Goal: Task Accomplishment & Management: Use online tool/utility

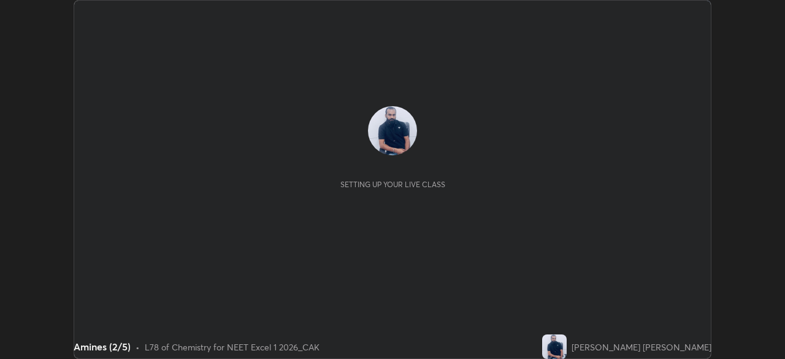
scroll to position [359, 785]
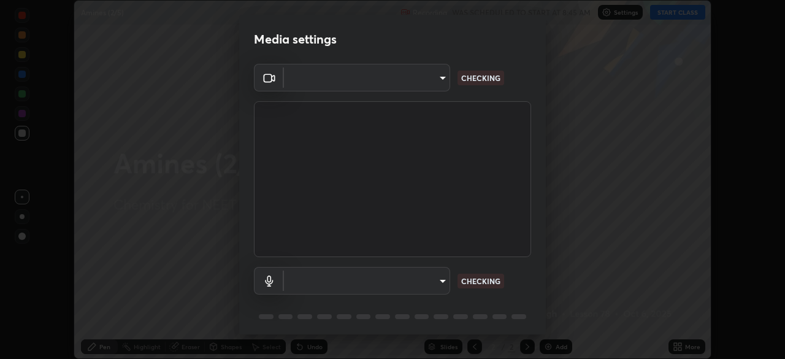
type input "2226f6d28742a26b6e0b51399fa030018956b8f43105e33b3be5017931f45398"
type input "default"
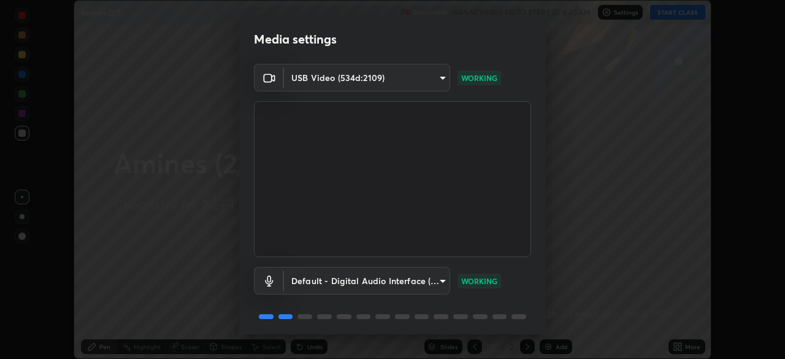
scroll to position [44, 0]
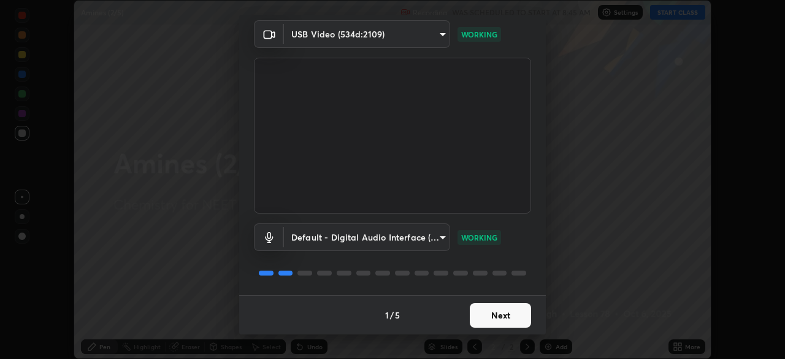
click at [494, 313] on button "Next" at bounding box center [500, 315] width 61 height 25
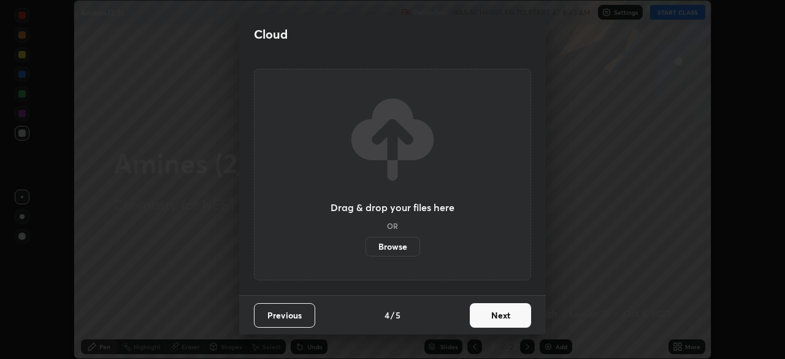
click at [507, 318] on button "Next" at bounding box center [500, 315] width 61 height 25
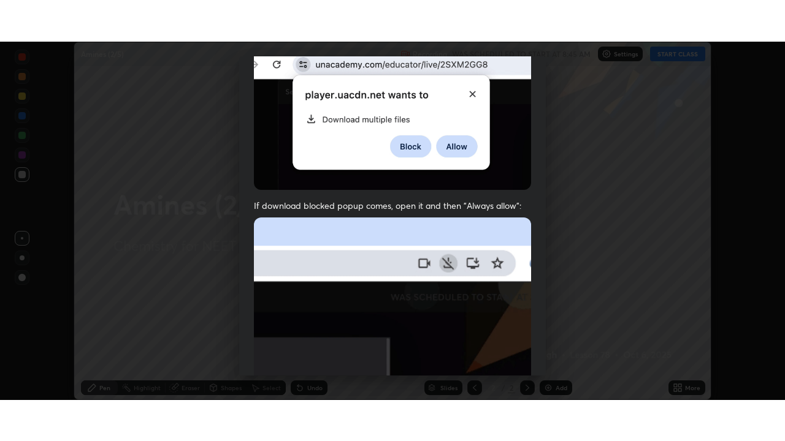
scroll to position [294, 0]
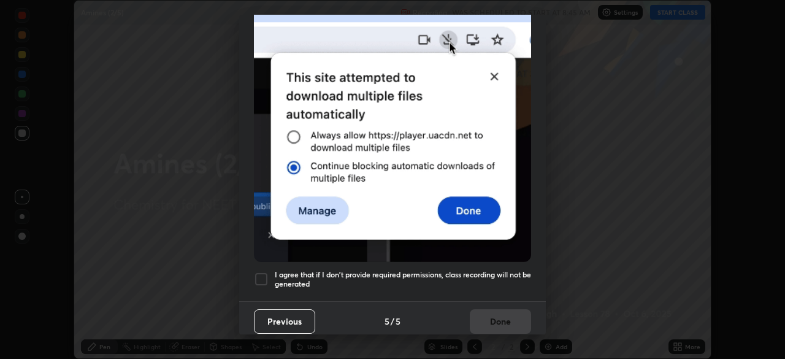
click at [263, 275] on div at bounding box center [261, 279] width 15 height 15
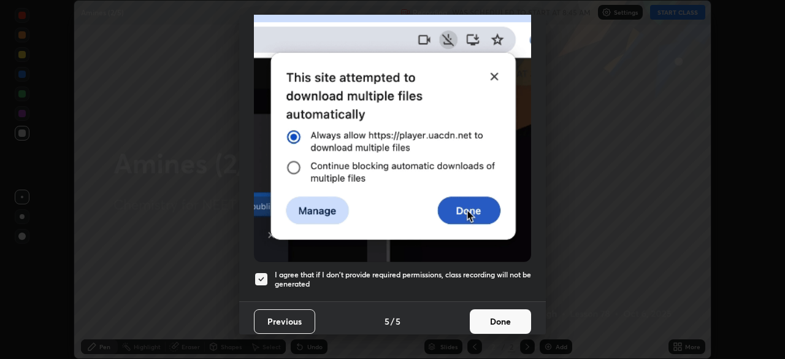
click at [506, 317] on button "Done" at bounding box center [500, 321] width 61 height 25
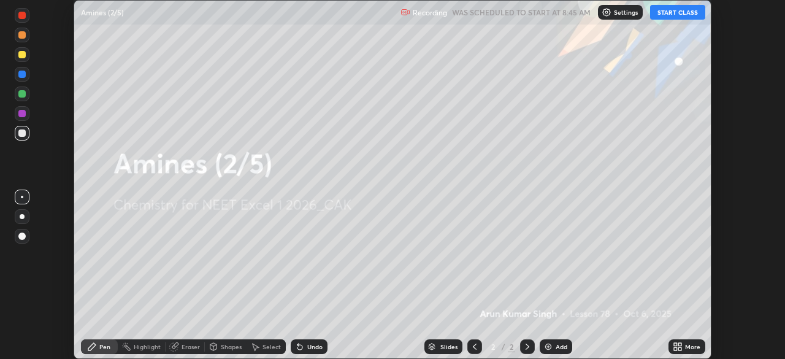
click at [675, 348] on icon at bounding box center [675, 348] width 3 height 3
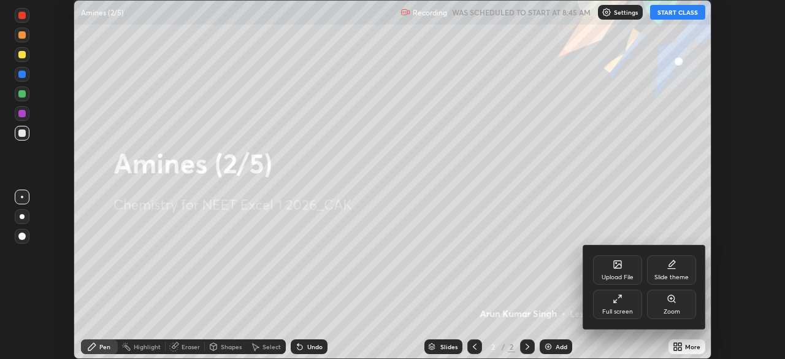
click at [618, 314] on div "Full screen" at bounding box center [617, 311] width 31 height 6
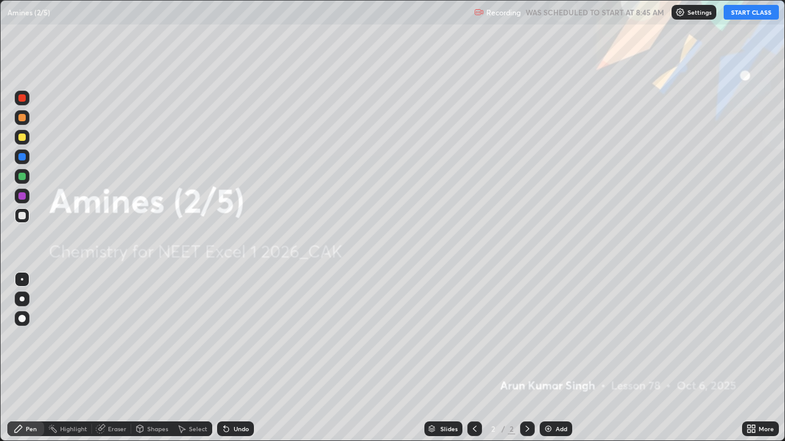
scroll to position [441, 785]
click at [755, 19] on button "START CLASS" at bounding box center [750, 12] width 55 height 15
click at [551, 358] on img at bounding box center [548, 429] width 10 height 10
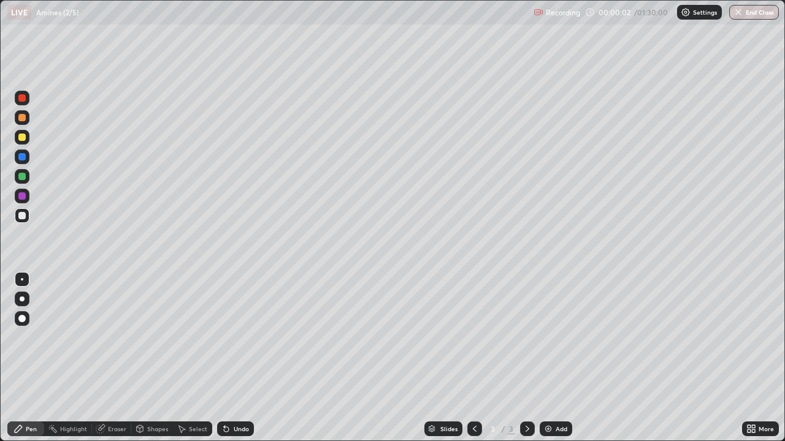
click at [557, 358] on div "Add" at bounding box center [561, 429] width 12 height 6
click at [561, 358] on div "Add" at bounding box center [561, 429] width 12 height 6
click at [563, 358] on div "Add" at bounding box center [561, 429] width 12 height 6
click at [567, 358] on div "Add" at bounding box center [555, 429] width 32 height 15
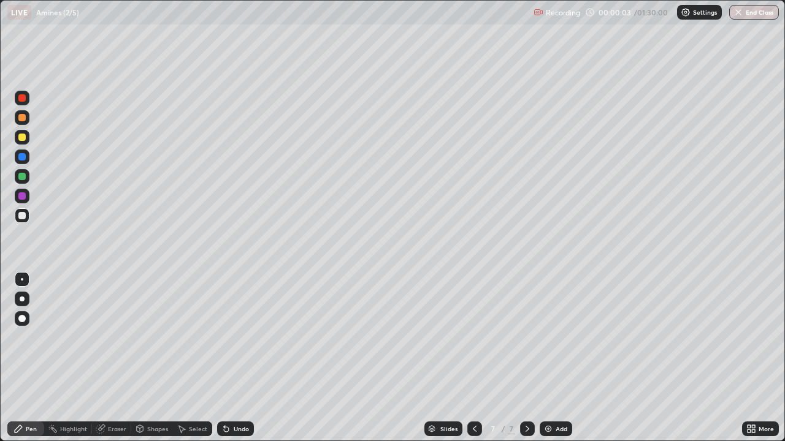
click at [567, 358] on div "Add" at bounding box center [555, 429] width 32 height 15
click at [568, 358] on div "Add" at bounding box center [555, 429] width 32 height 15
click at [569, 358] on div "Add" at bounding box center [555, 429] width 32 height 15
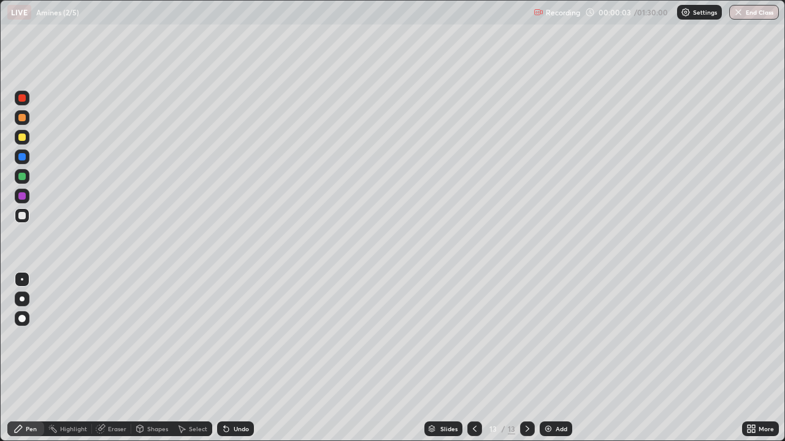
click at [569, 358] on div "Add" at bounding box center [555, 429] width 32 height 15
click at [555, 358] on div "Add" at bounding box center [561, 429] width 12 height 6
click at [473, 358] on icon at bounding box center [475, 429] width 10 height 10
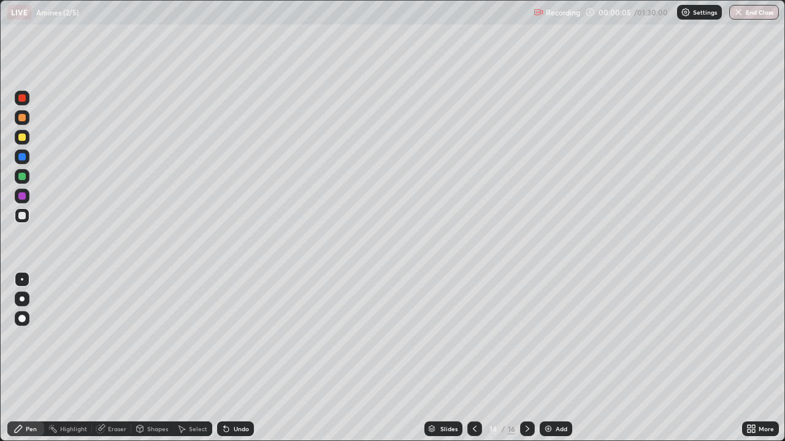
click at [479, 358] on div at bounding box center [474, 429] width 15 height 15
click at [476, 358] on div at bounding box center [474, 429] width 15 height 15
click at [474, 358] on div at bounding box center [474, 429] width 15 height 15
click at [471, 358] on div at bounding box center [474, 429] width 15 height 25
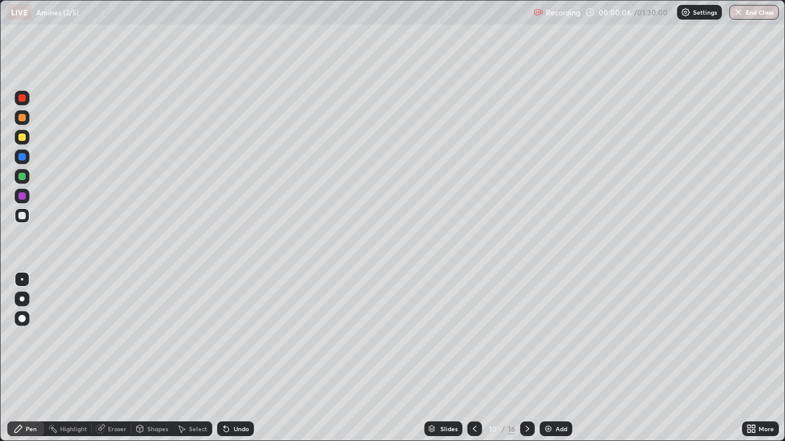
click at [472, 358] on icon at bounding box center [475, 429] width 10 height 10
click at [475, 358] on icon at bounding box center [475, 429] width 10 height 10
click at [472, 358] on div at bounding box center [474, 429] width 15 height 15
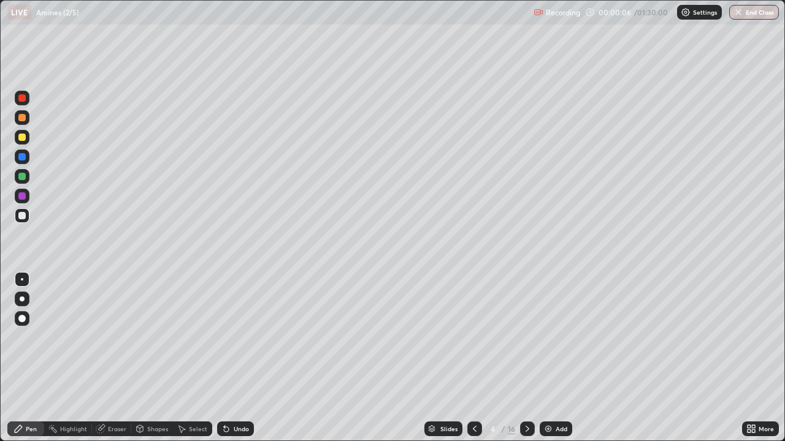
click at [470, 358] on icon at bounding box center [475, 429] width 10 height 10
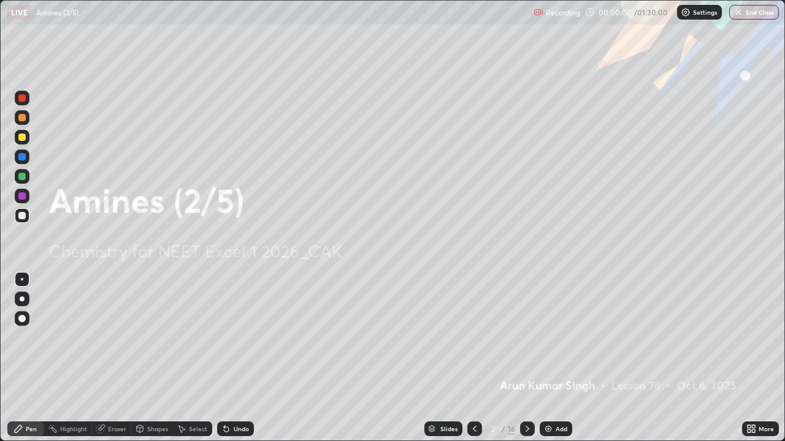
click at [468, 358] on div at bounding box center [474, 429] width 15 height 15
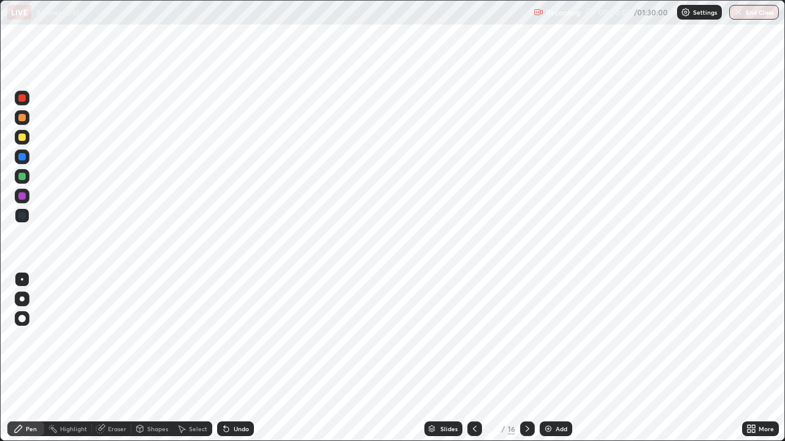
click at [525, 358] on icon at bounding box center [527, 429] width 10 height 10
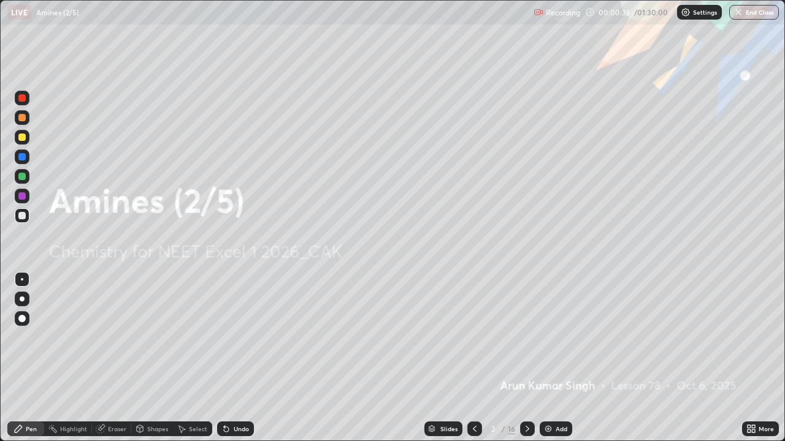
click at [25, 213] on div at bounding box center [21, 215] width 7 height 7
click at [20, 300] on div at bounding box center [22, 299] width 5 height 5
click at [23, 176] on div at bounding box center [21, 176] width 7 height 7
click at [28, 158] on div at bounding box center [22, 157] width 15 height 15
click at [236, 358] on div "Undo" at bounding box center [241, 429] width 15 height 6
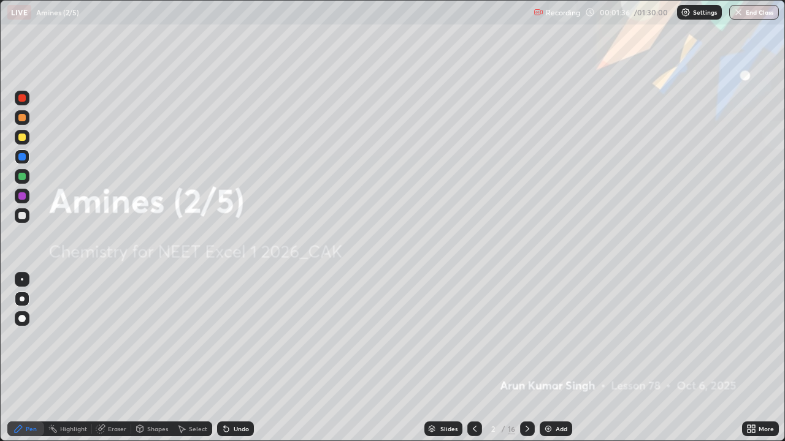
click at [234, 358] on div "Undo" at bounding box center [241, 429] width 15 height 6
click at [235, 358] on div "Undo" at bounding box center [241, 429] width 15 height 6
click at [22, 175] on div at bounding box center [21, 176] width 7 height 7
click at [23, 178] on div at bounding box center [21, 176] width 7 height 7
click at [523, 358] on icon at bounding box center [527, 429] width 10 height 10
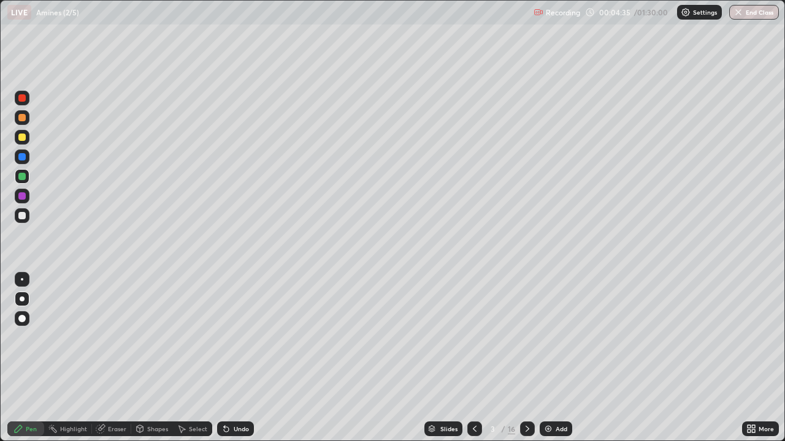
click at [251, 358] on div "Undo" at bounding box center [235, 429] width 37 height 15
click at [248, 358] on div "Undo" at bounding box center [235, 429] width 37 height 15
click at [25, 213] on div at bounding box center [21, 215] width 7 height 7
click at [247, 358] on div "Undo" at bounding box center [235, 429] width 37 height 15
click at [236, 358] on div "Undo" at bounding box center [241, 429] width 15 height 6
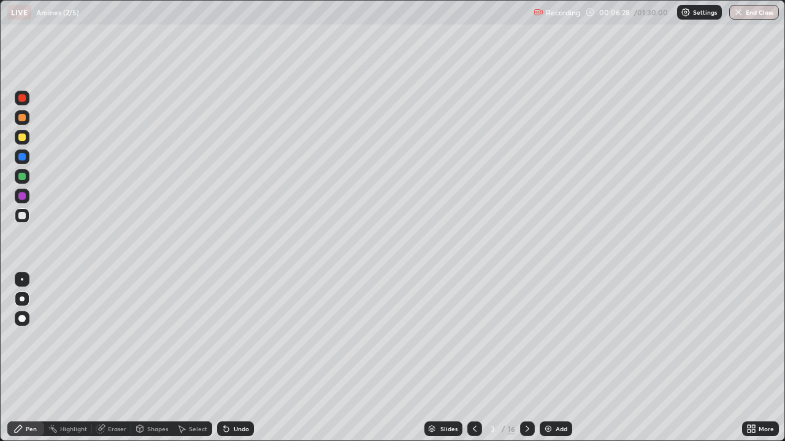
click at [24, 218] on div at bounding box center [21, 215] width 7 height 7
click at [23, 178] on div at bounding box center [21, 176] width 7 height 7
click at [26, 218] on div at bounding box center [22, 215] width 15 height 15
click at [243, 358] on div "Undo" at bounding box center [241, 429] width 15 height 6
click at [245, 358] on div "Undo" at bounding box center [235, 429] width 37 height 15
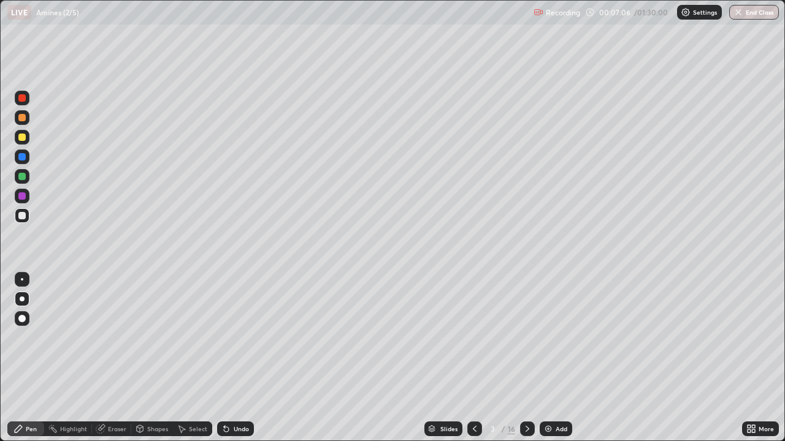
click at [242, 358] on div "Undo" at bounding box center [241, 429] width 15 height 6
click at [240, 358] on div "Undo" at bounding box center [241, 429] width 15 height 6
click at [22, 157] on div at bounding box center [21, 156] width 7 height 7
click at [25, 221] on div at bounding box center [22, 215] width 15 height 15
click at [23, 158] on div at bounding box center [21, 156] width 7 height 7
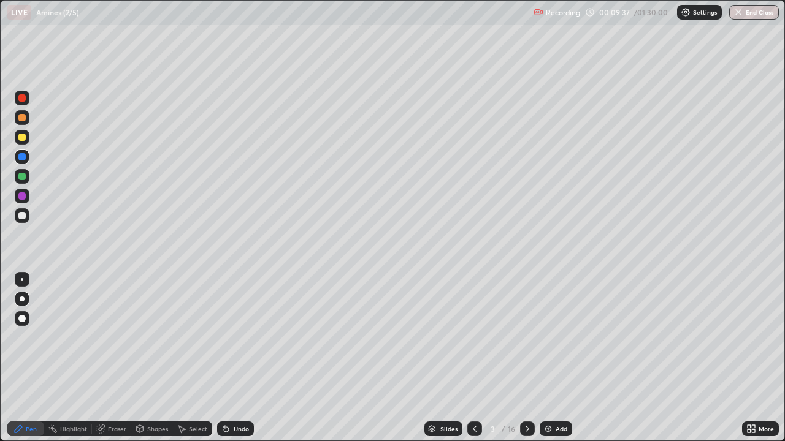
click at [25, 197] on div at bounding box center [21, 195] width 7 height 7
click at [27, 218] on div at bounding box center [22, 215] width 15 height 15
click at [530, 358] on div at bounding box center [527, 429] width 15 height 15
click at [242, 358] on div "Undo" at bounding box center [241, 429] width 15 height 6
click at [239, 358] on div "Undo" at bounding box center [235, 429] width 37 height 15
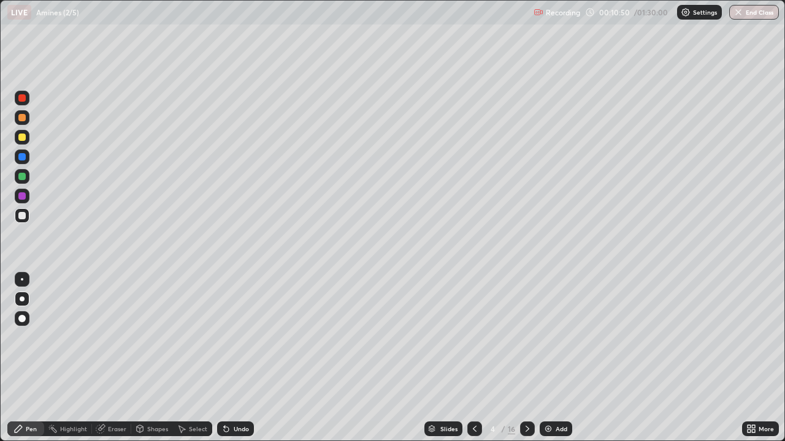
click at [239, 358] on div "Undo" at bounding box center [235, 429] width 37 height 15
click at [240, 358] on div "Undo" at bounding box center [235, 429] width 37 height 15
click at [241, 358] on div "Undo" at bounding box center [233, 429] width 42 height 25
click at [238, 358] on div "Undo" at bounding box center [235, 429] width 37 height 15
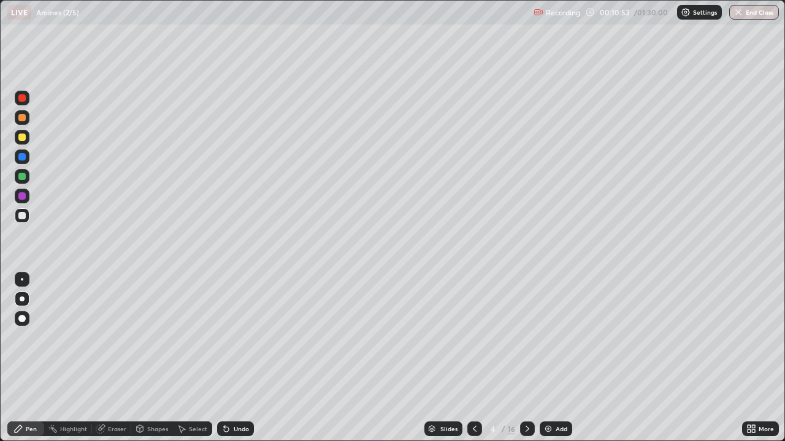
click at [234, 358] on div "Undo" at bounding box center [235, 429] width 37 height 15
click at [235, 358] on div "Undo" at bounding box center [233, 429] width 42 height 25
click at [238, 358] on div "Undo" at bounding box center [235, 429] width 37 height 15
click at [238, 358] on div "Undo" at bounding box center [241, 429] width 15 height 6
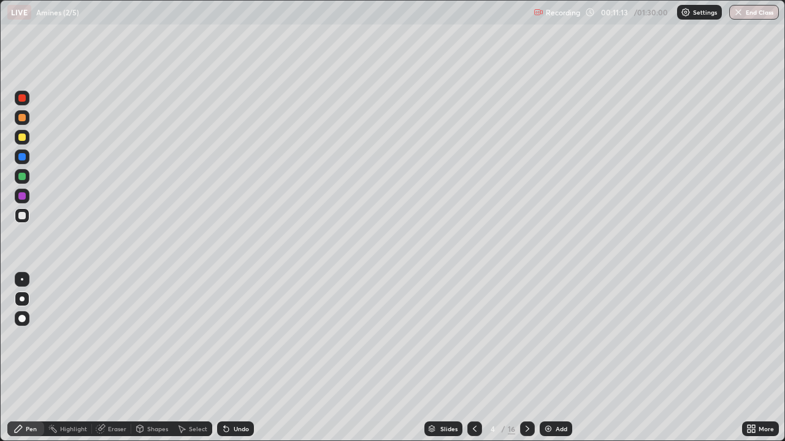
click at [21, 159] on div at bounding box center [21, 156] width 7 height 7
click at [242, 358] on div "Undo" at bounding box center [241, 429] width 15 height 6
click at [26, 219] on div at bounding box center [22, 215] width 15 height 15
click at [22, 158] on div at bounding box center [21, 156] width 7 height 7
click at [237, 358] on div "Undo" at bounding box center [241, 429] width 15 height 6
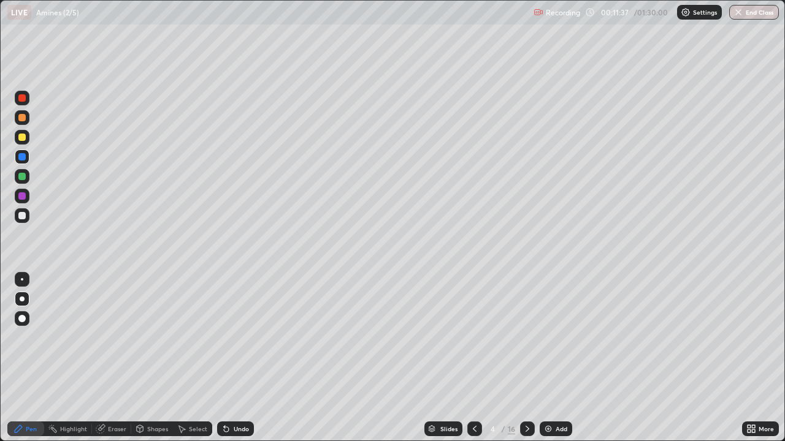
click at [21, 280] on div at bounding box center [22, 279] width 2 height 2
click at [229, 358] on icon at bounding box center [226, 429] width 10 height 10
click at [237, 358] on div "Undo" at bounding box center [235, 429] width 37 height 15
click at [235, 358] on div "Undo" at bounding box center [241, 429] width 15 height 6
click at [230, 358] on div "Undo" at bounding box center [235, 429] width 37 height 15
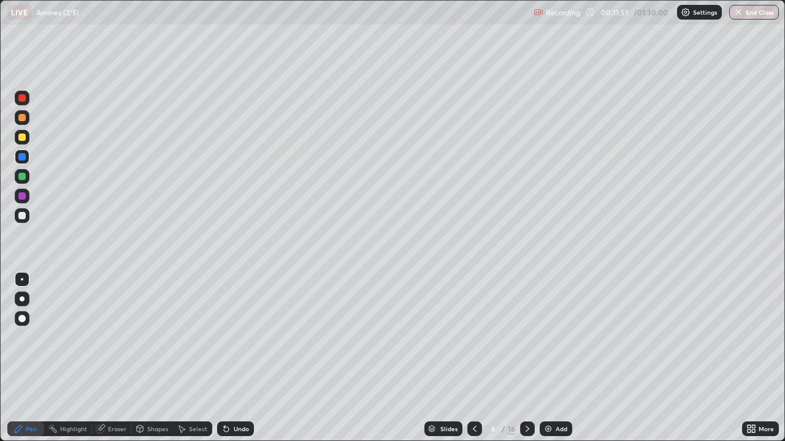
click at [240, 358] on div "Undo" at bounding box center [235, 429] width 37 height 15
click at [243, 358] on div "Undo" at bounding box center [235, 429] width 37 height 15
click at [27, 215] on div at bounding box center [22, 215] width 15 height 15
click at [22, 299] on div at bounding box center [22, 299] width 5 height 5
click at [22, 216] on div at bounding box center [21, 215] width 7 height 7
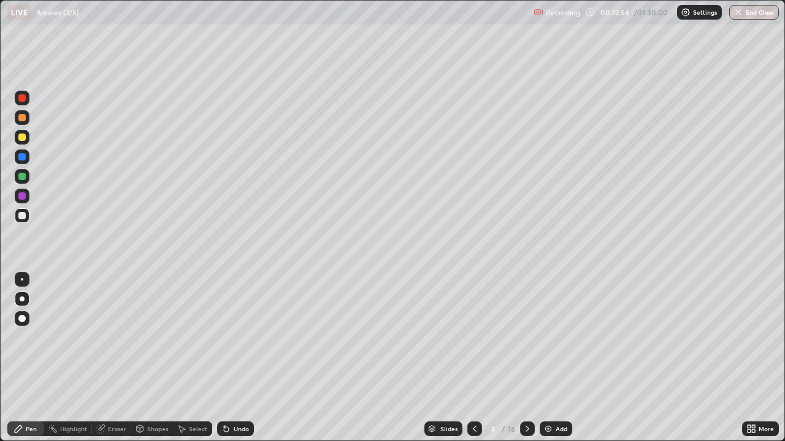
click at [236, 358] on div "Undo" at bounding box center [235, 429] width 37 height 15
click at [237, 358] on div "Undo" at bounding box center [235, 429] width 37 height 15
click at [236, 358] on div "Undo" at bounding box center [235, 429] width 37 height 15
click at [234, 358] on div "Undo" at bounding box center [241, 429] width 15 height 6
click at [25, 156] on div at bounding box center [21, 156] width 7 height 7
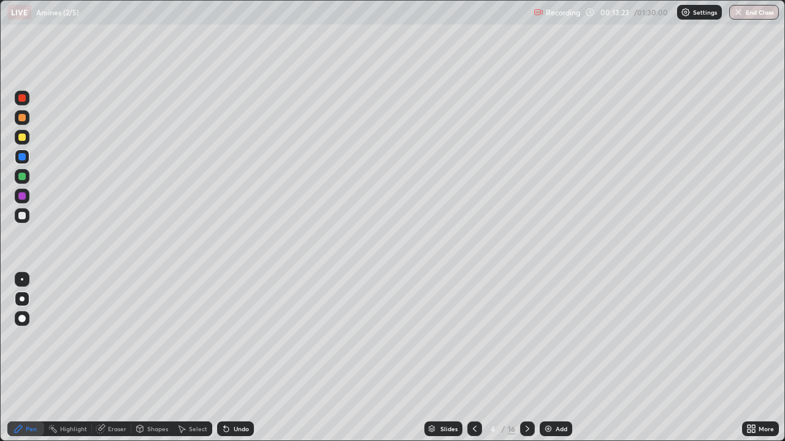
click at [114, 358] on div "Eraser" at bounding box center [117, 429] width 18 height 6
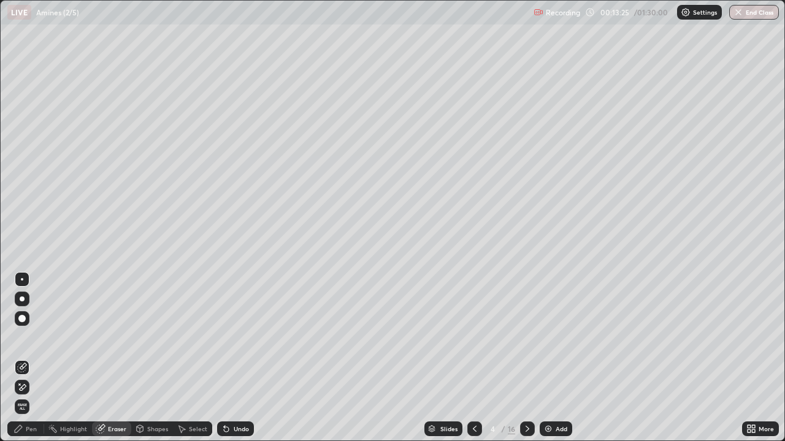
click at [28, 358] on div "Pen" at bounding box center [31, 429] width 11 height 6
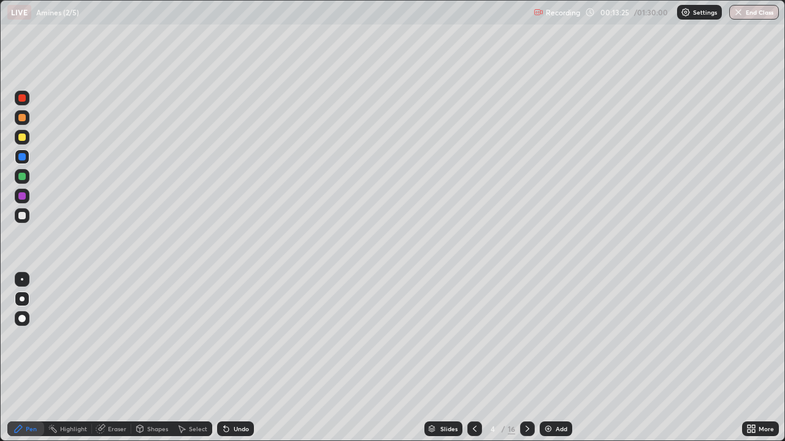
click at [28, 358] on div "Pen" at bounding box center [31, 429] width 11 height 6
click at [105, 358] on div "Eraser" at bounding box center [111, 429] width 39 height 15
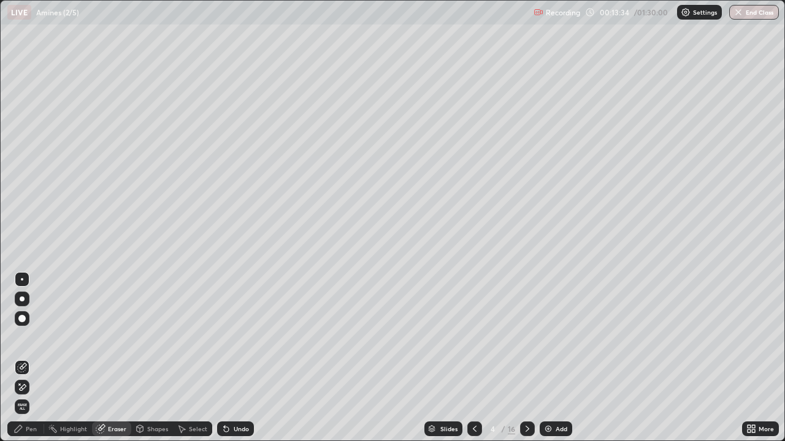
click at [35, 358] on div "Pen" at bounding box center [31, 429] width 11 height 6
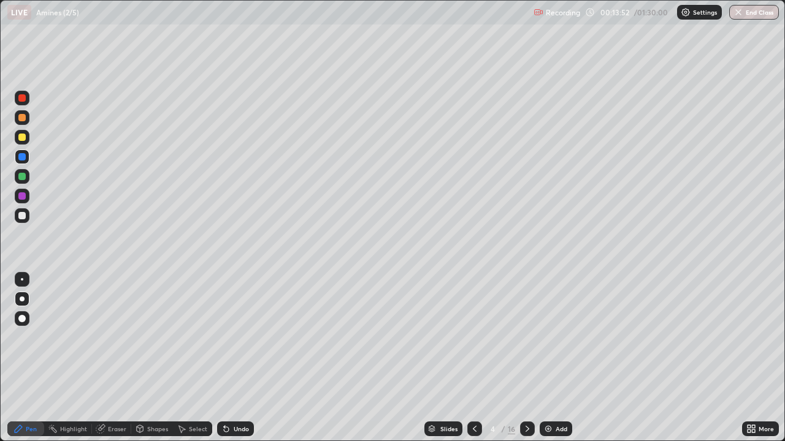
click at [28, 221] on div at bounding box center [22, 215] width 15 height 15
click at [236, 358] on div "Undo" at bounding box center [241, 429] width 15 height 6
click at [23, 177] on div at bounding box center [21, 176] width 7 height 7
click at [23, 216] on div at bounding box center [21, 215] width 7 height 7
click at [20, 159] on div at bounding box center [21, 156] width 7 height 7
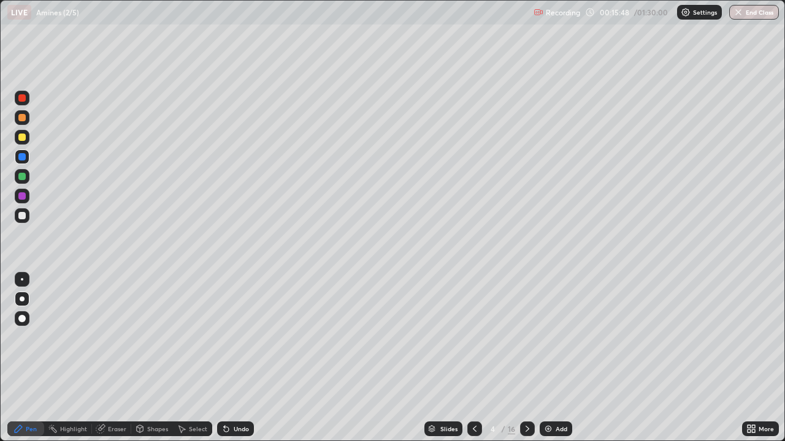
click at [234, 358] on div "Undo" at bounding box center [241, 429] width 15 height 6
click at [23, 218] on div at bounding box center [21, 215] width 7 height 7
click at [23, 196] on div at bounding box center [21, 195] width 7 height 7
click at [22, 173] on div at bounding box center [21, 176] width 7 height 7
click at [227, 358] on icon at bounding box center [226, 429] width 10 height 10
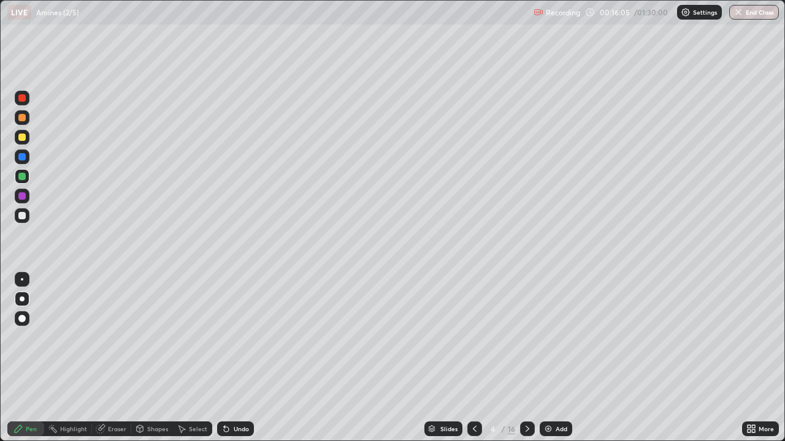
click at [234, 358] on div "Undo" at bounding box center [241, 429] width 15 height 6
click at [236, 358] on div "Undo" at bounding box center [235, 429] width 37 height 15
click at [237, 358] on div "Undo" at bounding box center [235, 429] width 37 height 15
click at [235, 358] on div "Undo" at bounding box center [235, 429] width 37 height 15
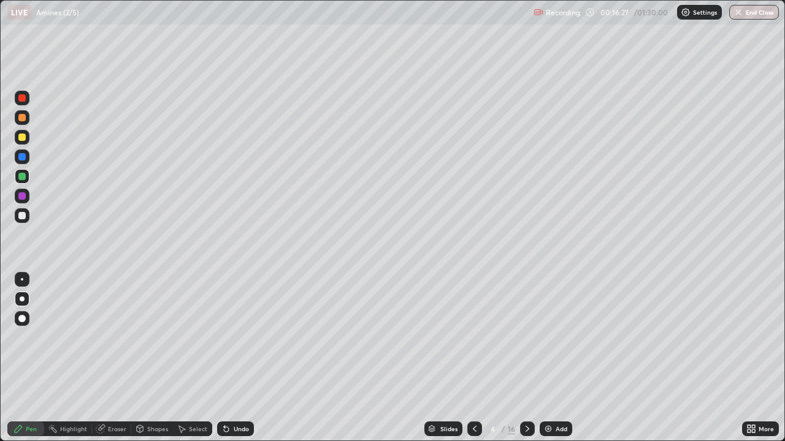
click at [243, 358] on div "Undo" at bounding box center [241, 429] width 15 height 6
click at [16, 136] on div at bounding box center [22, 137] width 15 height 15
click at [16, 280] on div at bounding box center [22, 279] width 15 height 15
click at [21, 150] on div at bounding box center [22, 157] width 15 height 15
click at [20, 198] on div at bounding box center [21, 195] width 7 height 7
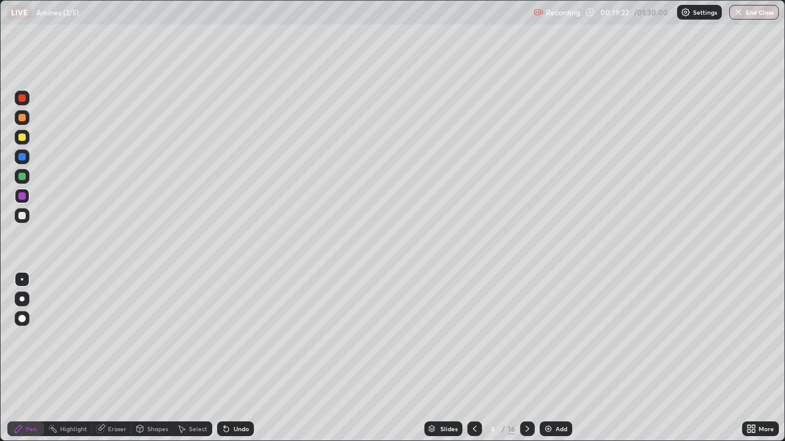
click at [23, 216] on div at bounding box center [21, 215] width 7 height 7
click at [525, 358] on icon at bounding box center [527, 429] width 10 height 10
click at [21, 299] on div at bounding box center [22, 299] width 5 height 5
click at [229, 358] on div "Undo" at bounding box center [235, 429] width 37 height 15
click at [240, 358] on div "Undo" at bounding box center [235, 429] width 37 height 15
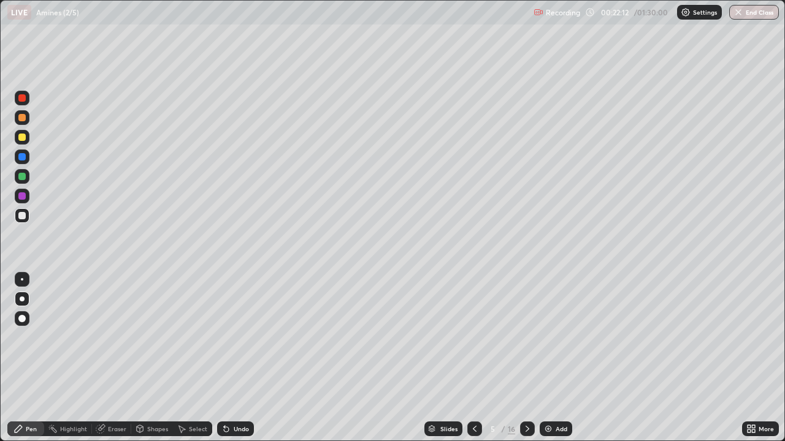
click at [243, 358] on div "Undo" at bounding box center [241, 429] width 15 height 6
click at [19, 119] on div at bounding box center [21, 117] width 7 height 7
click at [24, 214] on div at bounding box center [21, 215] width 7 height 7
click at [234, 358] on div "Undo" at bounding box center [241, 429] width 15 height 6
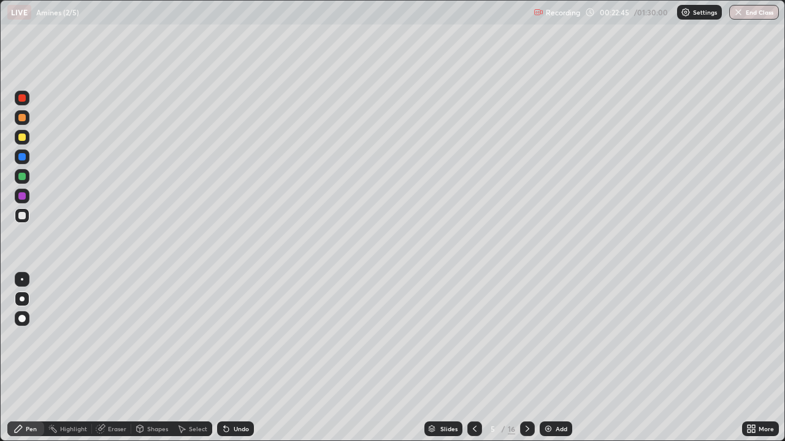
click at [236, 358] on div "Undo" at bounding box center [241, 429] width 15 height 6
click at [242, 358] on div "Undo" at bounding box center [235, 429] width 37 height 15
click at [28, 153] on div at bounding box center [22, 157] width 15 height 15
click at [27, 213] on div at bounding box center [22, 215] width 15 height 15
click at [238, 358] on div "Undo" at bounding box center [235, 429] width 37 height 15
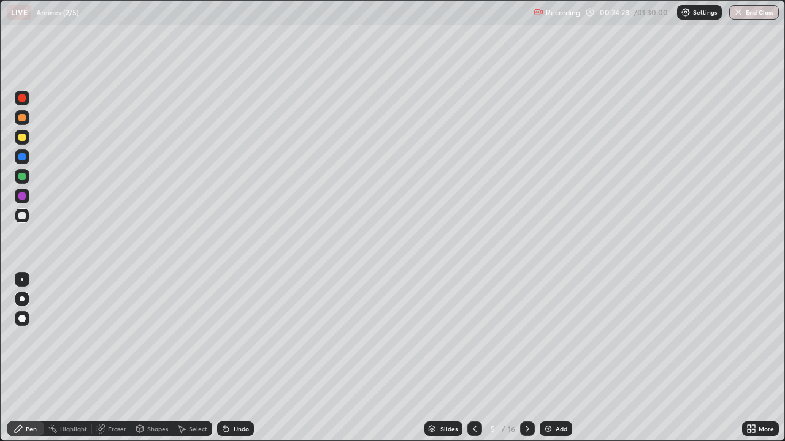
click at [21, 181] on div at bounding box center [22, 176] width 15 height 15
click at [239, 358] on div "Undo" at bounding box center [235, 429] width 37 height 15
click at [230, 358] on div "Undo" at bounding box center [235, 429] width 37 height 15
click at [246, 358] on div "Undo" at bounding box center [235, 429] width 37 height 15
click at [242, 358] on div "Undo" at bounding box center [235, 429] width 37 height 15
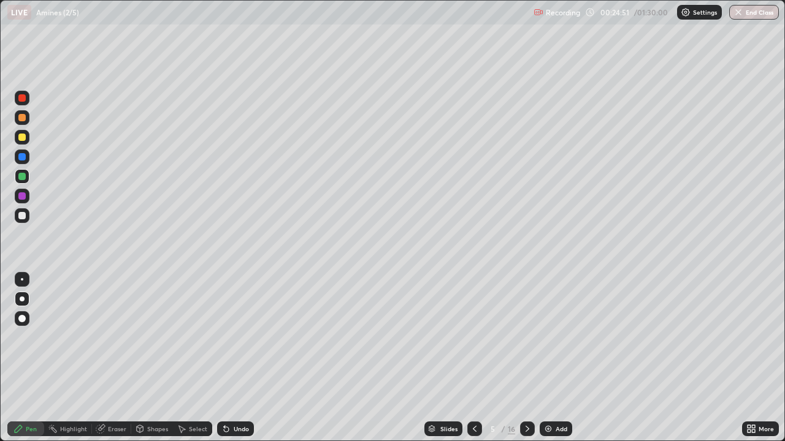
click at [242, 358] on div "Undo" at bounding box center [235, 429] width 37 height 15
click at [245, 358] on div "Undo" at bounding box center [235, 429] width 37 height 15
click at [28, 216] on div at bounding box center [22, 215] width 15 height 15
click at [23, 177] on div at bounding box center [21, 176] width 7 height 7
click at [22, 280] on div at bounding box center [22, 279] width 2 height 2
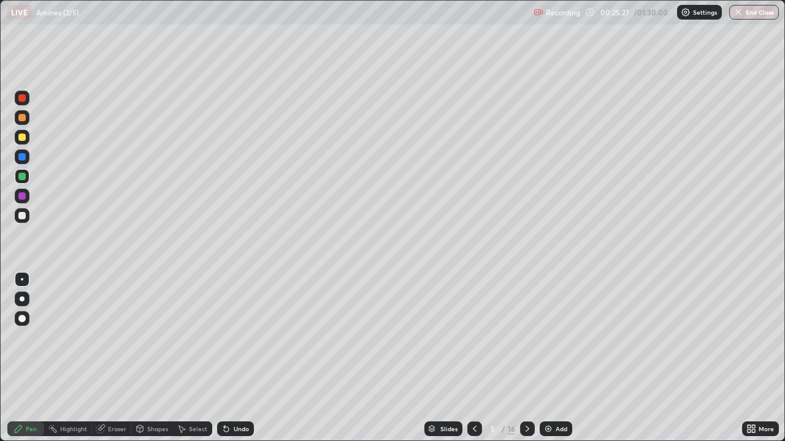
click at [20, 300] on div at bounding box center [22, 299] width 5 height 5
click at [26, 217] on div at bounding box center [22, 215] width 15 height 15
click at [28, 218] on div at bounding box center [22, 215] width 15 height 15
click at [229, 358] on icon at bounding box center [226, 429] width 10 height 10
click at [229, 358] on div "Undo" at bounding box center [235, 429] width 37 height 15
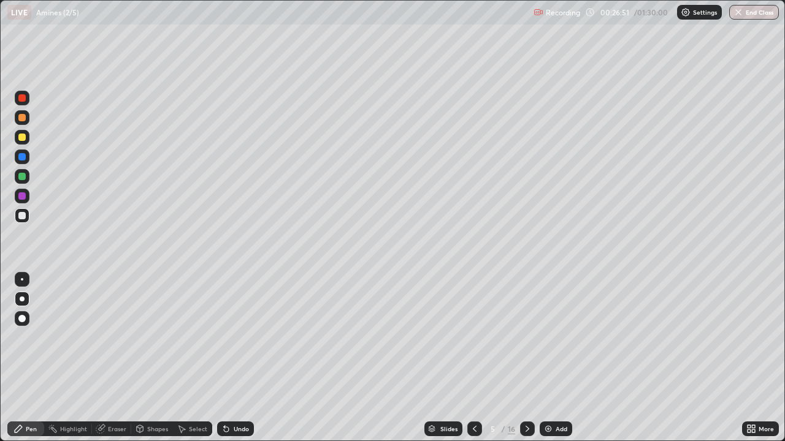
click at [230, 358] on div "Undo" at bounding box center [235, 429] width 37 height 15
click at [231, 358] on div "Undo" at bounding box center [235, 429] width 37 height 15
click at [237, 358] on div "Undo" at bounding box center [235, 429] width 37 height 15
click at [29, 157] on div at bounding box center [22, 157] width 15 height 15
click at [234, 358] on div "Undo" at bounding box center [241, 429] width 15 height 6
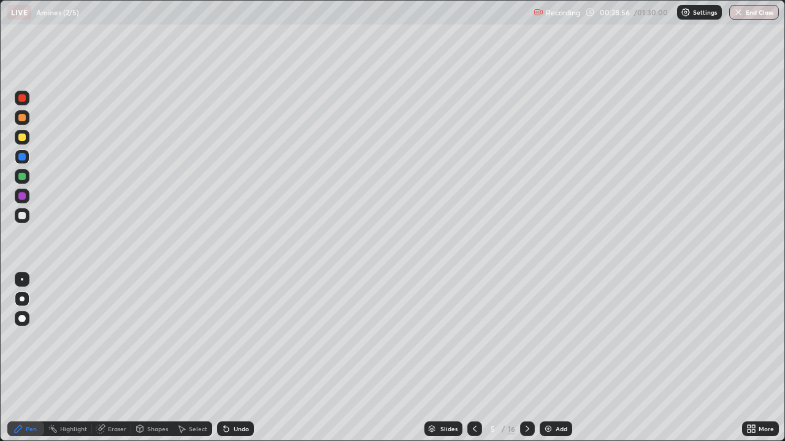
click at [239, 358] on div "Undo" at bounding box center [235, 429] width 37 height 15
click at [237, 358] on div "Undo" at bounding box center [235, 429] width 37 height 15
click at [238, 358] on div "Undo" at bounding box center [241, 429] width 15 height 6
click at [241, 358] on div "Undo" at bounding box center [241, 429] width 15 height 6
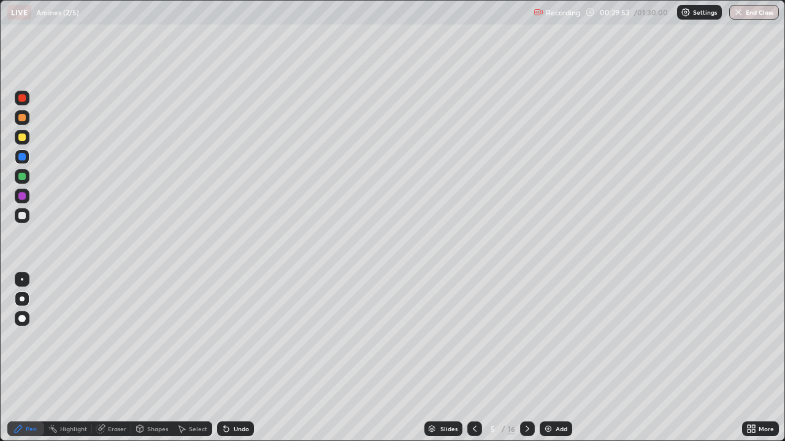
click at [248, 358] on div "Undo" at bounding box center [235, 429] width 37 height 15
click at [240, 358] on div "Undo" at bounding box center [235, 429] width 37 height 15
click at [239, 358] on div "Undo" at bounding box center [241, 429] width 15 height 6
click at [224, 358] on icon at bounding box center [224, 426] width 1 height 1
click at [24, 175] on div at bounding box center [21, 176] width 7 height 7
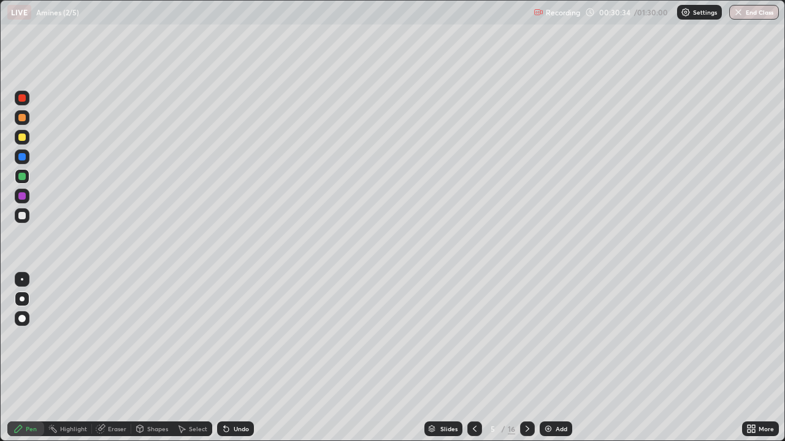
click at [17, 293] on div at bounding box center [22, 299] width 15 height 15
click at [527, 358] on icon at bounding box center [527, 429] width 10 height 10
click at [473, 358] on icon at bounding box center [475, 429] width 10 height 10
click at [525, 358] on icon at bounding box center [527, 429] width 10 height 10
click at [22, 216] on div at bounding box center [21, 215] width 7 height 7
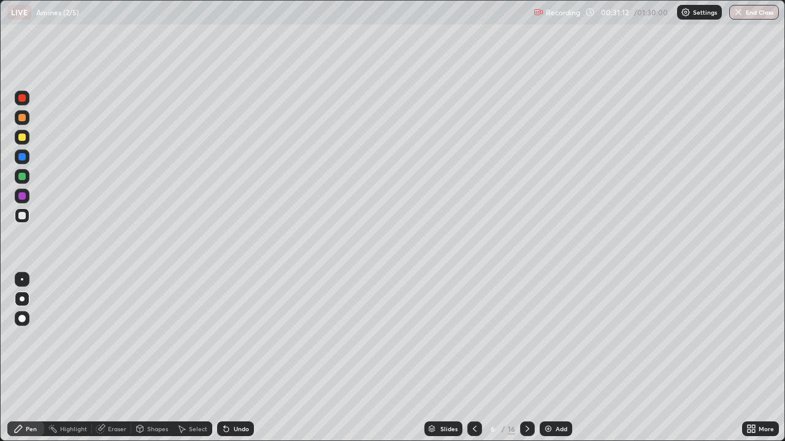
click at [109, 358] on div "Eraser" at bounding box center [117, 429] width 18 height 6
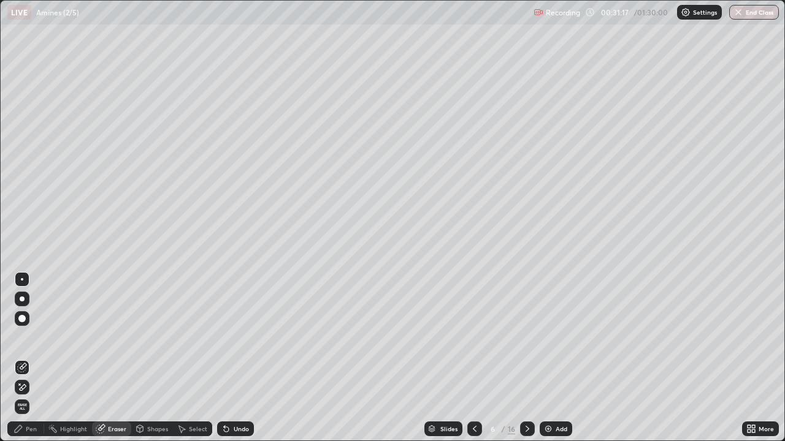
click at [20, 358] on icon at bounding box center [18, 428] width 7 height 7
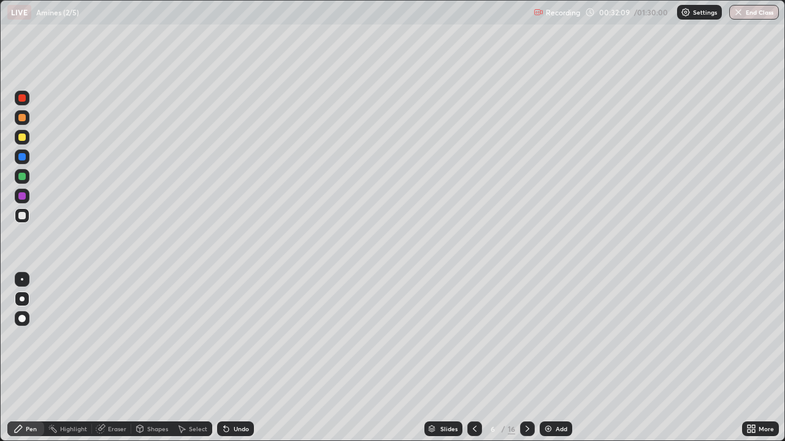
click at [21, 159] on div at bounding box center [21, 156] width 7 height 7
click at [25, 215] on div at bounding box center [21, 215] width 7 height 7
click at [234, 358] on div "Undo" at bounding box center [241, 429] width 15 height 6
click at [236, 358] on div "Undo" at bounding box center [241, 429] width 15 height 6
click at [21, 299] on div at bounding box center [22, 299] width 5 height 5
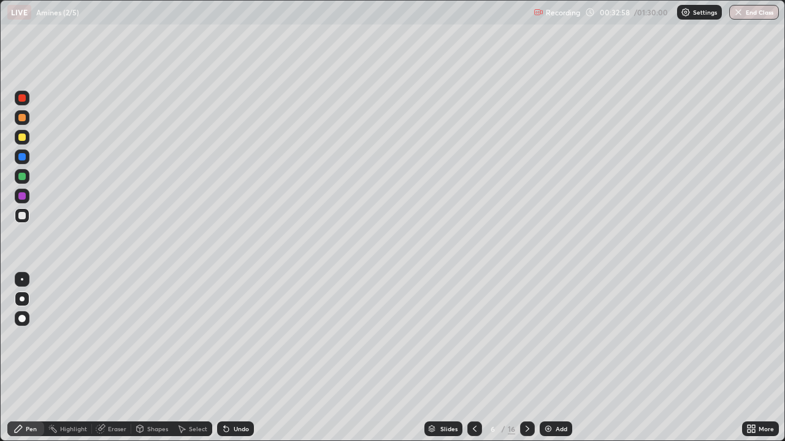
click at [248, 358] on div "Undo" at bounding box center [235, 429] width 37 height 15
click at [246, 358] on div "Undo" at bounding box center [233, 429] width 42 height 25
click at [248, 358] on div "Undo" at bounding box center [235, 429] width 37 height 15
click at [25, 216] on div at bounding box center [21, 215] width 7 height 7
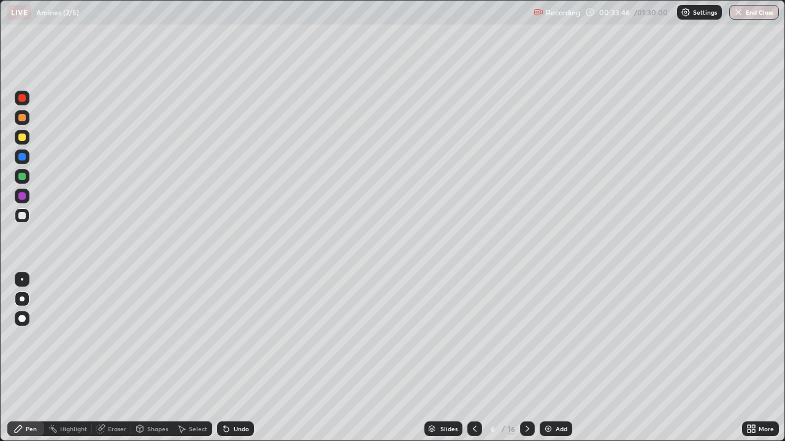
click at [28, 156] on div at bounding box center [22, 157] width 15 height 15
click at [242, 358] on div "Undo" at bounding box center [241, 429] width 15 height 6
click at [240, 358] on div "Undo" at bounding box center [235, 429] width 37 height 15
click at [22, 280] on div at bounding box center [22, 279] width 2 height 2
click at [26, 223] on div at bounding box center [22, 216] width 15 height 20
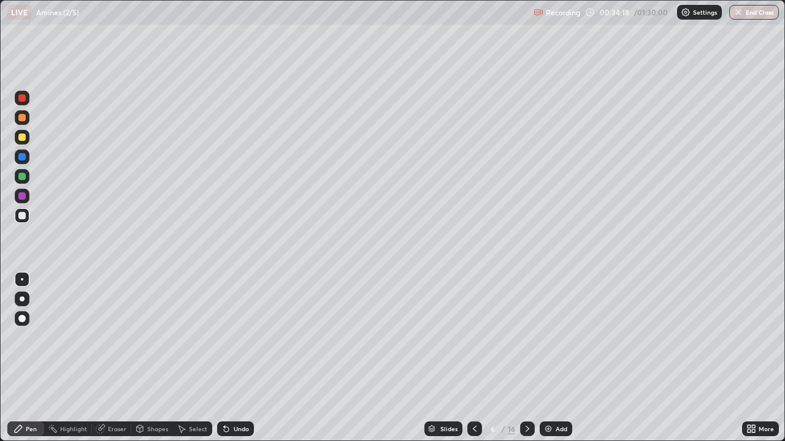
click at [22, 299] on div at bounding box center [22, 299] width 5 height 5
click at [25, 199] on div at bounding box center [21, 195] width 7 height 7
click at [22, 280] on div at bounding box center [22, 279] width 2 height 2
click at [243, 358] on div "Undo" at bounding box center [241, 429] width 15 height 6
click at [250, 358] on div "Undo" at bounding box center [235, 429] width 37 height 15
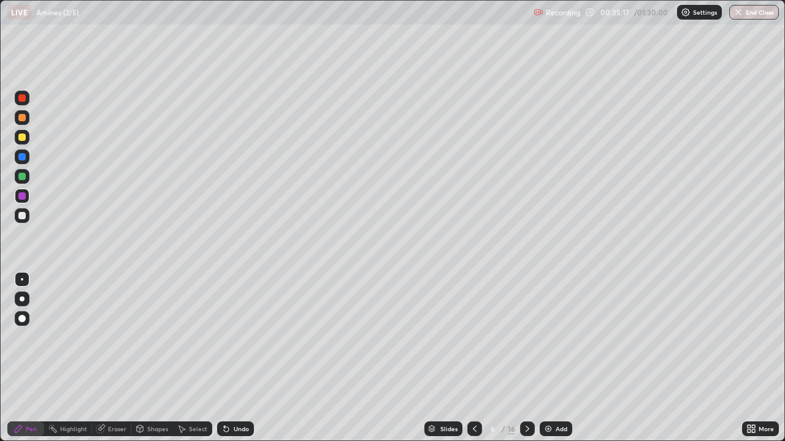
click at [239, 358] on div "Undo" at bounding box center [241, 429] width 15 height 6
click at [245, 358] on div "Undo" at bounding box center [241, 429] width 15 height 6
click at [234, 358] on div "Undo" at bounding box center [241, 429] width 15 height 6
click at [22, 299] on div at bounding box center [22, 299] width 5 height 5
click at [23, 216] on div at bounding box center [21, 215] width 7 height 7
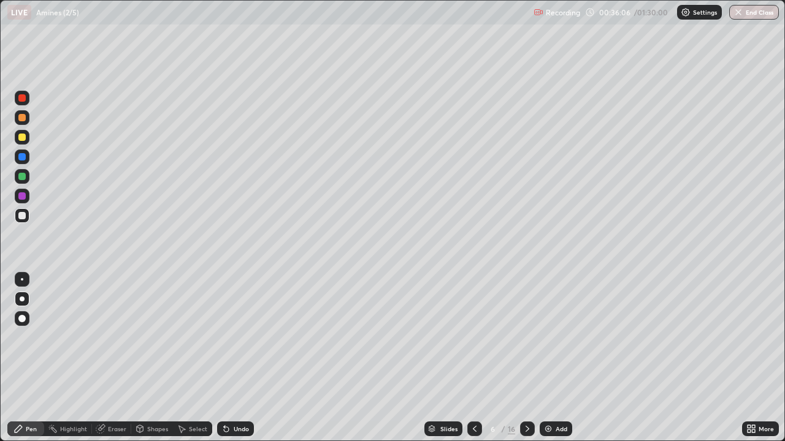
click at [115, 358] on div "Eraser" at bounding box center [117, 429] width 18 height 6
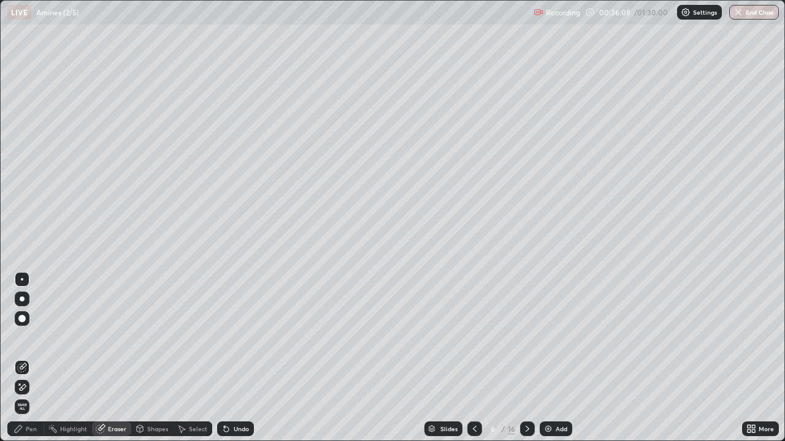
click at [34, 358] on div "Pen" at bounding box center [31, 429] width 11 height 6
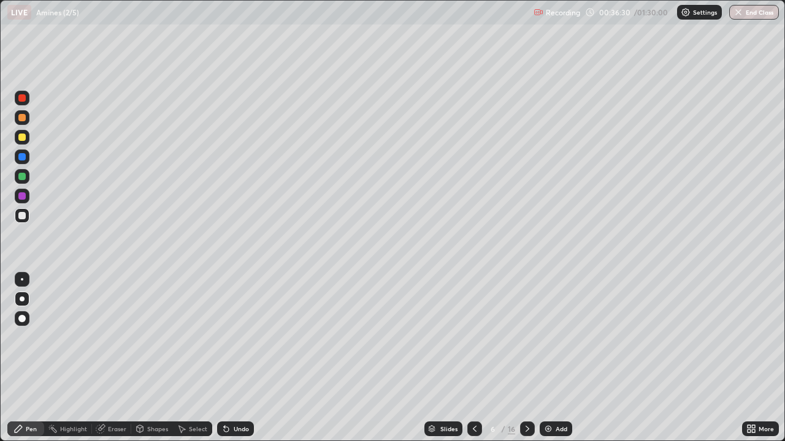
click at [113, 358] on div "Eraser" at bounding box center [117, 429] width 18 height 6
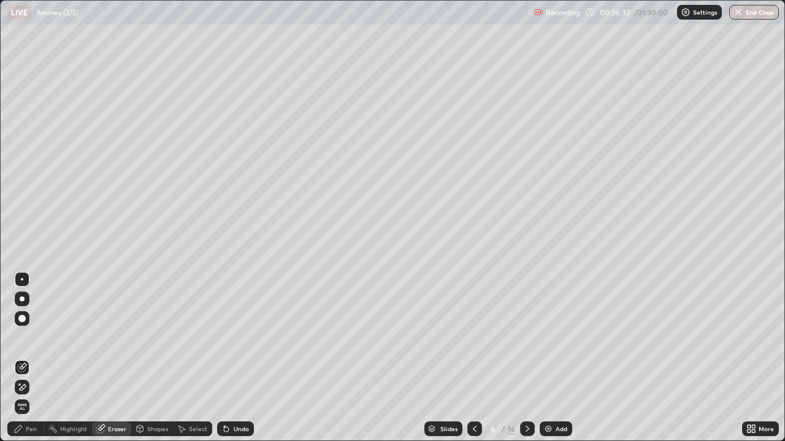
click at [20, 358] on icon at bounding box center [18, 429] width 10 height 10
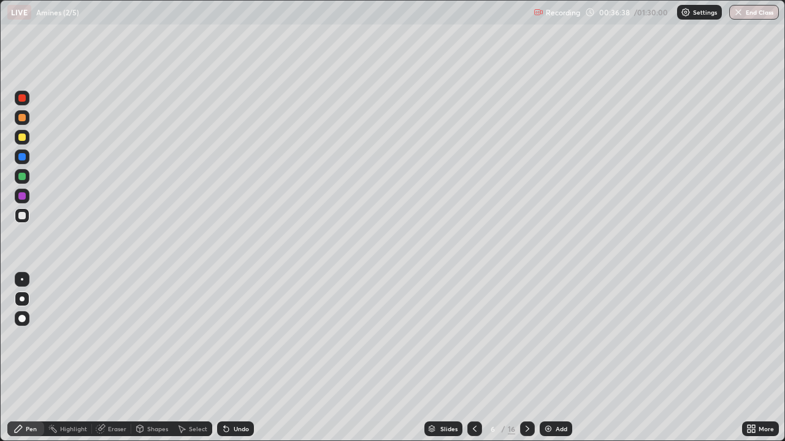
click at [18, 198] on div at bounding box center [21, 195] width 7 height 7
click at [22, 280] on div at bounding box center [22, 279] width 2 height 2
click at [22, 173] on div at bounding box center [21, 176] width 7 height 7
click at [240, 358] on div "Undo" at bounding box center [241, 429] width 15 height 6
click at [22, 299] on div at bounding box center [22, 299] width 5 height 5
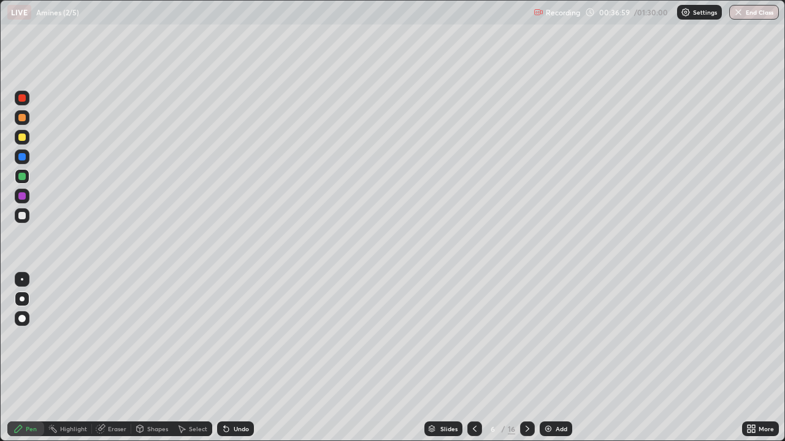
click at [23, 216] on div at bounding box center [21, 215] width 7 height 7
click at [22, 280] on div at bounding box center [22, 279] width 2 height 2
click at [23, 177] on div at bounding box center [21, 176] width 7 height 7
click at [112, 358] on div "Eraser" at bounding box center [117, 429] width 18 height 6
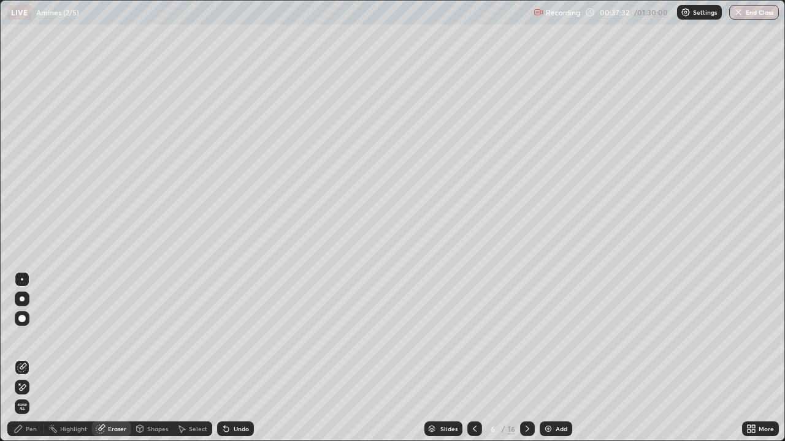
click at [25, 358] on div "Pen" at bounding box center [25, 429] width 37 height 15
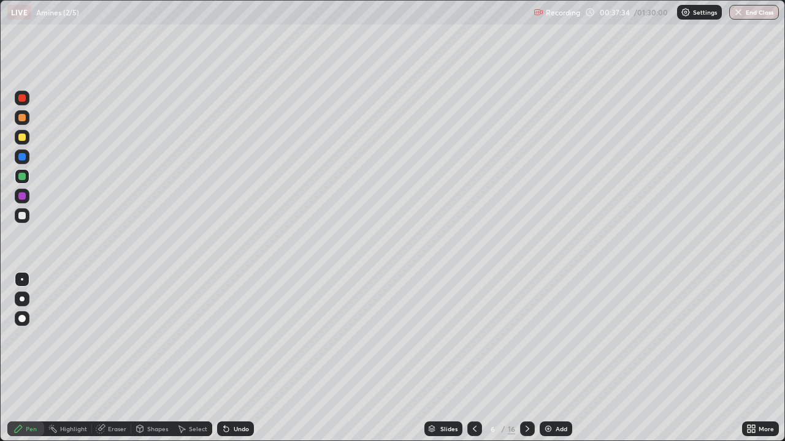
click at [26, 218] on div at bounding box center [22, 215] width 15 height 15
click at [23, 299] on div at bounding box center [22, 299] width 5 height 5
click at [23, 158] on div at bounding box center [21, 156] width 7 height 7
click at [22, 280] on div at bounding box center [22, 279] width 2 height 2
click at [23, 216] on div at bounding box center [21, 215] width 7 height 7
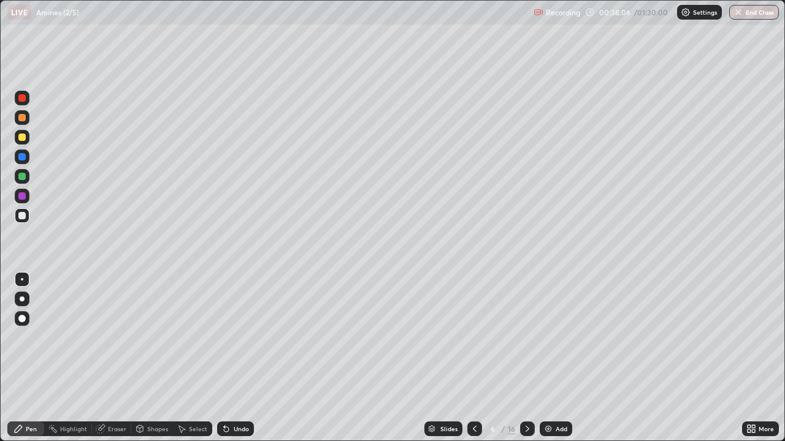
click at [23, 301] on div at bounding box center [22, 299] width 5 height 5
click at [239, 358] on div "Undo" at bounding box center [241, 429] width 15 height 6
click at [25, 215] on div at bounding box center [21, 215] width 7 height 7
click at [23, 178] on div at bounding box center [21, 176] width 7 height 7
click at [22, 280] on div at bounding box center [22, 279] width 2 height 2
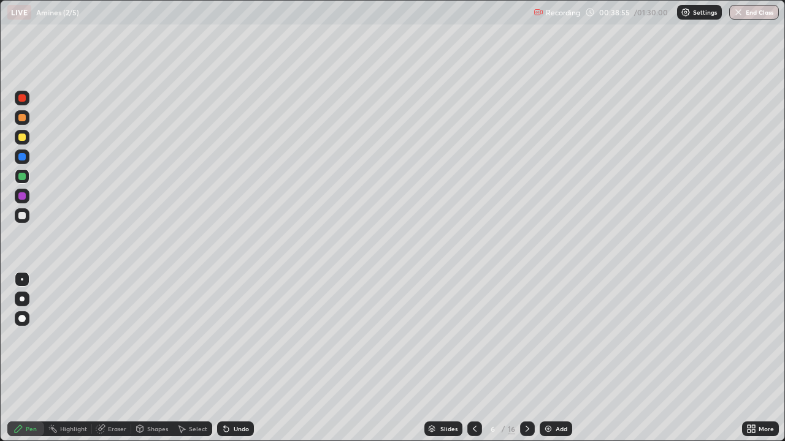
click at [242, 358] on div "Undo" at bounding box center [241, 429] width 15 height 6
click at [23, 300] on div at bounding box center [22, 299] width 5 height 5
click at [115, 358] on div "Eraser" at bounding box center [117, 429] width 18 height 6
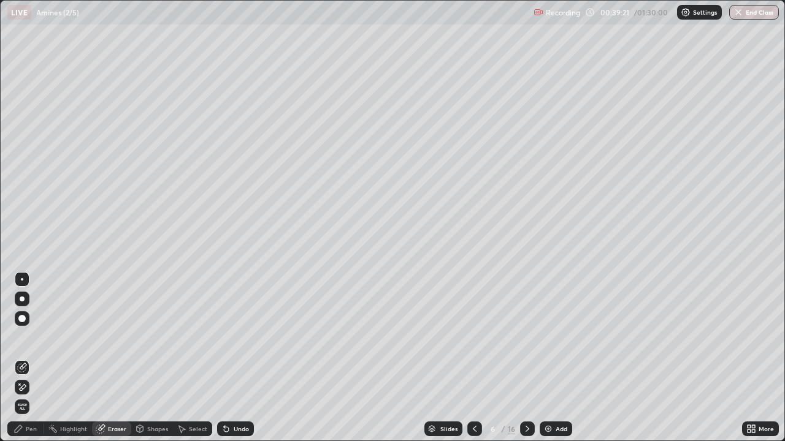
click at [26, 358] on div "Pen" at bounding box center [25, 429] width 37 height 15
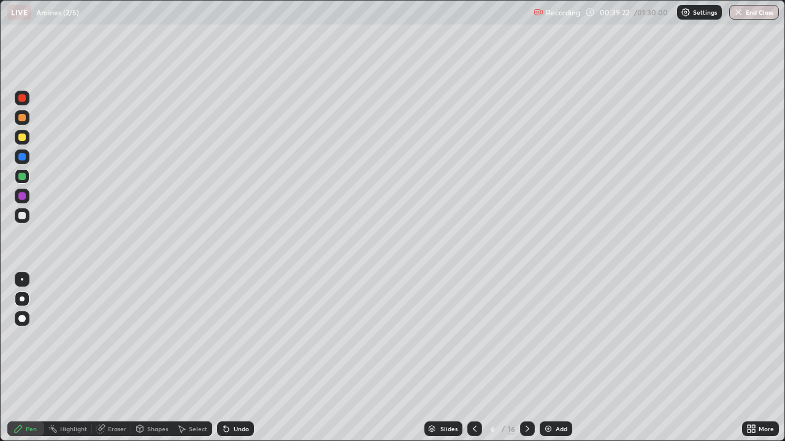
click at [22, 300] on div at bounding box center [22, 299] width 5 height 5
click at [26, 221] on div at bounding box center [22, 215] width 15 height 15
click at [227, 358] on icon at bounding box center [226, 429] width 10 height 10
click at [23, 177] on div at bounding box center [21, 176] width 7 height 7
click at [23, 196] on div at bounding box center [21, 195] width 7 height 7
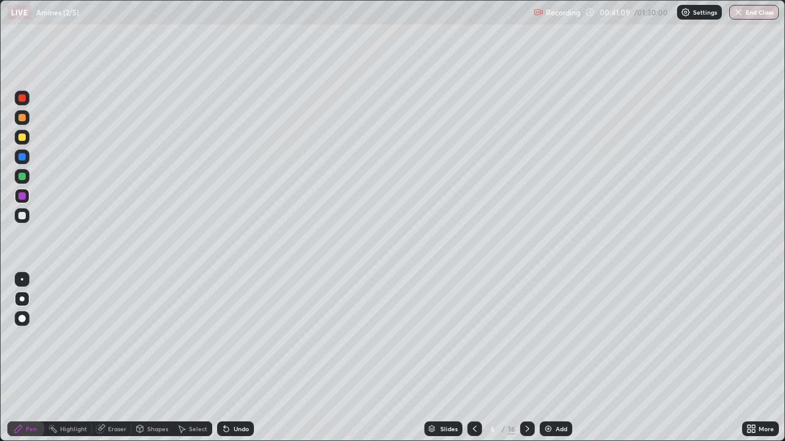
click at [112, 358] on div "Eraser" at bounding box center [117, 429] width 18 height 6
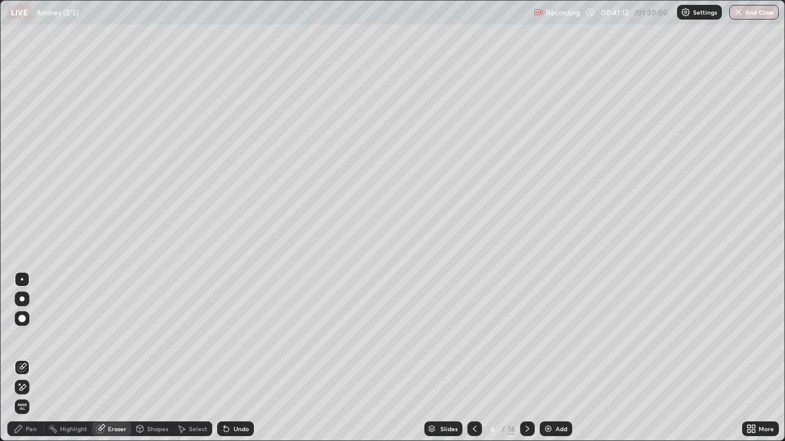
click at [23, 358] on icon at bounding box center [18, 429] width 10 height 10
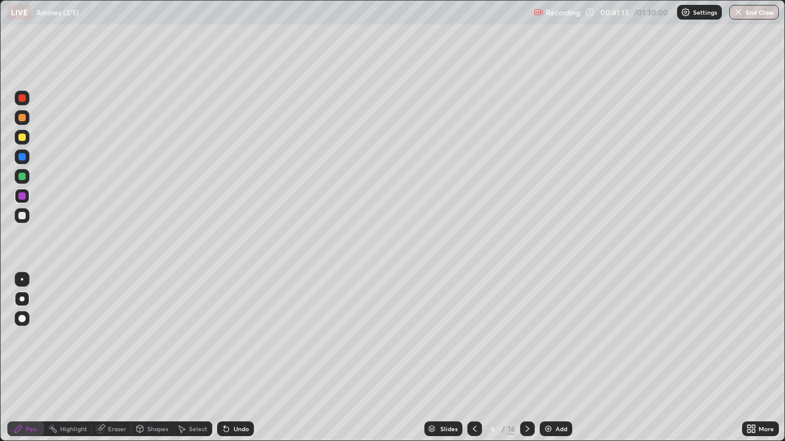
click at [21, 157] on div at bounding box center [21, 156] width 7 height 7
click at [23, 177] on div at bounding box center [21, 176] width 7 height 7
click at [24, 320] on div at bounding box center [21, 318] width 7 height 7
click at [22, 200] on div at bounding box center [22, 196] width 15 height 15
click at [22, 299] on div at bounding box center [22, 299] width 5 height 5
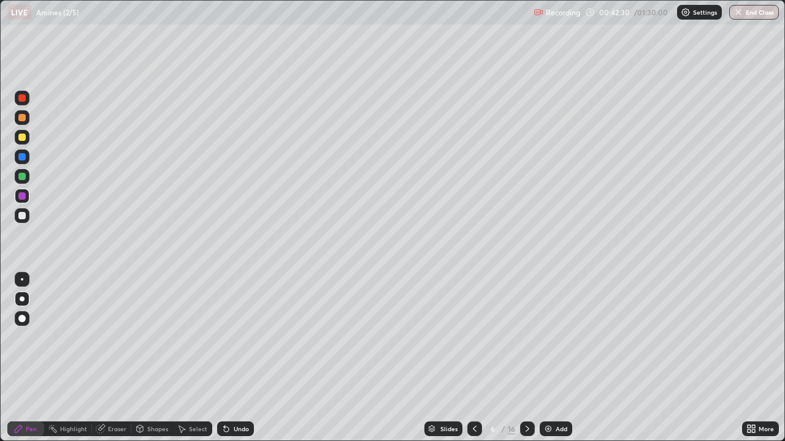
click at [18, 164] on div at bounding box center [22, 157] width 15 height 20
click at [25, 200] on div at bounding box center [22, 196] width 15 height 15
click at [113, 358] on div "Eraser" at bounding box center [117, 429] width 18 height 6
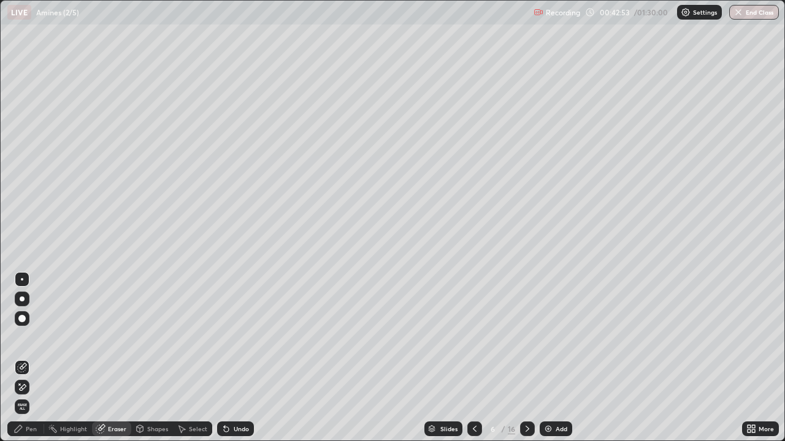
click at [26, 358] on div "Pen" at bounding box center [25, 429] width 37 height 15
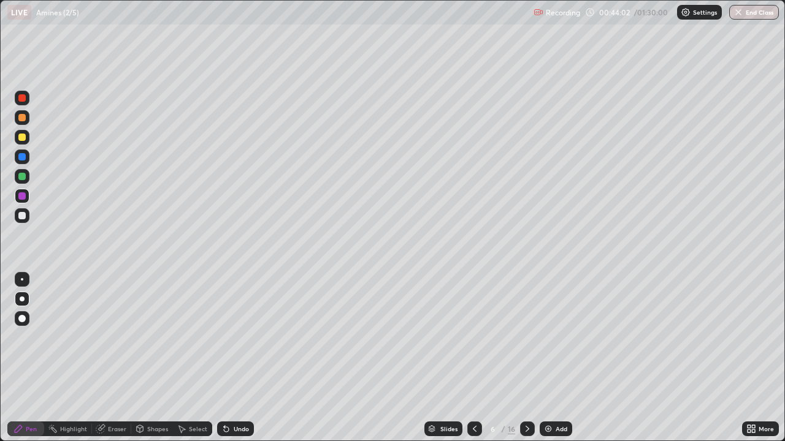
click at [115, 358] on div "Eraser" at bounding box center [111, 429] width 39 height 15
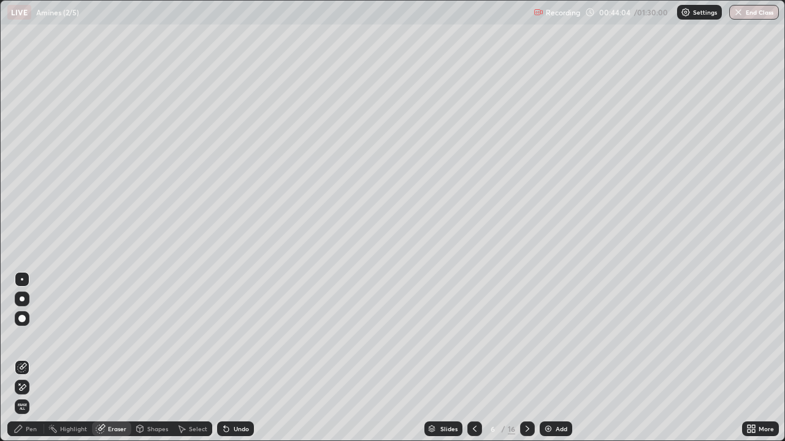
click at [21, 358] on icon at bounding box center [18, 429] width 10 height 10
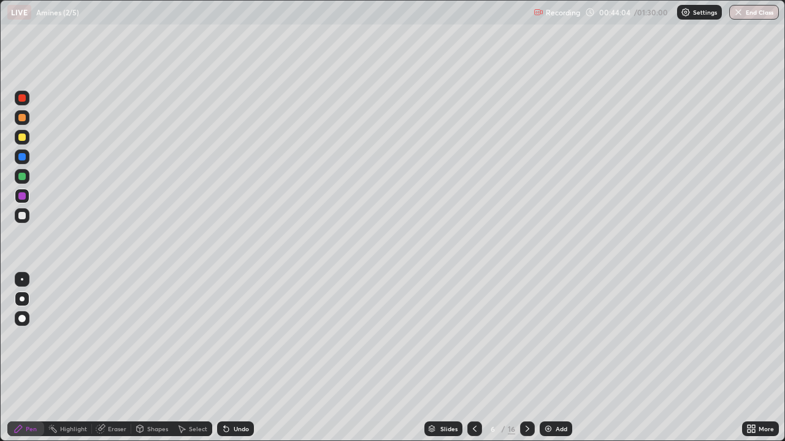
click at [21, 358] on icon at bounding box center [18, 429] width 10 height 10
click at [28, 220] on div at bounding box center [22, 215] width 15 height 15
click at [25, 120] on div at bounding box center [22, 117] width 15 height 15
click at [22, 99] on div at bounding box center [21, 97] width 7 height 7
click at [28, 112] on div at bounding box center [22, 117] width 15 height 15
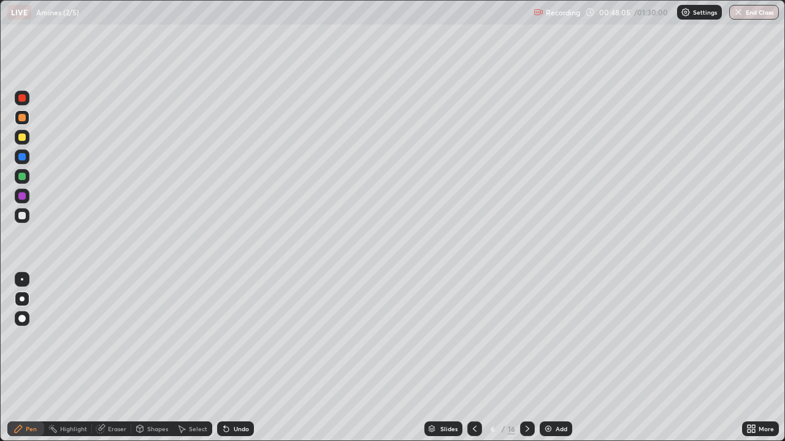
click at [23, 196] on div at bounding box center [21, 195] width 7 height 7
click at [22, 280] on div at bounding box center [22, 279] width 2 height 2
click at [234, 358] on div "Undo" at bounding box center [235, 429] width 37 height 15
click at [229, 358] on div "Undo" at bounding box center [235, 429] width 37 height 15
click at [228, 358] on icon at bounding box center [226, 429] width 10 height 10
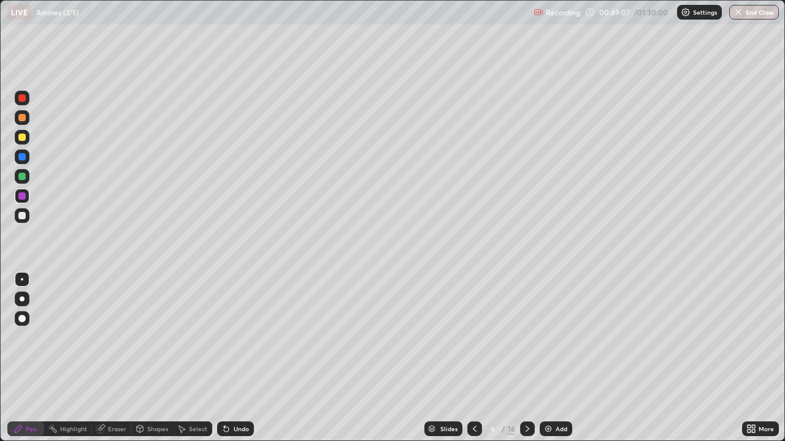
click at [224, 358] on icon at bounding box center [226, 429] width 5 height 5
click at [221, 358] on icon at bounding box center [226, 429] width 10 height 10
click at [219, 358] on div "Undo" at bounding box center [235, 429] width 37 height 15
click at [220, 358] on div "Undo" at bounding box center [235, 429] width 37 height 15
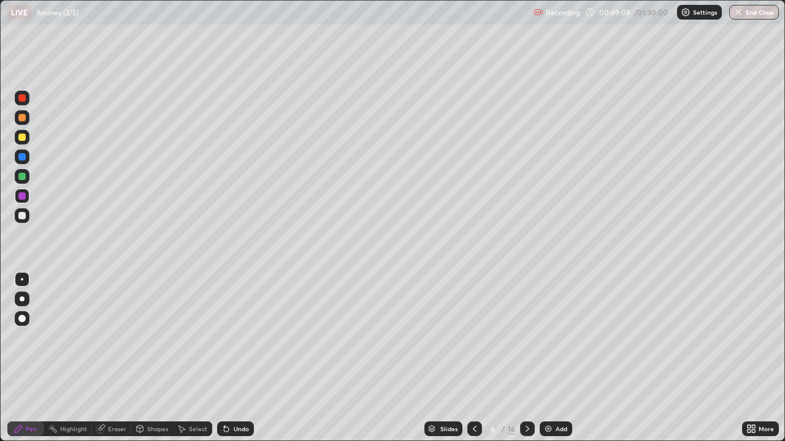
click at [219, 358] on div "Undo" at bounding box center [235, 429] width 37 height 15
click at [230, 358] on div "Undo" at bounding box center [235, 429] width 37 height 15
click at [25, 220] on div at bounding box center [22, 215] width 15 height 15
click at [21, 297] on div at bounding box center [22, 299] width 5 height 5
click at [29, 101] on div at bounding box center [22, 98] width 15 height 15
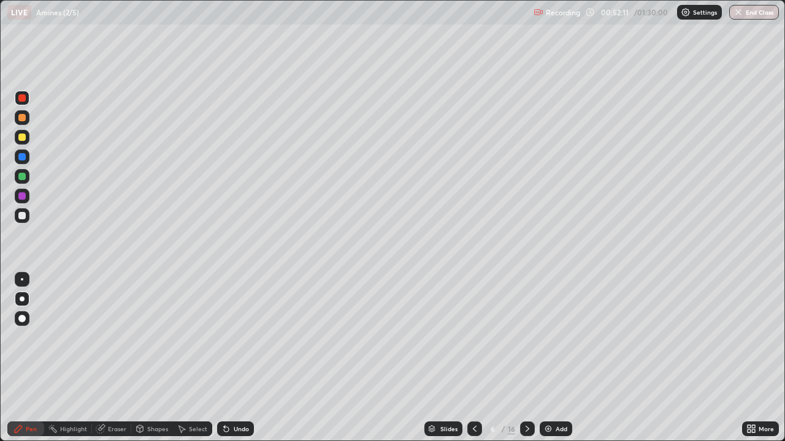
click at [27, 215] on div at bounding box center [22, 215] width 15 height 15
click at [525, 358] on icon at bounding box center [527, 429] width 10 height 10
click at [25, 215] on div at bounding box center [21, 215] width 7 height 7
click at [239, 358] on div "Undo" at bounding box center [241, 429] width 15 height 6
click at [23, 179] on div at bounding box center [21, 176] width 7 height 7
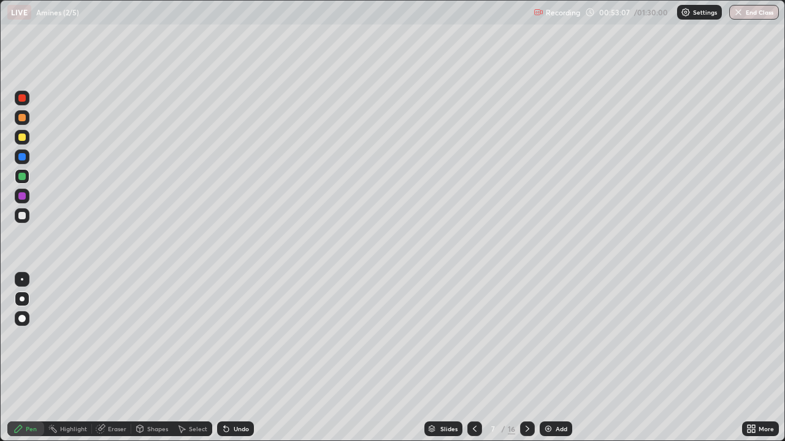
click at [26, 219] on div at bounding box center [22, 215] width 15 height 15
click at [238, 358] on div "Undo" at bounding box center [241, 429] width 15 height 6
click at [240, 358] on div "Undo" at bounding box center [241, 429] width 15 height 6
click at [244, 358] on div "Undo" at bounding box center [235, 429] width 37 height 15
click at [23, 220] on div at bounding box center [22, 215] width 15 height 15
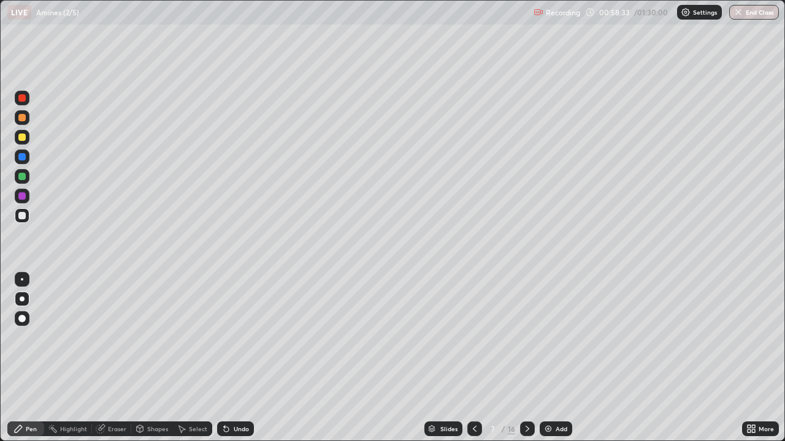
click at [473, 358] on icon at bounding box center [475, 429] width 10 height 10
click at [524, 358] on icon at bounding box center [527, 429] width 10 height 10
click at [528, 358] on div at bounding box center [527, 429] width 15 height 25
click at [27, 215] on div at bounding box center [22, 215] width 15 height 15
click at [235, 358] on div "Undo" at bounding box center [235, 429] width 37 height 15
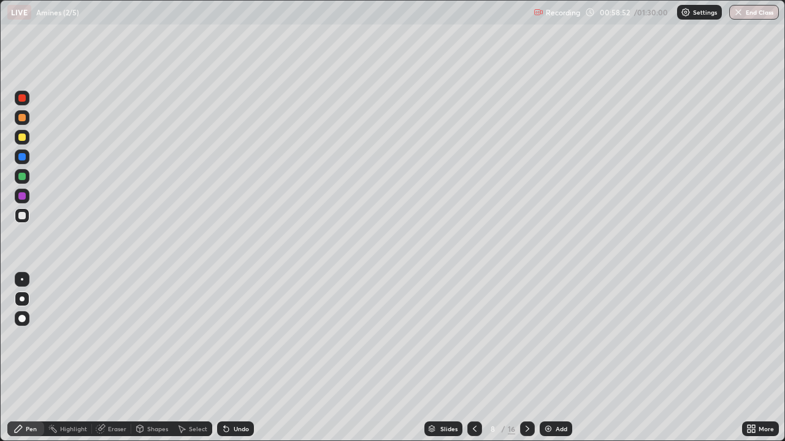
click at [245, 358] on div "Undo" at bounding box center [235, 429] width 37 height 15
click at [22, 136] on div at bounding box center [21, 137] width 7 height 7
click at [25, 221] on div at bounding box center [22, 215] width 15 height 15
click at [24, 156] on div at bounding box center [21, 156] width 7 height 7
click at [23, 215] on div at bounding box center [21, 215] width 7 height 7
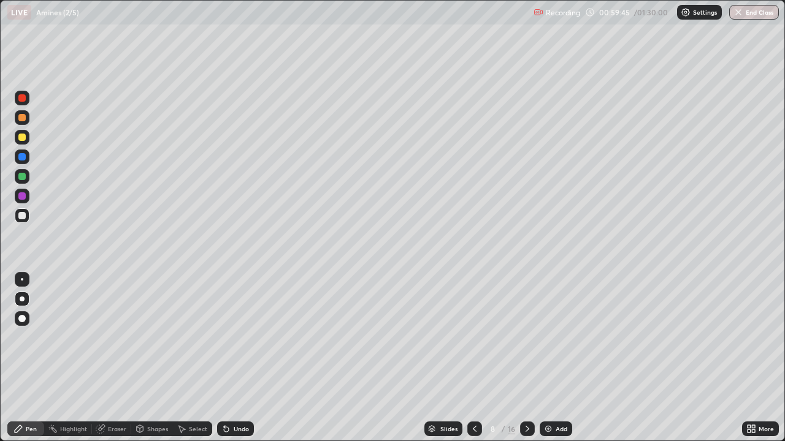
click at [248, 358] on div "Undo" at bounding box center [235, 429] width 37 height 15
click at [21, 275] on div at bounding box center [22, 279] width 15 height 15
click at [23, 175] on div at bounding box center [21, 176] width 7 height 7
click at [118, 358] on div "Eraser" at bounding box center [117, 429] width 18 height 6
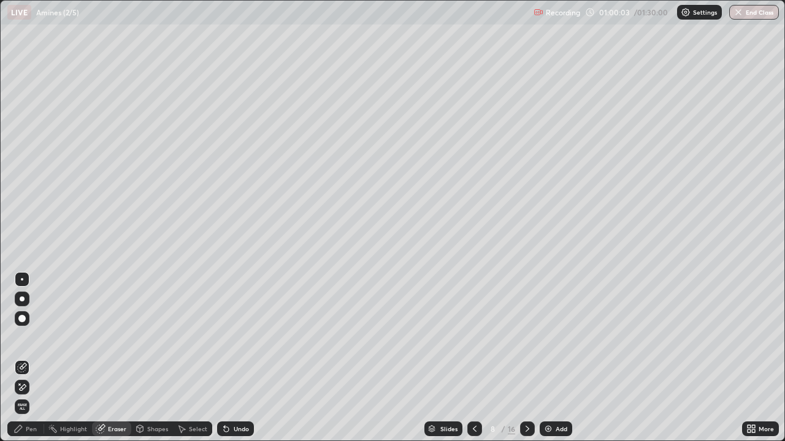
click at [21, 358] on icon at bounding box center [18, 429] width 10 height 10
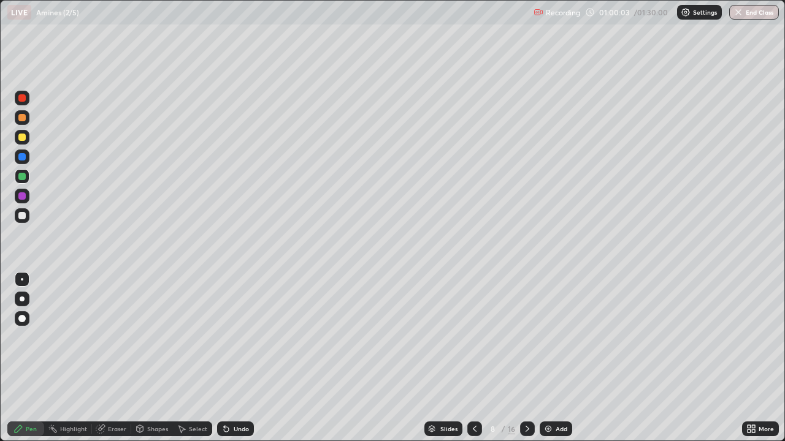
click at [23, 297] on div at bounding box center [22, 299] width 5 height 5
click at [27, 215] on div at bounding box center [22, 215] width 15 height 15
click at [234, 358] on div "Undo" at bounding box center [235, 429] width 37 height 15
click at [244, 358] on div "Undo" at bounding box center [235, 429] width 37 height 15
click at [248, 358] on div "Undo" at bounding box center [235, 429] width 37 height 15
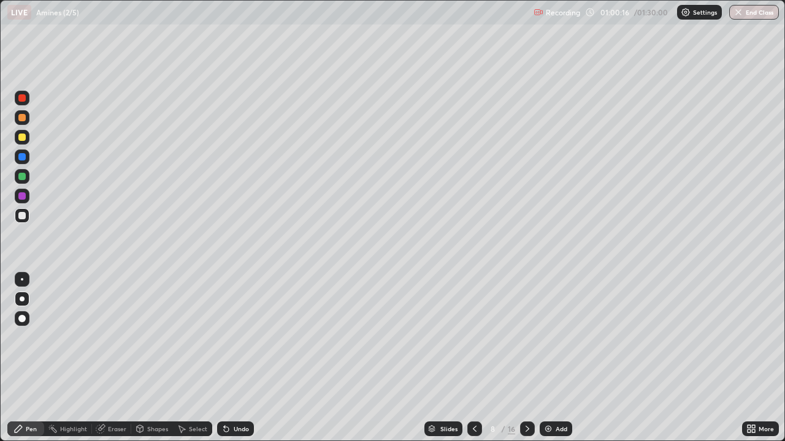
click at [241, 358] on div "Undo" at bounding box center [235, 429] width 37 height 15
click at [235, 358] on div "Undo" at bounding box center [241, 429] width 15 height 6
click at [21, 154] on div at bounding box center [21, 156] width 7 height 7
click at [21, 177] on div at bounding box center [21, 176] width 7 height 7
click at [24, 221] on div at bounding box center [22, 215] width 15 height 15
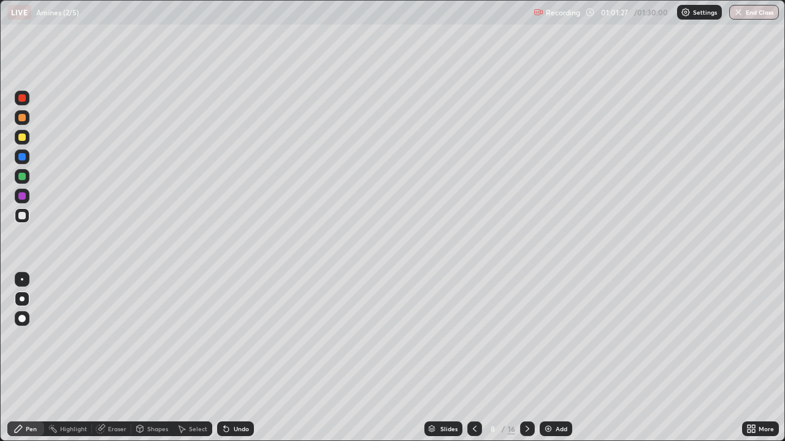
click at [23, 177] on div at bounding box center [21, 176] width 7 height 7
click at [251, 358] on div "Undo" at bounding box center [235, 429] width 37 height 15
click at [25, 201] on div at bounding box center [22, 196] width 15 height 15
click at [116, 358] on div "Eraser" at bounding box center [117, 429] width 18 height 6
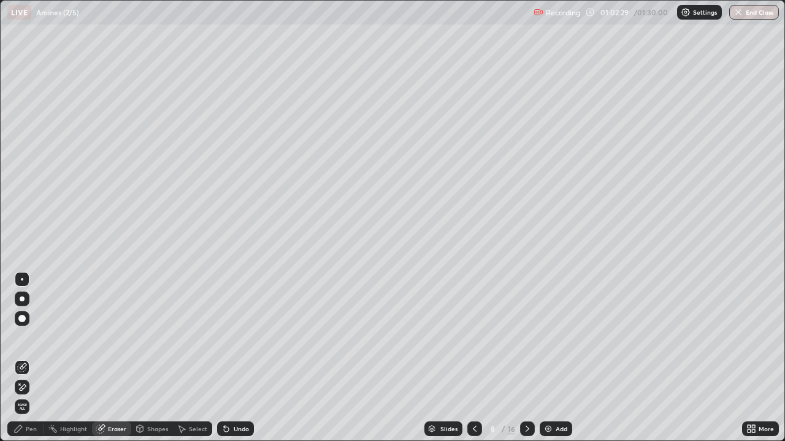
click at [29, 358] on div "Pen" at bounding box center [25, 429] width 37 height 15
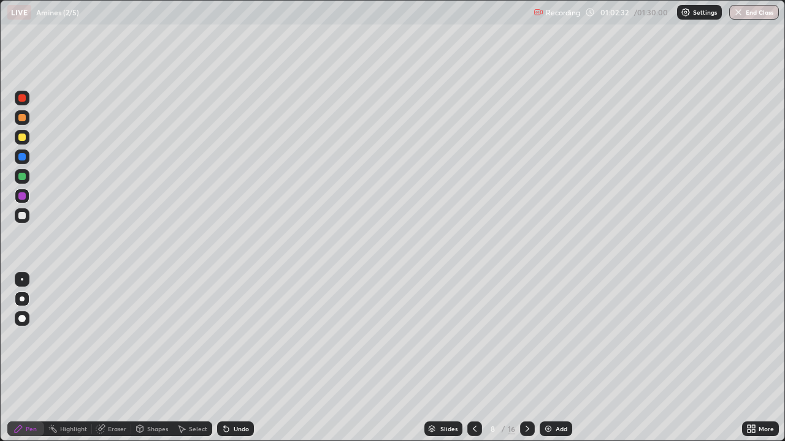
click at [251, 358] on div "Undo" at bounding box center [235, 429] width 37 height 15
click at [23, 137] on div at bounding box center [21, 137] width 7 height 7
click at [26, 209] on div at bounding box center [22, 215] width 15 height 15
click at [27, 200] on div at bounding box center [22, 196] width 15 height 15
click at [21, 280] on div at bounding box center [22, 279] width 2 height 2
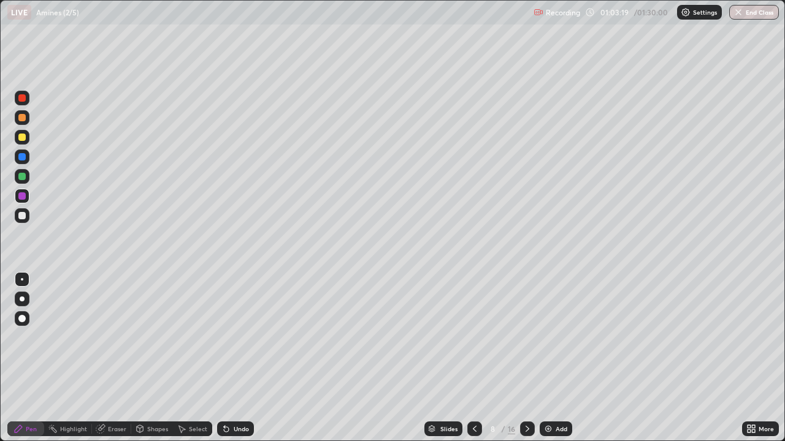
click at [226, 358] on icon at bounding box center [226, 429] width 5 height 5
click at [27, 215] on div at bounding box center [22, 215] width 15 height 15
click at [26, 295] on div at bounding box center [22, 299] width 15 height 15
click at [23, 177] on div at bounding box center [21, 176] width 7 height 7
click at [23, 159] on div at bounding box center [21, 156] width 7 height 7
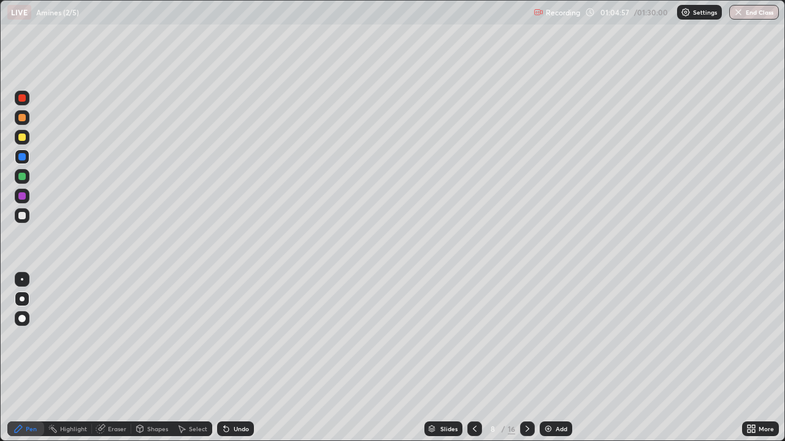
click at [23, 197] on div at bounding box center [21, 195] width 7 height 7
click at [24, 222] on div at bounding box center [22, 215] width 15 height 15
click at [227, 358] on div "Undo" at bounding box center [235, 429] width 37 height 15
click at [237, 358] on div "Undo" at bounding box center [235, 429] width 37 height 15
click at [238, 358] on div "Undo" at bounding box center [235, 429] width 37 height 15
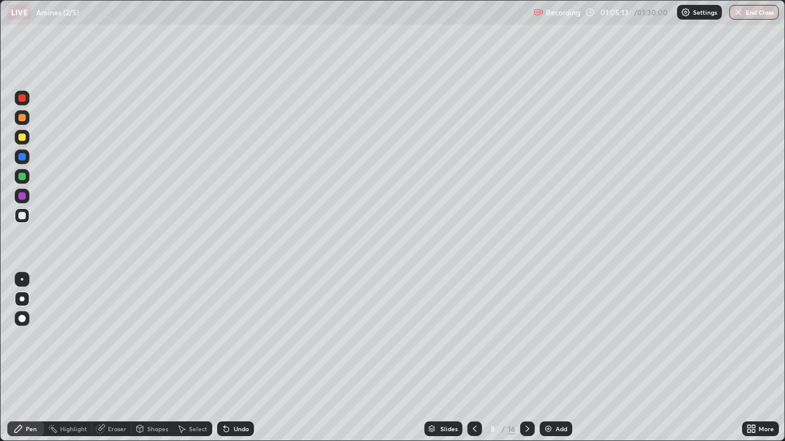
click at [238, 358] on div "Undo" at bounding box center [235, 429] width 37 height 15
click at [23, 178] on div at bounding box center [21, 176] width 7 height 7
click at [29, 211] on div at bounding box center [22, 215] width 15 height 15
click at [19, 198] on div at bounding box center [21, 195] width 7 height 7
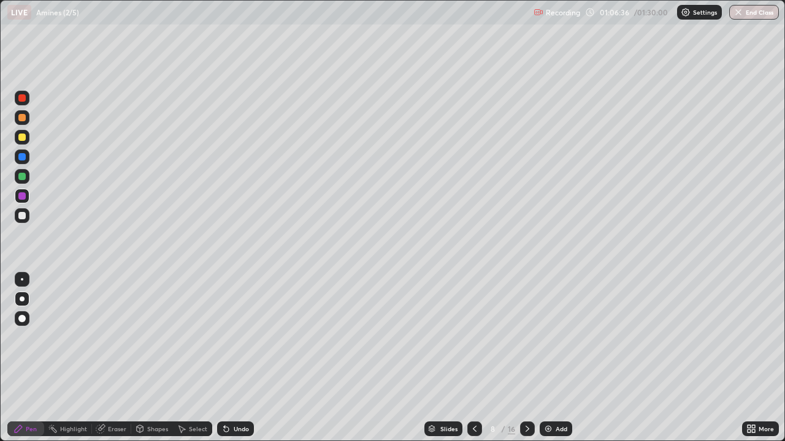
click at [23, 197] on div at bounding box center [21, 195] width 7 height 7
click at [27, 176] on div at bounding box center [22, 176] width 15 height 15
click at [235, 358] on div "Undo" at bounding box center [235, 429] width 37 height 15
click at [240, 358] on div "Undo" at bounding box center [241, 429] width 15 height 6
click at [224, 358] on icon at bounding box center [226, 429] width 5 height 5
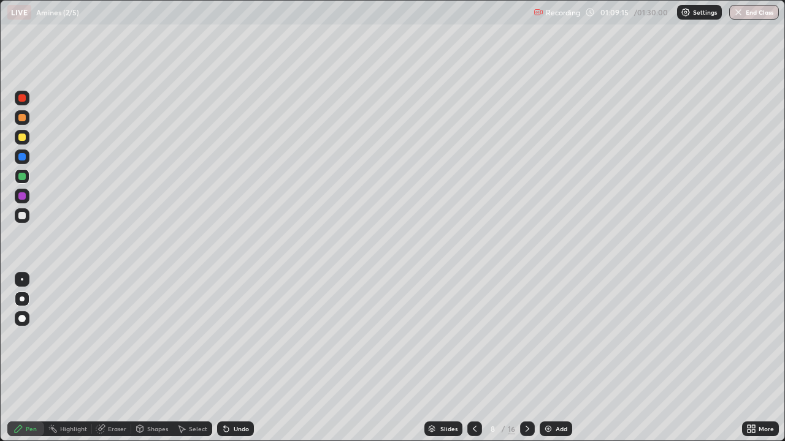
click at [23, 198] on div at bounding box center [21, 195] width 7 height 7
click at [21, 120] on div at bounding box center [21, 117] width 7 height 7
click at [24, 218] on div at bounding box center [21, 215] width 7 height 7
click at [525, 358] on icon at bounding box center [527, 429] width 10 height 10
click at [25, 219] on div at bounding box center [22, 215] width 15 height 15
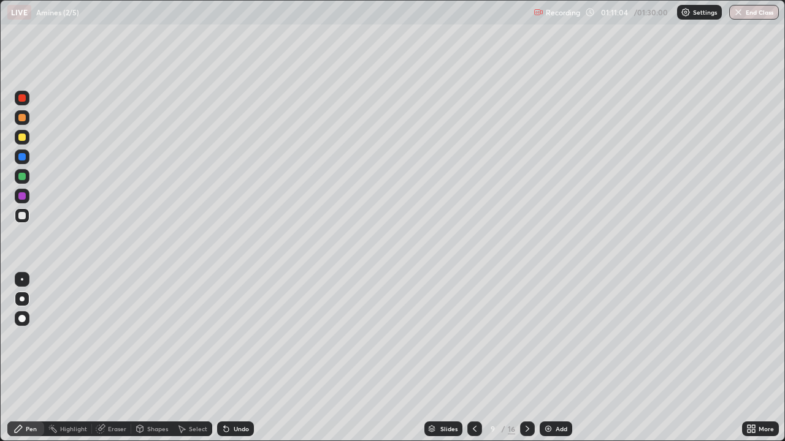
click at [238, 358] on div "Undo" at bounding box center [241, 429] width 15 height 6
click at [240, 358] on div "Undo" at bounding box center [241, 429] width 15 height 6
click at [238, 358] on div "Undo" at bounding box center [235, 429] width 37 height 15
click at [235, 358] on div "Undo" at bounding box center [235, 429] width 37 height 15
click at [233, 358] on div "Undo" at bounding box center [235, 429] width 37 height 15
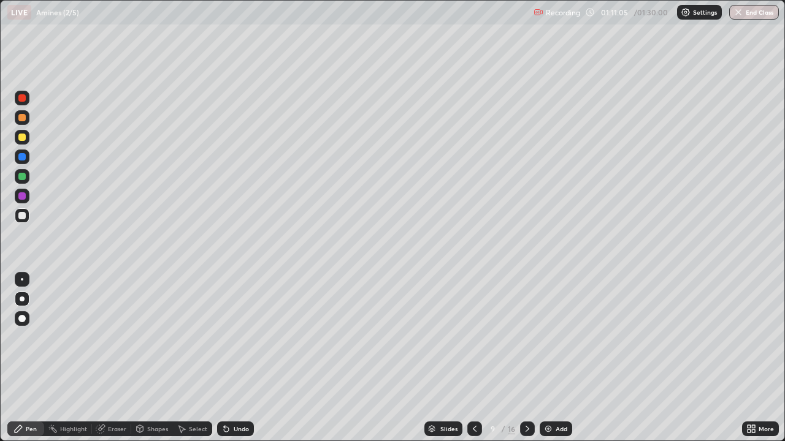
click at [230, 358] on div "Undo" at bounding box center [235, 429] width 37 height 15
click at [236, 358] on div "Undo" at bounding box center [241, 429] width 15 height 6
click at [239, 358] on div "Undo" at bounding box center [241, 429] width 15 height 6
click at [239, 358] on div "Undo" at bounding box center [235, 429] width 37 height 15
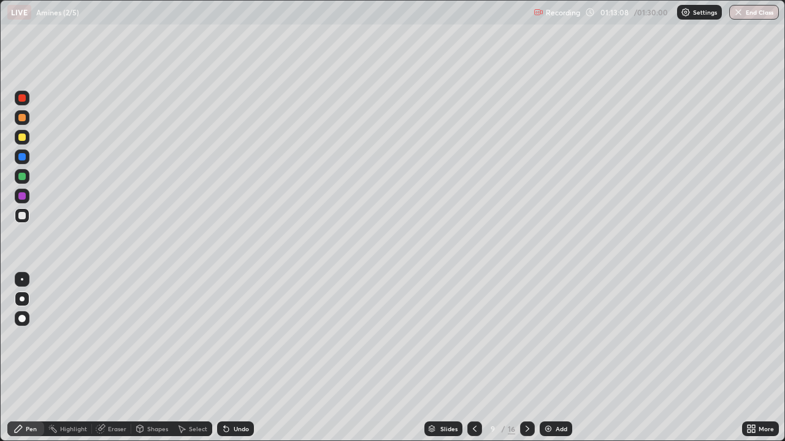
click at [237, 358] on div "Undo" at bounding box center [235, 429] width 37 height 15
click at [233, 358] on div "Undo" at bounding box center [235, 429] width 37 height 15
click at [20, 177] on div at bounding box center [21, 176] width 7 height 7
click at [23, 197] on div at bounding box center [21, 195] width 7 height 7
click at [23, 137] on div at bounding box center [21, 137] width 7 height 7
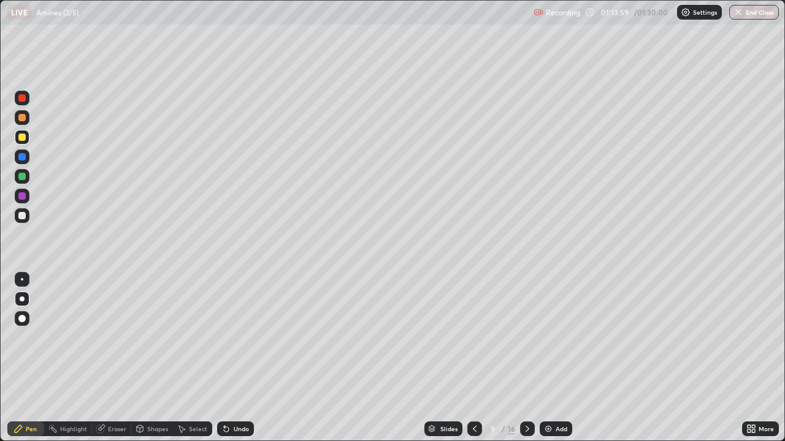
click at [22, 280] on div at bounding box center [22, 279] width 2 height 2
click at [25, 118] on div at bounding box center [21, 117] width 7 height 7
click at [28, 194] on div at bounding box center [22, 196] width 15 height 15
click at [22, 135] on div at bounding box center [21, 137] width 7 height 7
click at [234, 358] on div "Undo" at bounding box center [235, 429] width 37 height 15
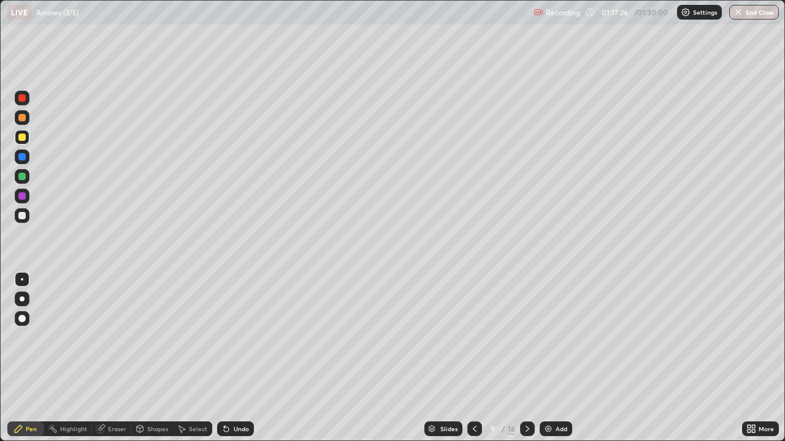
click at [237, 358] on div "Undo" at bounding box center [235, 429] width 37 height 15
click at [25, 218] on div at bounding box center [22, 215] width 15 height 15
click at [25, 195] on div at bounding box center [21, 195] width 7 height 7
click at [443, 358] on div "Slides" at bounding box center [448, 429] width 17 height 6
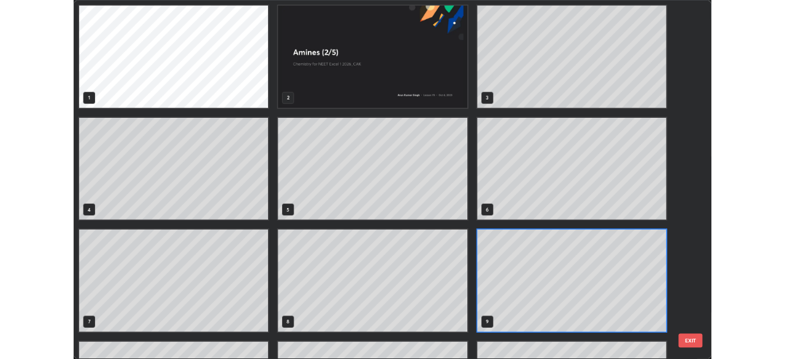
scroll to position [436, 777]
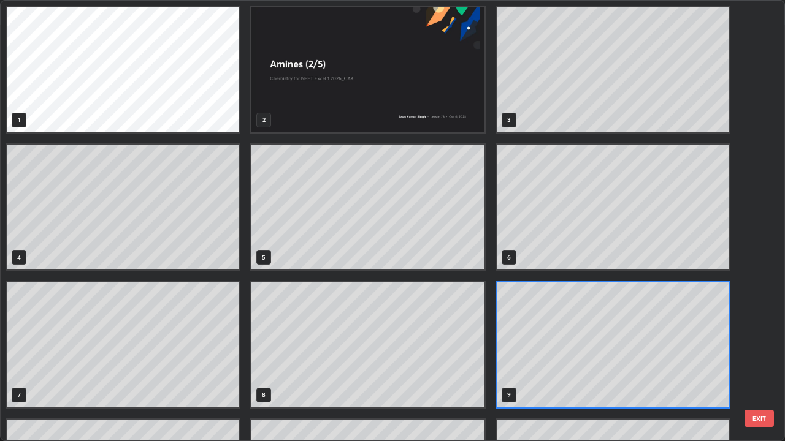
click at [757, 358] on button "EXIT" at bounding box center [758, 418] width 29 height 17
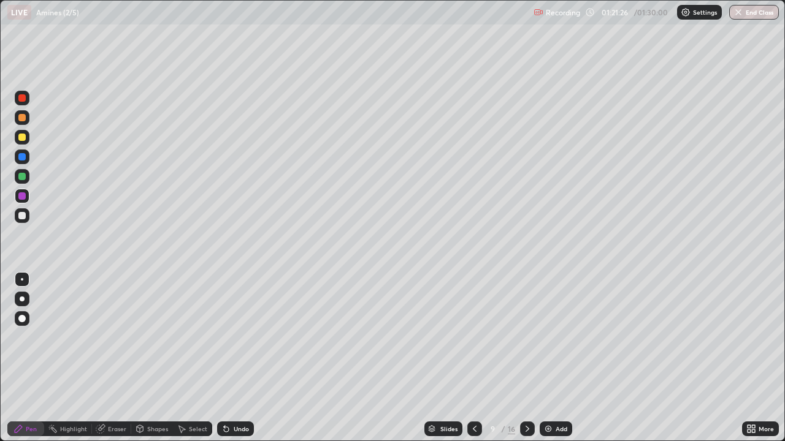
click at [764, 13] on button "End Class" at bounding box center [754, 12] width 50 height 15
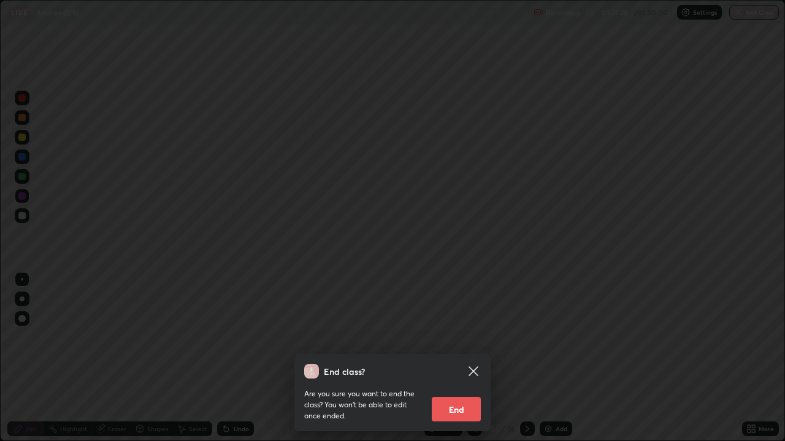
click at [471, 358] on button "End" at bounding box center [456, 409] width 49 height 25
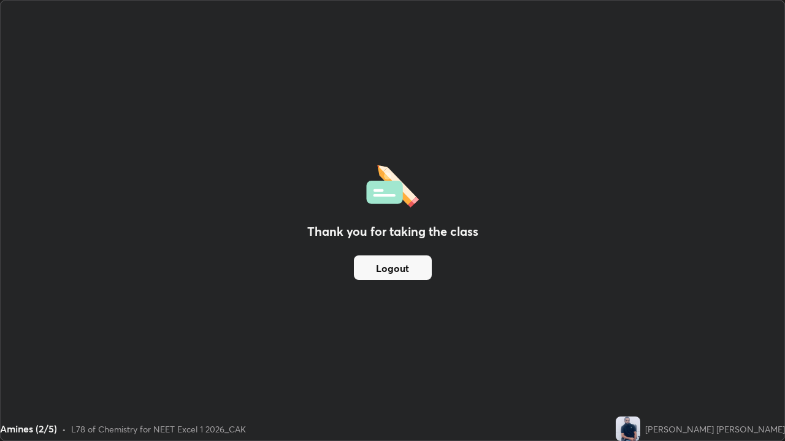
click at [411, 271] on button "Logout" at bounding box center [393, 268] width 78 height 25
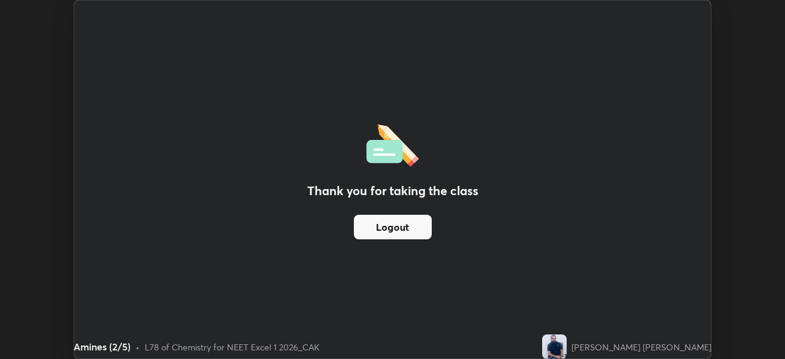
scroll to position [60937, 60511]
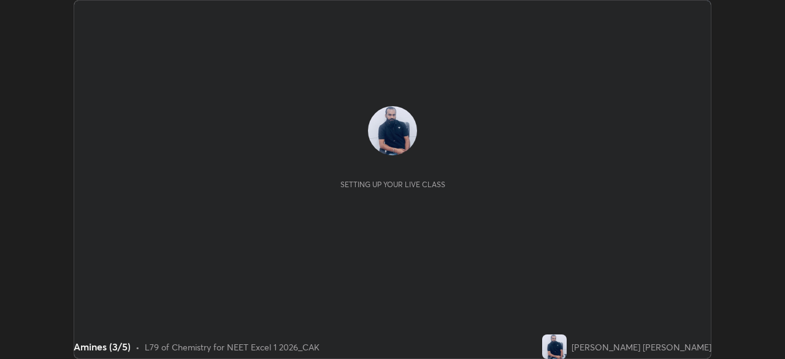
scroll to position [359, 784]
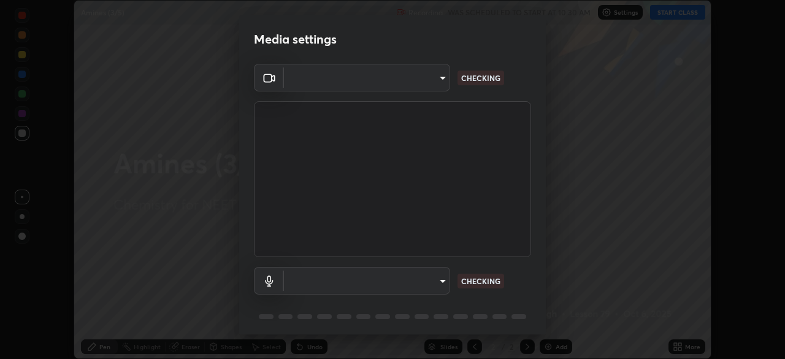
type input "2226f6d28742a26b6e0b51399fa030018956b8f43105e33b3be5017931f45398"
type input "default"
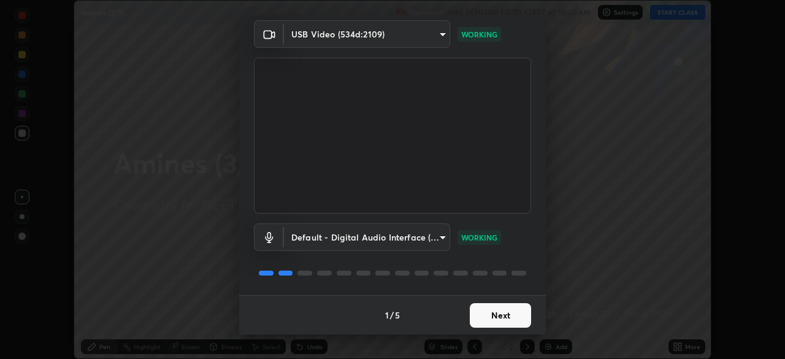
click at [491, 317] on button "Next" at bounding box center [500, 315] width 61 height 25
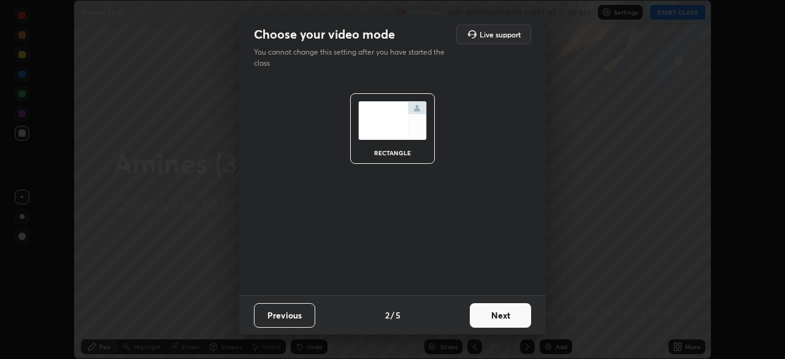
click at [492, 319] on button "Next" at bounding box center [500, 315] width 61 height 25
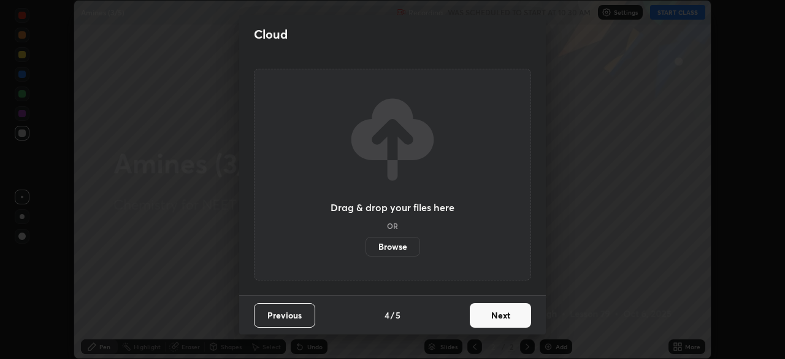
click at [496, 318] on button "Next" at bounding box center [500, 315] width 61 height 25
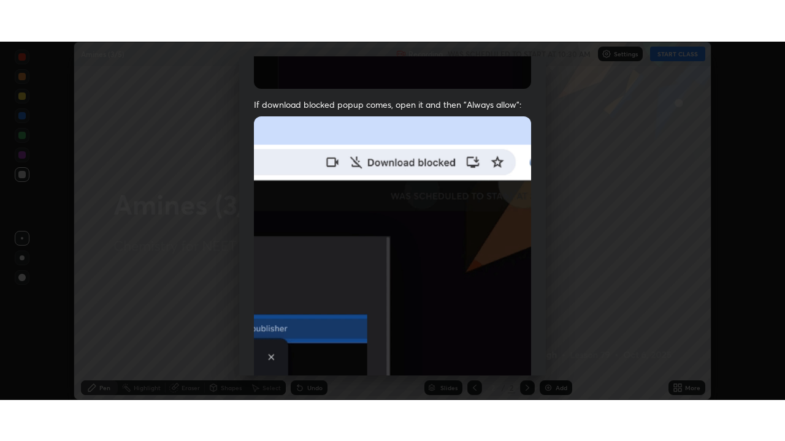
scroll to position [294, 0]
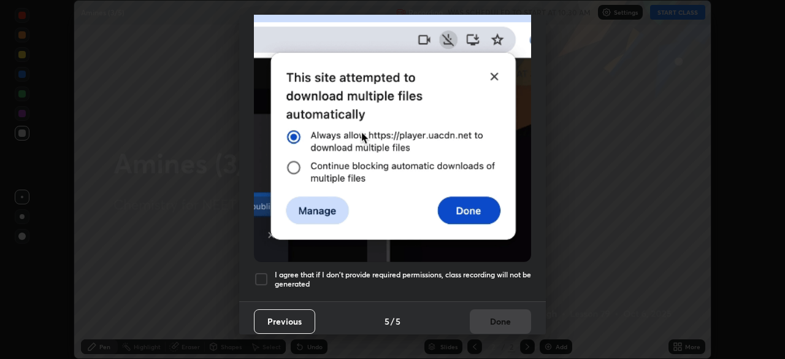
click at [259, 272] on div at bounding box center [261, 279] width 15 height 15
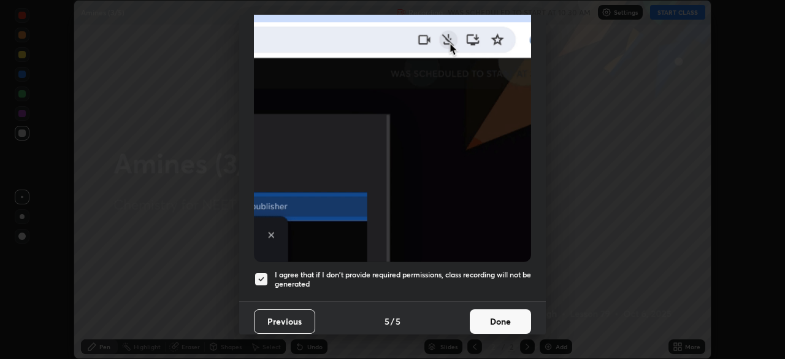
click at [514, 309] on button "Done" at bounding box center [500, 321] width 61 height 25
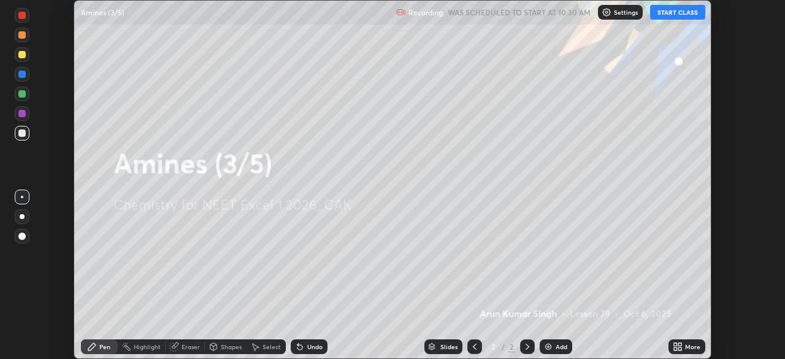
click at [683, 13] on button "START CLASS" at bounding box center [677, 12] width 55 height 15
click at [679, 346] on icon at bounding box center [677, 346] width 10 height 10
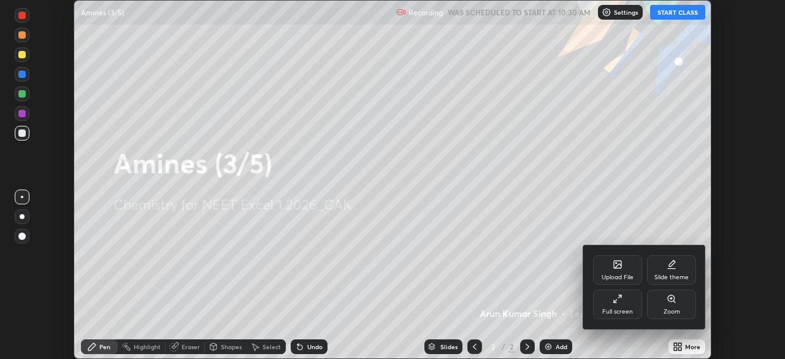
click at [626, 306] on div "Full screen" at bounding box center [617, 303] width 49 height 29
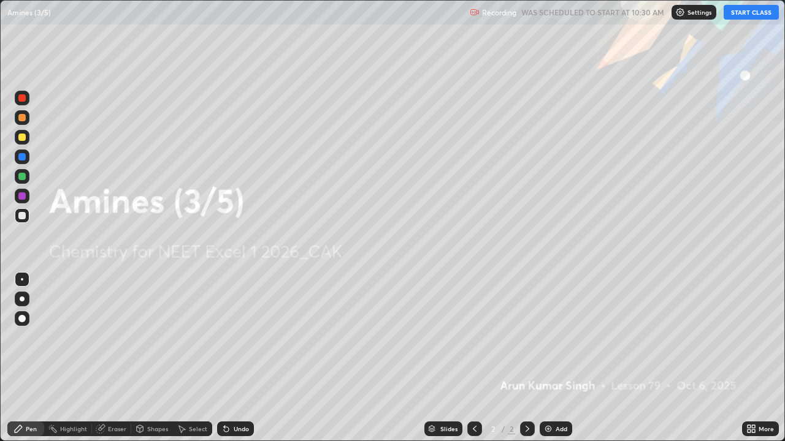
scroll to position [441, 785]
click at [548, 358] on img at bounding box center [548, 429] width 10 height 10
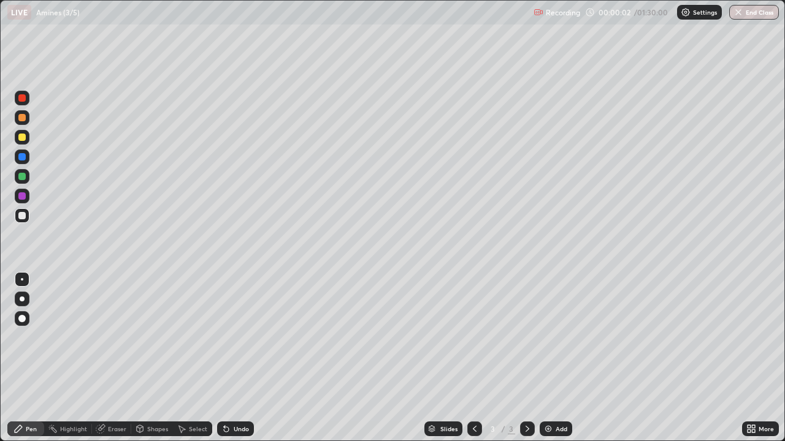
click at [549, 358] on img at bounding box center [548, 429] width 10 height 10
click at [551, 358] on img at bounding box center [548, 429] width 10 height 10
click at [554, 358] on div "Add" at bounding box center [555, 429] width 32 height 15
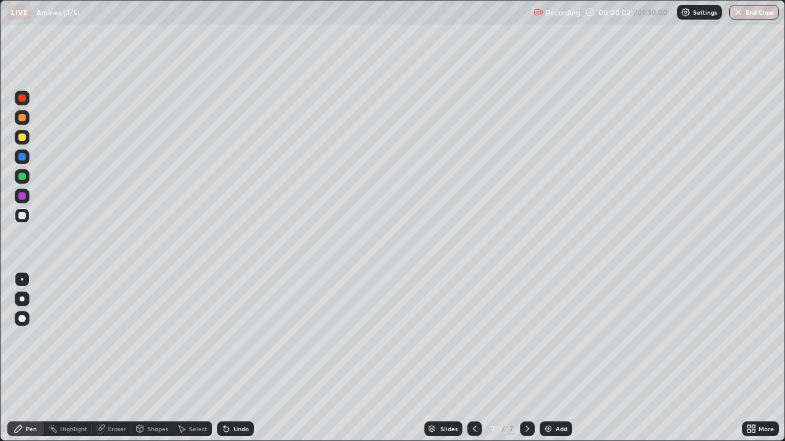
click at [558, 358] on div "Add" at bounding box center [555, 429] width 32 height 15
click at [559, 358] on div "Add" at bounding box center [555, 429] width 32 height 15
click at [560, 358] on div "Add" at bounding box center [555, 429] width 32 height 15
click at [547, 358] on img at bounding box center [548, 429] width 10 height 10
click at [553, 358] on div "Add" at bounding box center [555, 429] width 32 height 15
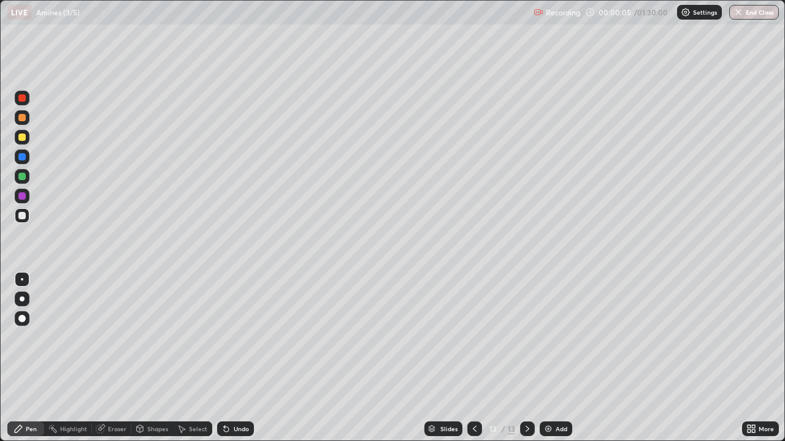
click at [552, 358] on div "Add" at bounding box center [555, 429] width 32 height 15
click at [473, 358] on icon at bounding box center [475, 429] width 10 height 10
click at [473, 358] on div at bounding box center [474, 429] width 15 height 15
click at [473, 358] on div at bounding box center [474, 429] width 15 height 25
click at [471, 358] on div at bounding box center [474, 429] width 15 height 15
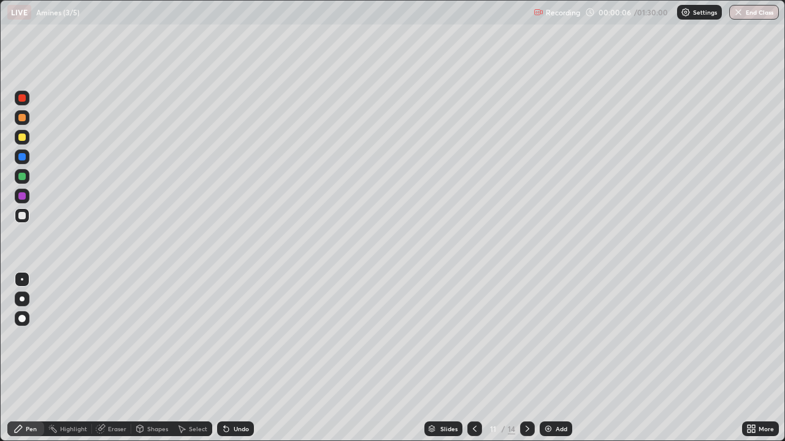
click at [471, 358] on div at bounding box center [474, 429] width 15 height 15
click at [473, 358] on icon at bounding box center [475, 429] width 10 height 10
click at [471, 358] on icon at bounding box center [475, 429] width 10 height 10
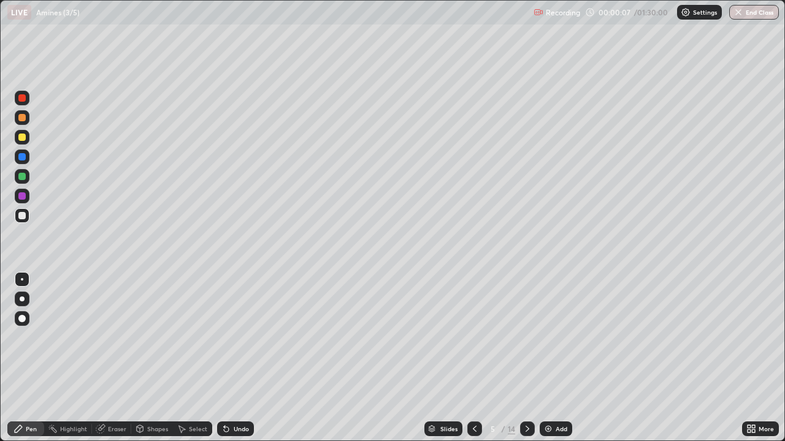
click at [474, 358] on icon at bounding box center [475, 429] width 10 height 10
click at [474, 358] on div at bounding box center [474, 429] width 15 height 15
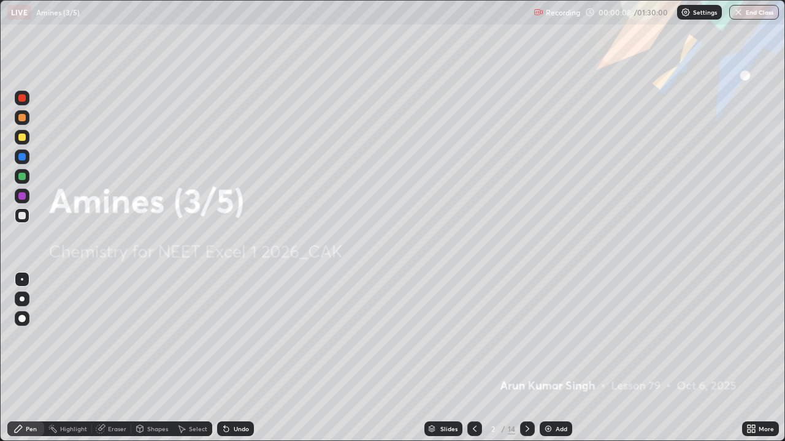
click at [531, 358] on div at bounding box center [527, 429] width 15 height 15
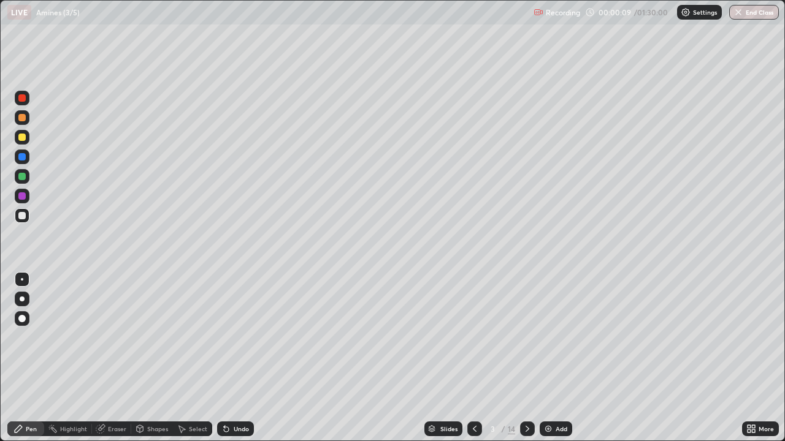
click at [26, 293] on div at bounding box center [22, 299] width 15 height 15
click at [23, 218] on div at bounding box center [21, 215] width 7 height 7
click at [243, 358] on div "Undo" at bounding box center [241, 429] width 15 height 6
click at [234, 358] on div "Undo" at bounding box center [241, 429] width 15 height 6
click at [235, 358] on div "Undo" at bounding box center [241, 429] width 15 height 6
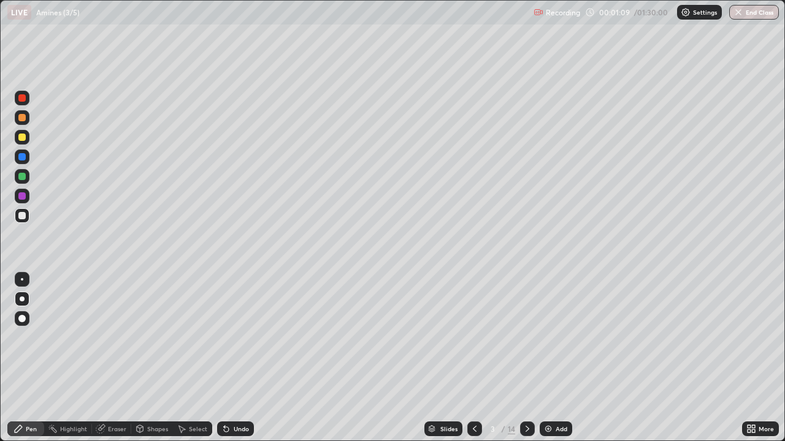
click at [21, 216] on div at bounding box center [21, 215] width 7 height 7
click at [193, 358] on div "Select" at bounding box center [198, 429] width 18 height 6
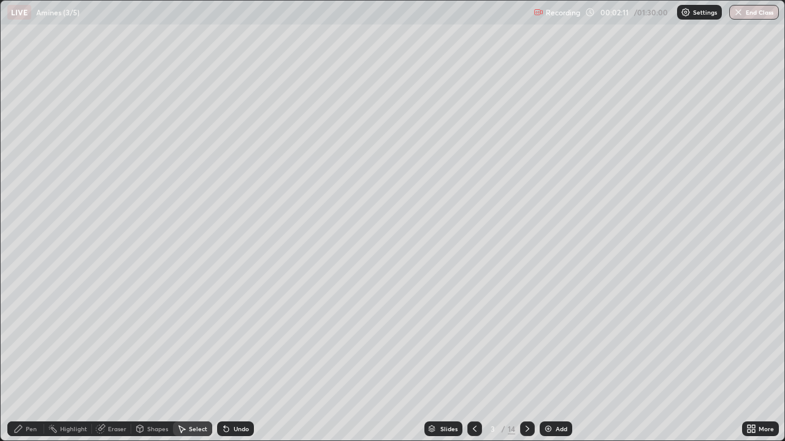
click at [39, 358] on div "Pen" at bounding box center [25, 429] width 37 height 15
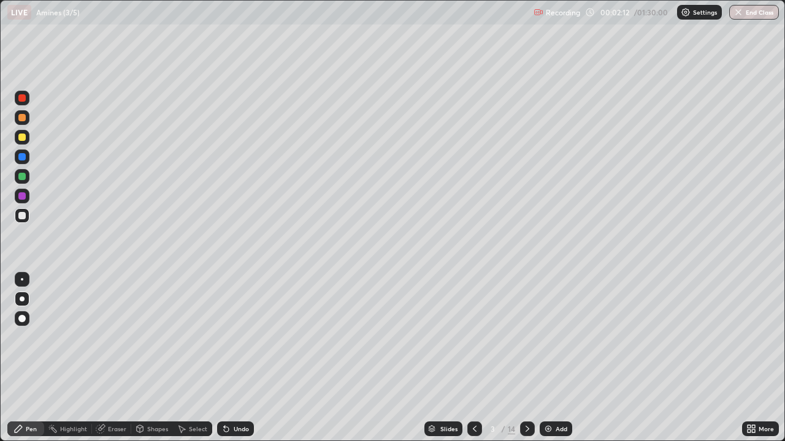
click at [34, 358] on div "Pen" at bounding box center [31, 429] width 11 height 6
click at [234, 358] on div "Undo" at bounding box center [241, 429] width 15 height 6
click at [243, 358] on div "Undo" at bounding box center [235, 429] width 37 height 15
click at [22, 158] on div at bounding box center [21, 156] width 7 height 7
click at [24, 178] on div at bounding box center [21, 176] width 7 height 7
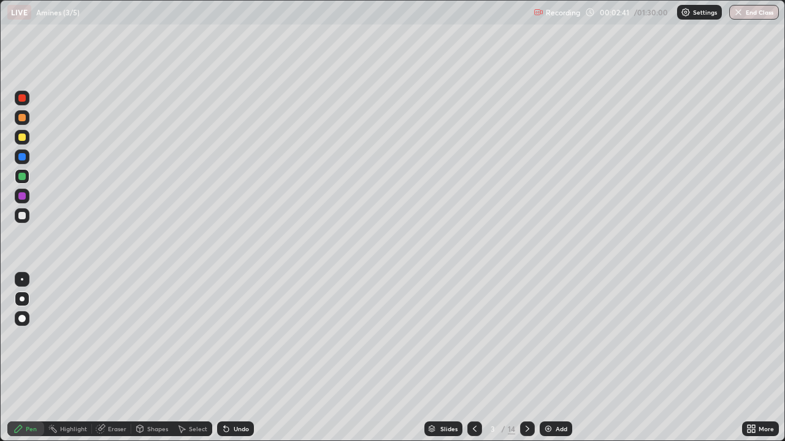
click at [27, 214] on div at bounding box center [22, 215] width 15 height 15
click at [20, 138] on div at bounding box center [21, 137] width 7 height 7
click at [23, 216] on div at bounding box center [21, 215] width 7 height 7
click at [234, 358] on div "Undo" at bounding box center [241, 429] width 15 height 6
click at [241, 358] on div "Undo" at bounding box center [241, 429] width 15 height 6
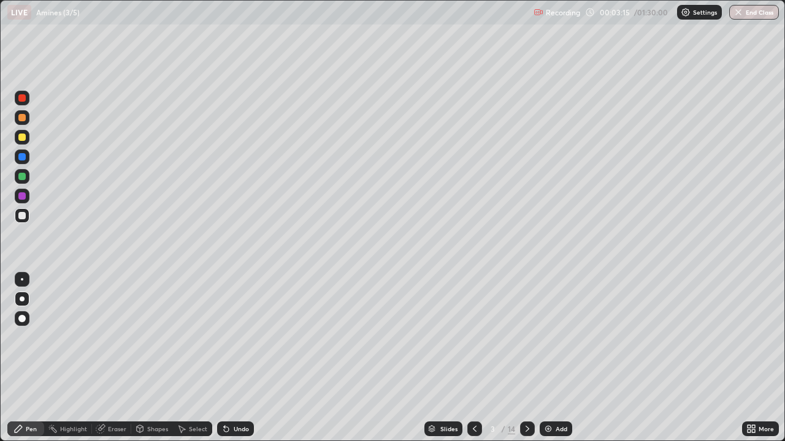
click at [234, 358] on div "Undo" at bounding box center [241, 429] width 15 height 6
click at [240, 358] on div "Undo" at bounding box center [241, 429] width 15 height 6
click at [237, 358] on div "Undo" at bounding box center [235, 429] width 37 height 15
click at [229, 358] on div "Undo" at bounding box center [235, 429] width 37 height 15
click at [232, 358] on div "Undo" at bounding box center [235, 429] width 37 height 15
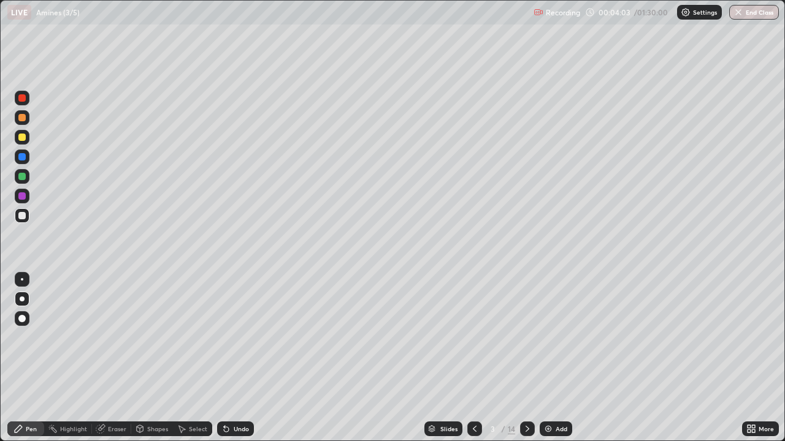
click at [21, 178] on div at bounding box center [21, 176] width 7 height 7
click at [22, 280] on div at bounding box center [22, 279] width 2 height 2
click at [28, 221] on div at bounding box center [22, 216] width 15 height 20
click at [22, 299] on div at bounding box center [22, 299] width 5 height 5
click at [22, 280] on div at bounding box center [22, 279] width 2 height 2
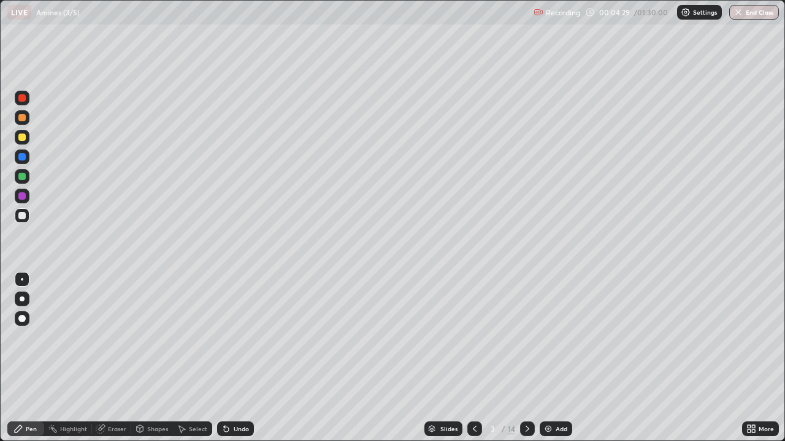
click at [26, 175] on div at bounding box center [22, 176] width 15 height 15
click at [22, 299] on div at bounding box center [22, 299] width 5 height 5
click at [28, 216] on div at bounding box center [22, 215] width 15 height 15
click at [225, 358] on icon at bounding box center [226, 429] width 10 height 10
click at [21, 161] on div at bounding box center [22, 157] width 15 height 15
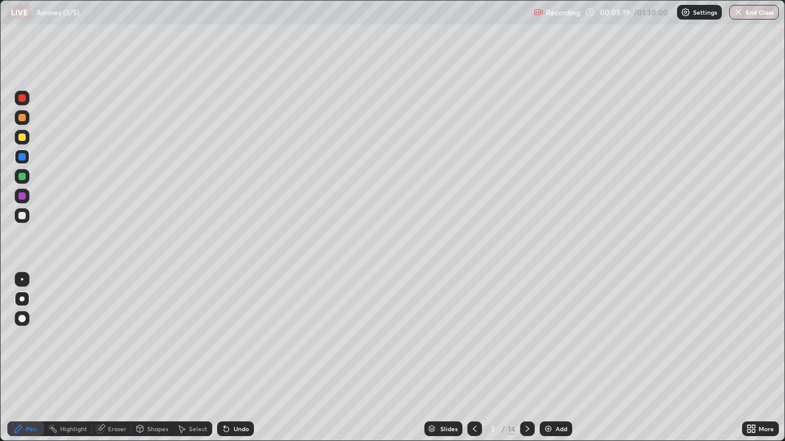
click at [236, 358] on div "Undo" at bounding box center [235, 429] width 37 height 15
click at [104, 358] on icon at bounding box center [101, 429] width 10 height 10
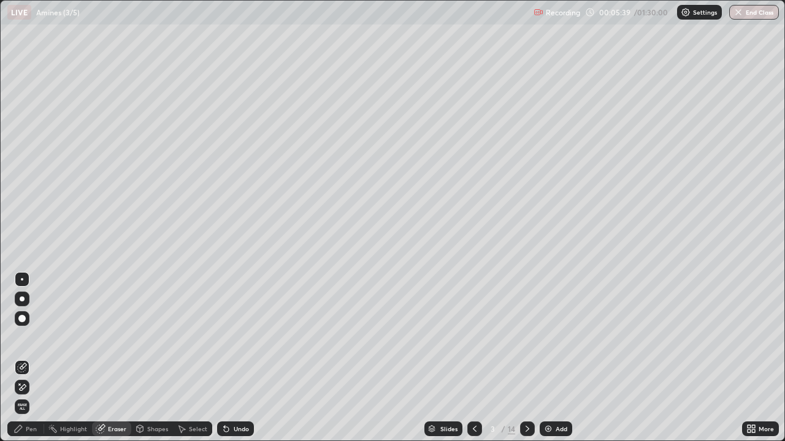
click at [31, 358] on div "Pen" at bounding box center [31, 429] width 11 height 6
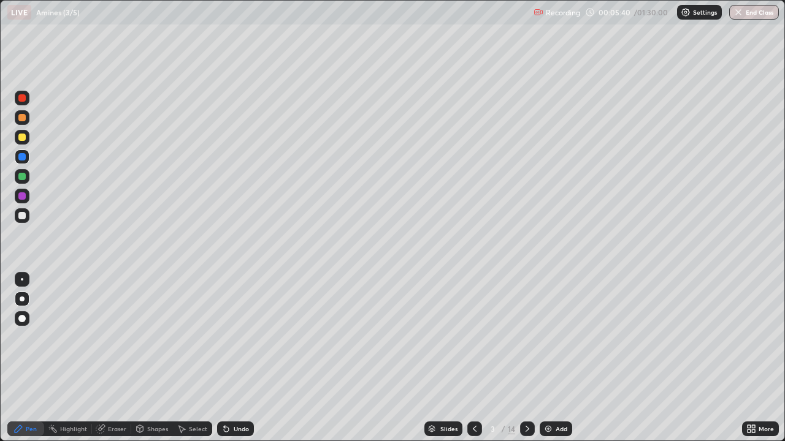
click at [23, 216] on div at bounding box center [21, 215] width 7 height 7
click at [21, 195] on div at bounding box center [21, 195] width 7 height 7
click at [237, 358] on div "Undo" at bounding box center [235, 429] width 37 height 15
click at [27, 298] on div at bounding box center [22, 299] width 15 height 15
click at [29, 221] on div at bounding box center [22, 216] width 15 height 20
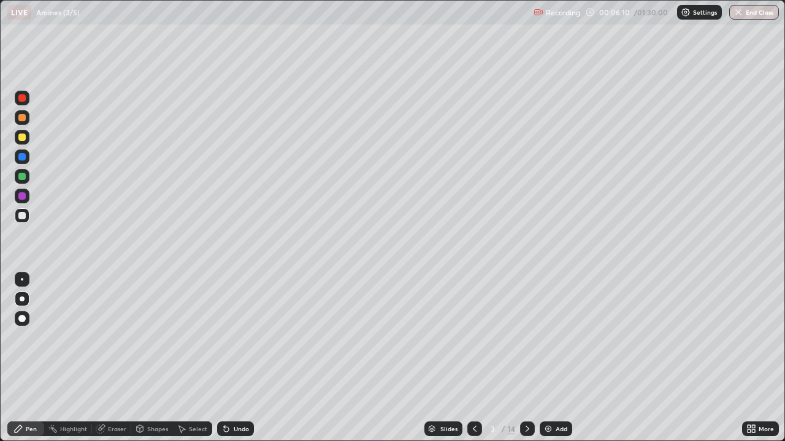
click at [27, 199] on div at bounding box center [22, 196] width 15 height 15
click at [25, 216] on div at bounding box center [21, 215] width 7 height 7
click at [24, 196] on div at bounding box center [21, 195] width 7 height 7
click at [22, 280] on div at bounding box center [22, 279] width 2 height 2
click at [23, 178] on div at bounding box center [21, 176] width 7 height 7
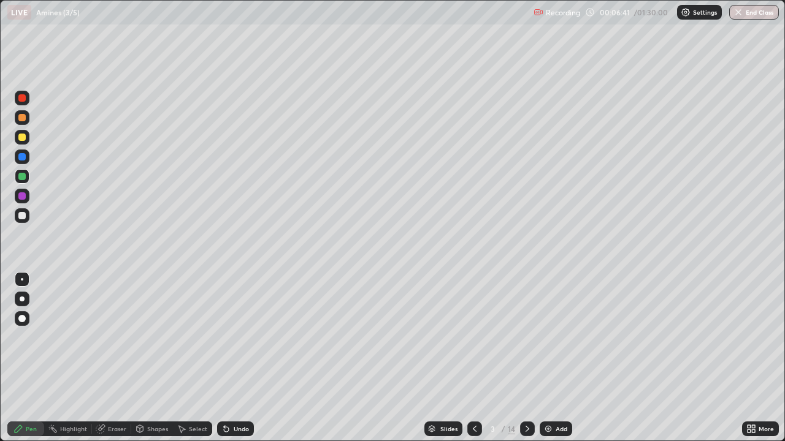
click at [28, 221] on div at bounding box center [22, 216] width 15 height 20
click at [21, 217] on div at bounding box center [21, 215] width 7 height 7
click at [22, 299] on div at bounding box center [22, 299] width 5 height 5
click at [21, 196] on div at bounding box center [21, 195] width 7 height 7
click at [22, 280] on div at bounding box center [22, 279] width 2 height 2
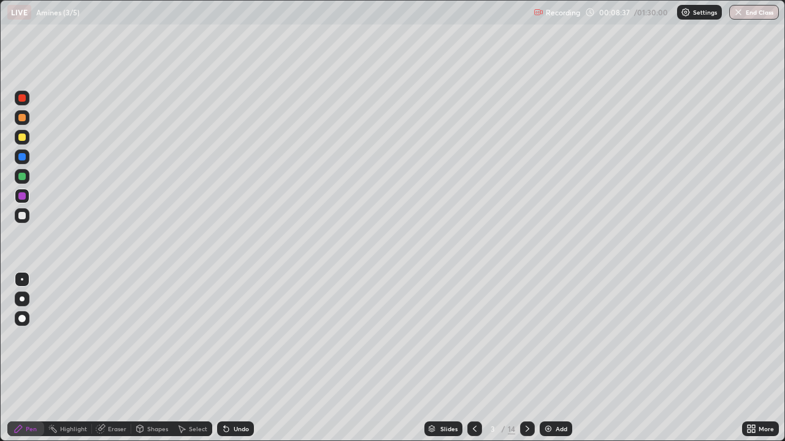
click at [23, 118] on div at bounding box center [21, 117] width 7 height 7
click at [19, 316] on div at bounding box center [21, 318] width 7 height 7
click at [28, 275] on div at bounding box center [22, 279] width 15 height 15
click at [21, 105] on div at bounding box center [22, 98] width 15 height 15
click at [25, 216] on div at bounding box center [21, 215] width 7 height 7
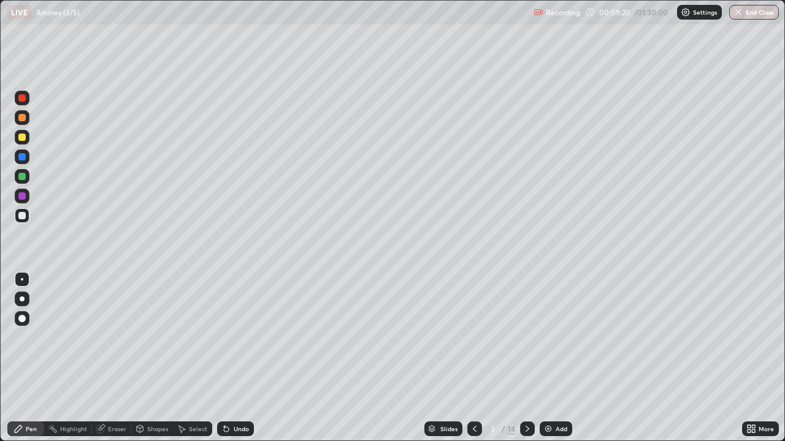
click at [236, 358] on div "Undo" at bounding box center [241, 429] width 15 height 6
click at [240, 358] on div "Undo" at bounding box center [241, 429] width 15 height 6
click at [234, 358] on div "Undo" at bounding box center [241, 429] width 15 height 6
click at [235, 358] on div "Undo" at bounding box center [241, 429] width 15 height 6
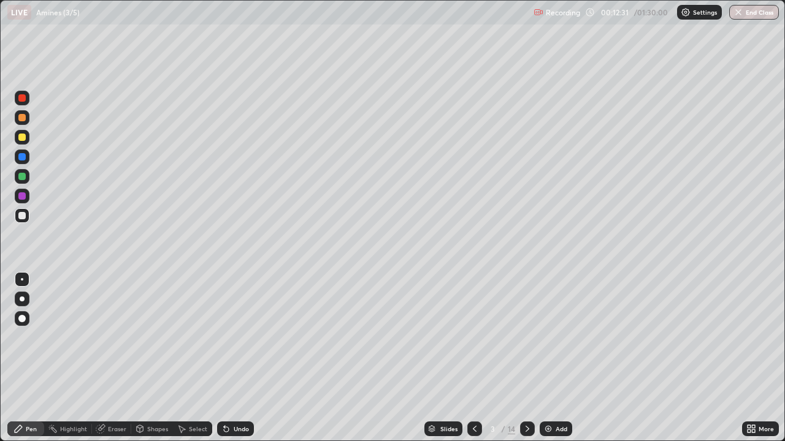
click at [236, 358] on div "Undo" at bounding box center [235, 429] width 37 height 15
click at [22, 177] on div at bounding box center [21, 176] width 7 height 7
click at [20, 137] on div at bounding box center [21, 137] width 7 height 7
click at [22, 299] on div at bounding box center [22, 299] width 5 height 5
click at [28, 218] on div at bounding box center [22, 215] width 15 height 15
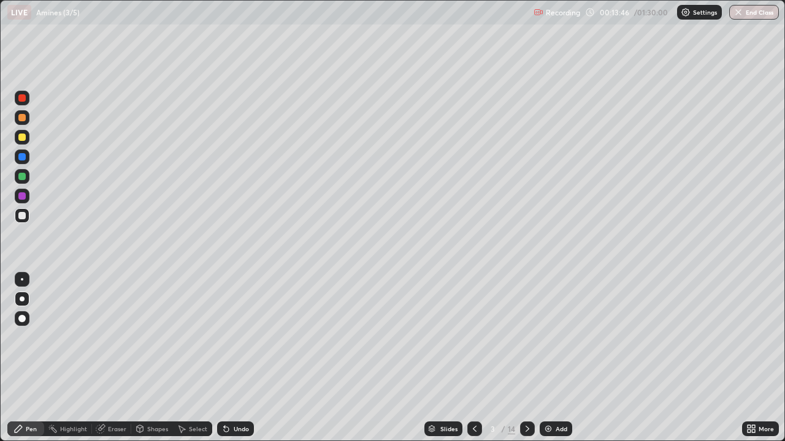
click at [23, 218] on div at bounding box center [21, 215] width 7 height 7
click at [20, 98] on div at bounding box center [21, 97] width 7 height 7
click at [22, 216] on div at bounding box center [21, 215] width 7 height 7
click at [525, 358] on icon at bounding box center [527, 429] width 10 height 10
click at [20, 153] on div at bounding box center [21, 156] width 7 height 7
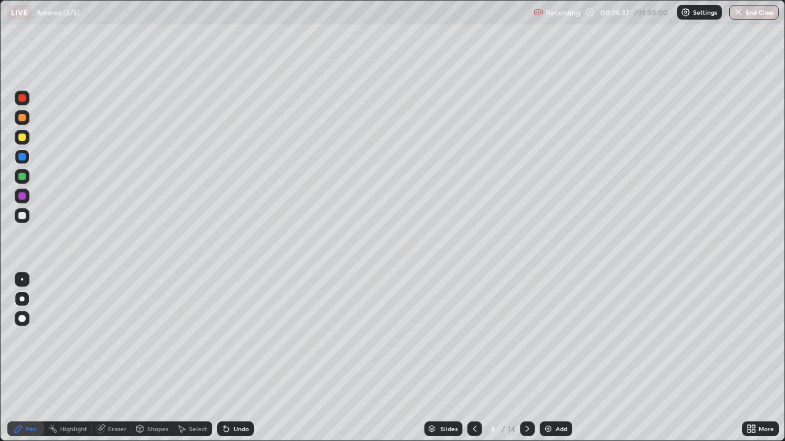
click at [249, 358] on div "Undo" at bounding box center [235, 429] width 37 height 15
click at [25, 140] on div at bounding box center [21, 137] width 7 height 7
click at [22, 280] on div at bounding box center [22, 279] width 2 height 2
click at [23, 196] on div at bounding box center [21, 195] width 7 height 7
click at [235, 358] on div "Undo" at bounding box center [241, 429] width 15 height 6
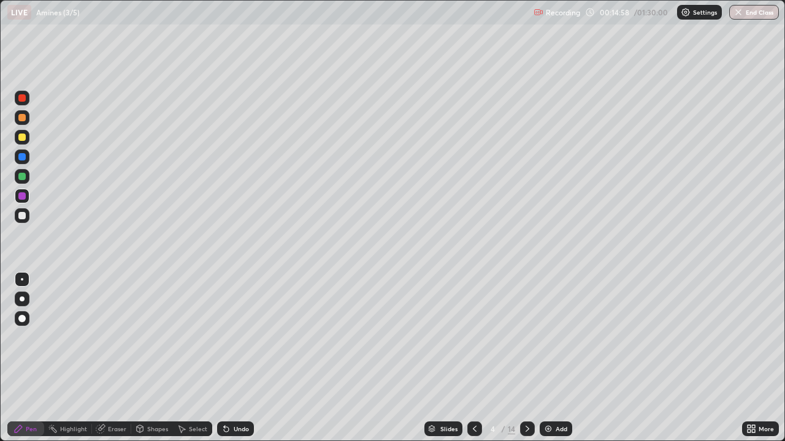
click at [238, 358] on div "Undo" at bounding box center [235, 429] width 37 height 15
click at [242, 358] on div "Undo" at bounding box center [241, 429] width 15 height 6
click at [28, 221] on div at bounding box center [22, 215] width 15 height 15
click at [22, 299] on div at bounding box center [22, 299] width 5 height 5
click at [26, 215] on div at bounding box center [22, 215] width 15 height 15
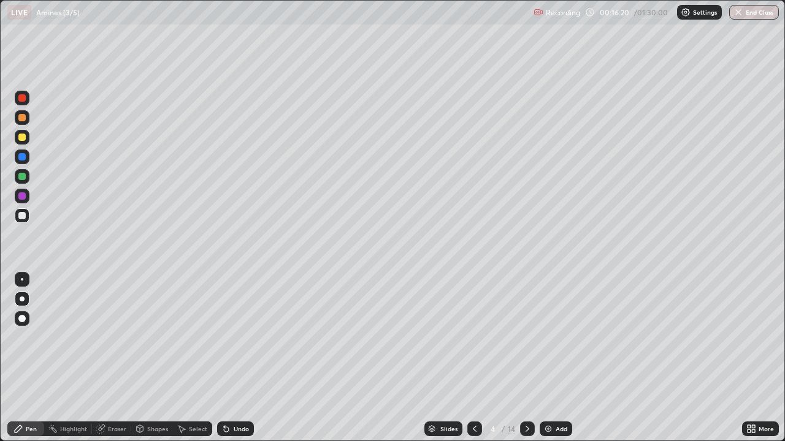
click at [234, 358] on div "Undo" at bounding box center [241, 429] width 15 height 6
click at [27, 178] on div at bounding box center [22, 176] width 15 height 15
click at [26, 278] on div at bounding box center [22, 279] width 15 height 15
click at [26, 305] on div at bounding box center [22, 299] width 15 height 15
click at [27, 214] on div at bounding box center [22, 215] width 15 height 15
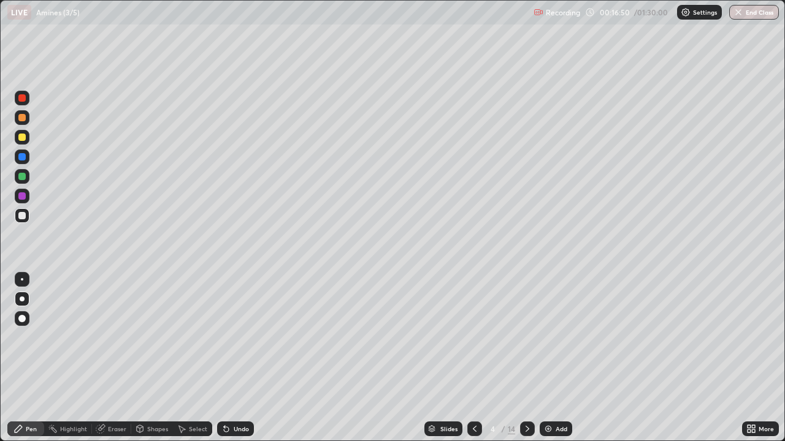
click at [238, 358] on div "Undo" at bounding box center [241, 429] width 15 height 6
click at [233, 358] on div "Undo" at bounding box center [235, 429] width 37 height 15
click at [239, 358] on div "Undo" at bounding box center [241, 429] width 15 height 6
click at [24, 158] on div at bounding box center [21, 156] width 7 height 7
click at [23, 175] on div at bounding box center [21, 176] width 7 height 7
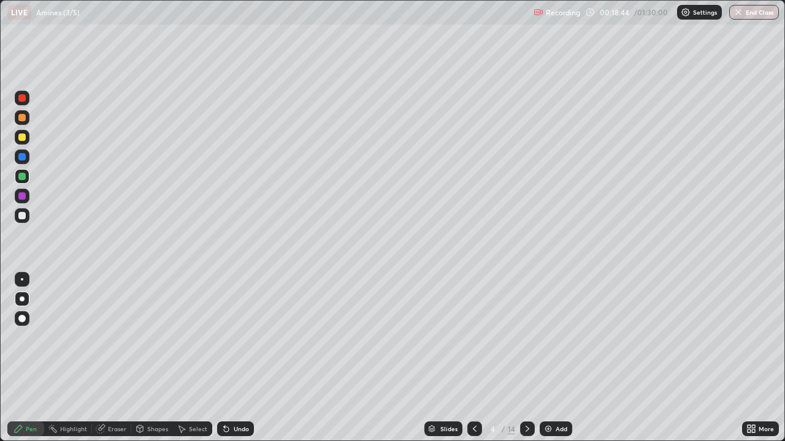
click at [234, 358] on div "Undo" at bounding box center [241, 429] width 15 height 6
click at [24, 131] on div at bounding box center [22, 137] width 15 height 15
click at [23, 197] on div at bounding box center [21, 195] width 7 height 7
click at [235, 358] on div "Undo" at bounding box center [241, 429] width 15 height 6
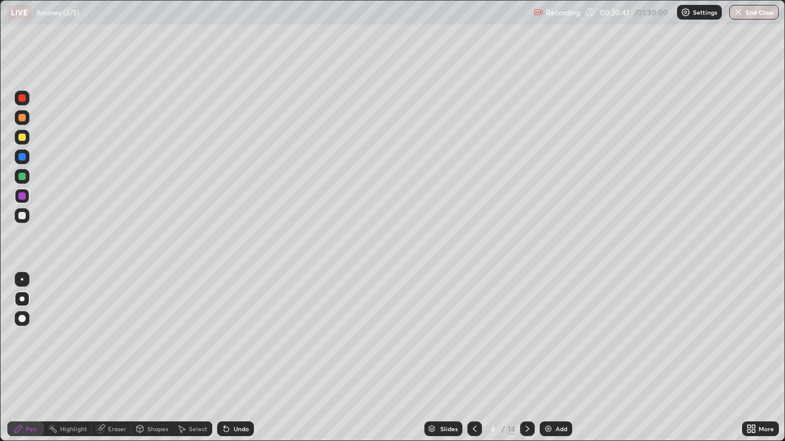
click at [22, 197] on div at bounding box center [21, 195] width 7 height 7
click at [21, 215] on div at bounding box center [21, 215] width 7 height 7
click at [472, 358] on icon at bounding box center [475, 429] width 10 height 10
click at [20, 196] on div at bounding box center [21, 195] width 7 height 7
click at [21, 216] on div at bounding box center [21, 215] width 7 height 7
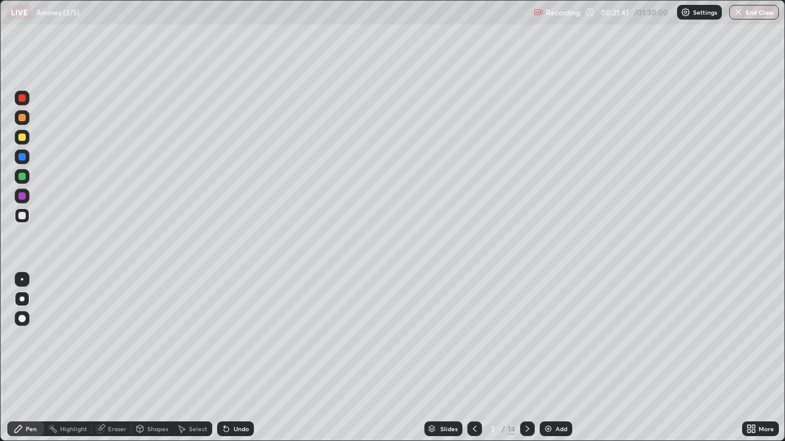
click at [22, 156] on div at bounding box center [21, 156] width 7 height 7
click at [231, 358] on div "Undo" at bounding box center [235, 429] width 37 height 15
click at [221, 358] on icon at bounding box center [226, 429] width 10 height 10
click at [224, 358] on icon at bounding box center [224, 426] width 1 height 1
click at [226, 358] on icon at bounding box center [226, 429] width 10 height 10
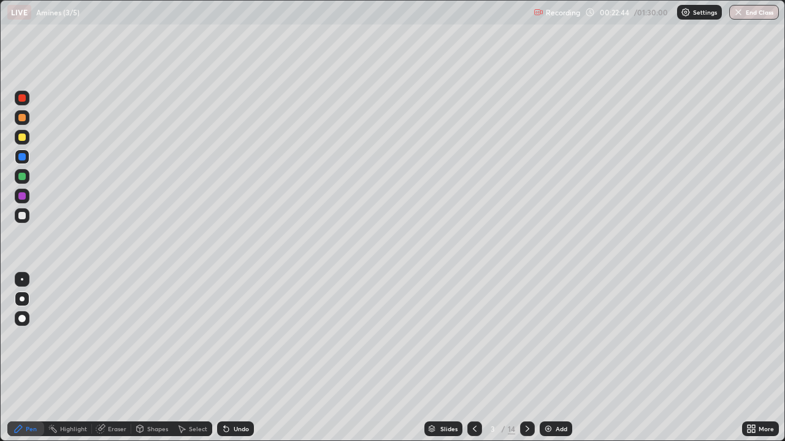
click at [531, 358] on div at bounding box center [527, 429] width 15 height 15
click at [243, 358] on div "Undo" at bounding box center [235, 429] width 37 height 15
click at [230, 358] on div "Undo" at bounding box center [235, 429] width 37 height 15
click at [526, 358] on icon at bounding box center [527, 429] width 10 height 10
click at [22, 215] on div at bounding box center [21, 215] width 7 height 7
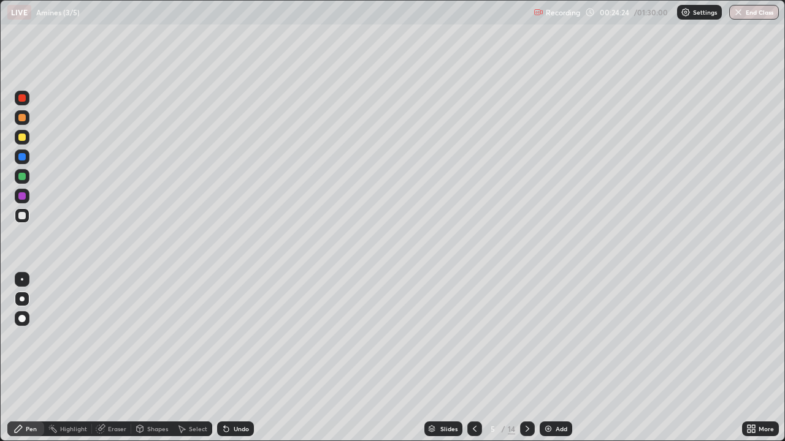
click at [239, 358] on div "Undo" at bounding box center [235, 429] width 37 height 15
click at [236, 358] on div "Undo" at bounding box center [241, 429] width 15 height 6
click at [250, 358] on div "Undo" at bounding box center [235, 429] width 37 height 15
click at [237, 358] on div "Undo" at bounding box center [241, 429] width 15 height 6
click at [237, 358] on div "Undo" at bounding box center [235, 429] width 37 height 15
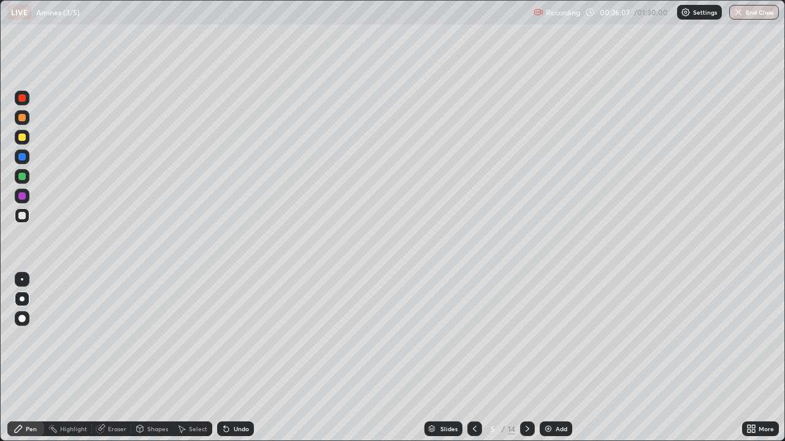
click at [23, 139] on div at bounding box center [21, 137] width 7 height 7
click at [120, 358] on div "Eraser" at bounding box center [111, 429] width 39 height 15
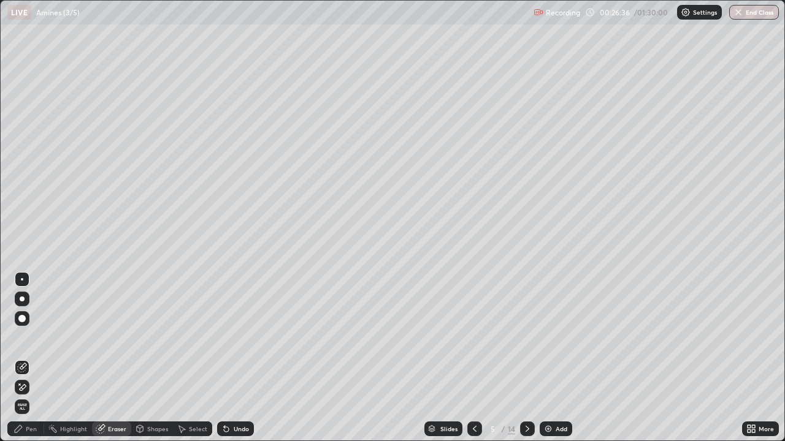
click at [27, 358] on div "Pen" at bounding box center [25, 429] width 37 height 15
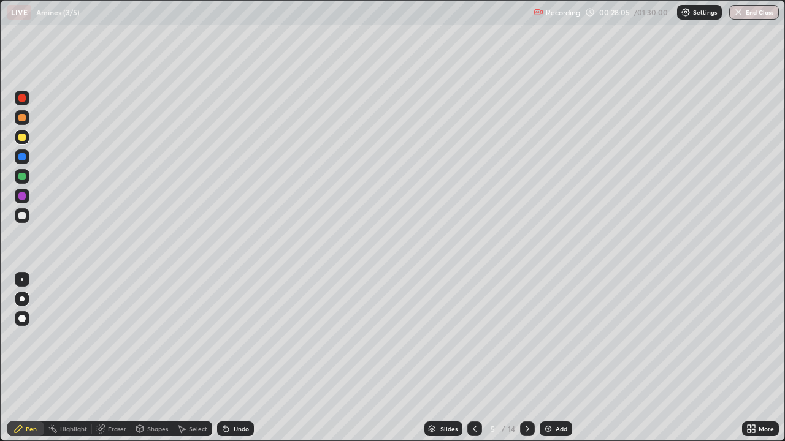
click at [107, 358] on div "Eraser" at bounding box center [111, 429] width 39 height 15
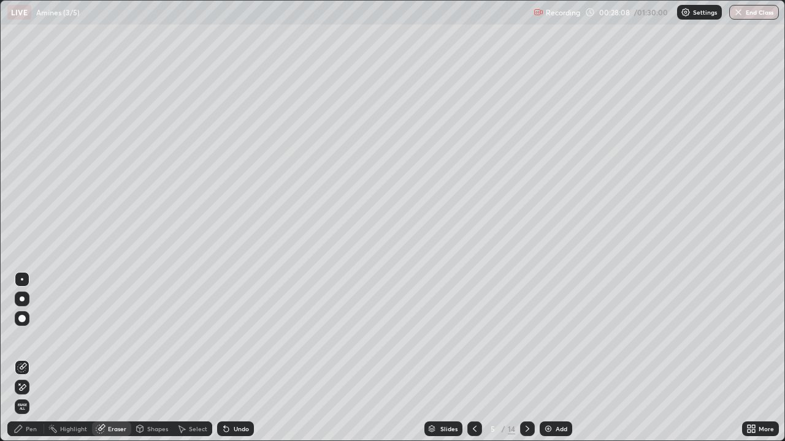
click at [23, 358] on icon at bounding box center [18, 429] width 10 height 10
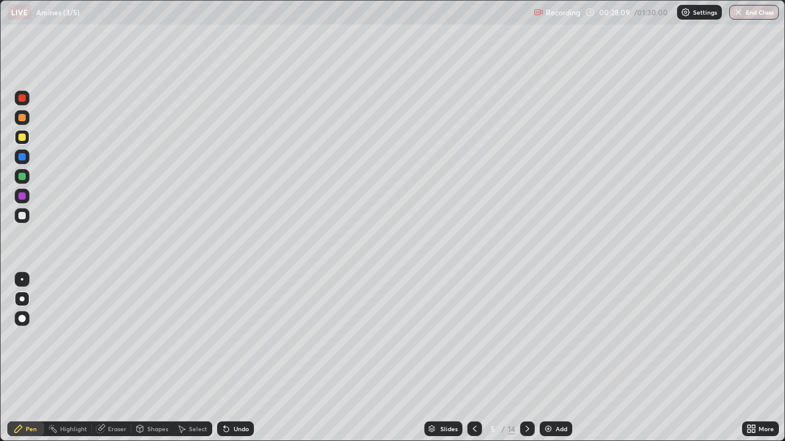
click at [21, 358] on div "Pen" at bounding box center [25, 429] width 37 height 15
click at [21, 220] on div at bounding box center [22, 215] width 15 height 15
click at [236, 358] on div "Undo" at bounding box center [241, 429] width 15 height 6
click at [236, 358] on div "Undo" at bounding box center [235, 429] width 37 height 15
click at [526, 358] on icon at bounding box center [527, 429] width 4 height 6
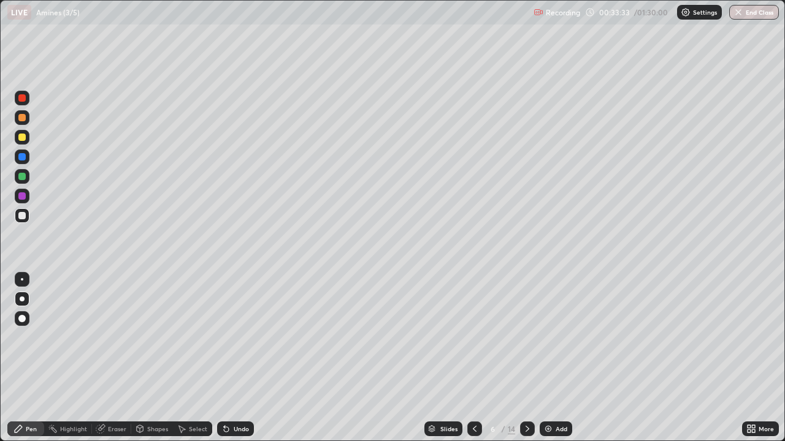
click at [234, 358] on div "Undo" at bounding box center [241, 429] width 15 height 6
click at [243, 358] on div "Undo" at bounding box center [235, 429] width 37 height 15
click at [241, 358] on div "Undo" at bounding box center [241, 429] width 15 height 6
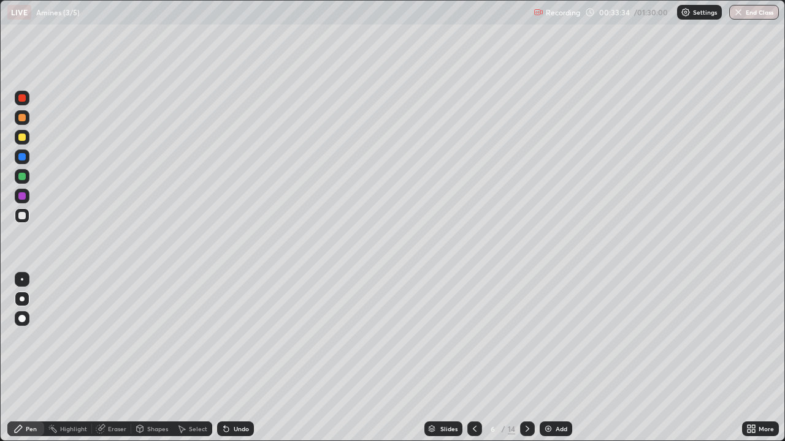
click at [242, 358] on div "Undo" at bounding box center [241, 429] width 15 height 6
click at [228, 358] on icon at bounding box center [226, 429] width 10 height 10
click at [234, 358] on div "Undo" at bounding box center [241, 429] width 15 height 6
click at [23, 319] on div at bounding box center [21, 318] width 7 height 7
click at [224, 358] on icon at bounding box center [224, 426] width 1 height 1
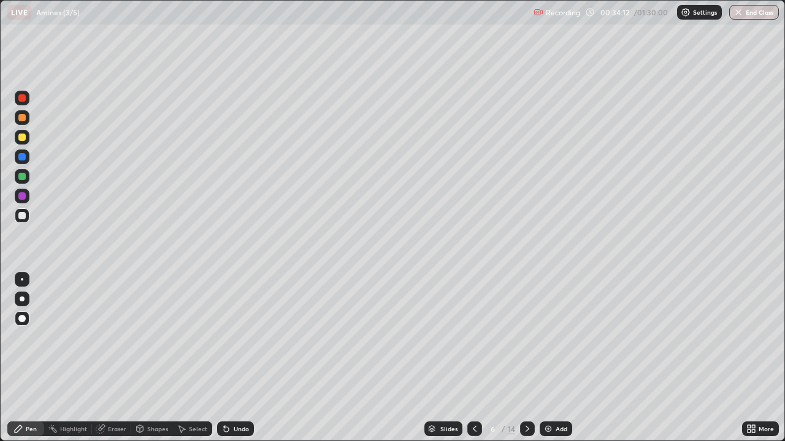
click at [226, 358] on icon at bounding box center [226, 429] width 10 height 10
click at [229, 358] on div "Undo" at bounding box center [235, 429] width 37 height 15
click at [231, 358] on div "Undo" at bounding box center [235, 429] width 37 height 15
click at [229, 358] on div "Undo" at bounding box center [235, 429] width 37 height 15
click at [234, 358] on div "Undo" at bounding box center [241, 429] width 15 height 6
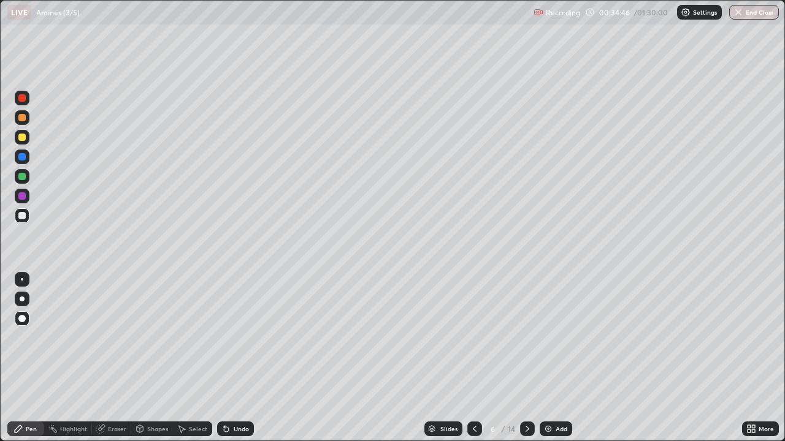
click at [19, 158] on div at bounding box center [21, 156] width 7 height 7
click at [22, 299] on div at bounding box center [22, 299] width 5 height 5
click at [111, 358] on div "Eraser" at bounding box center [117, 429] width 18 height 6
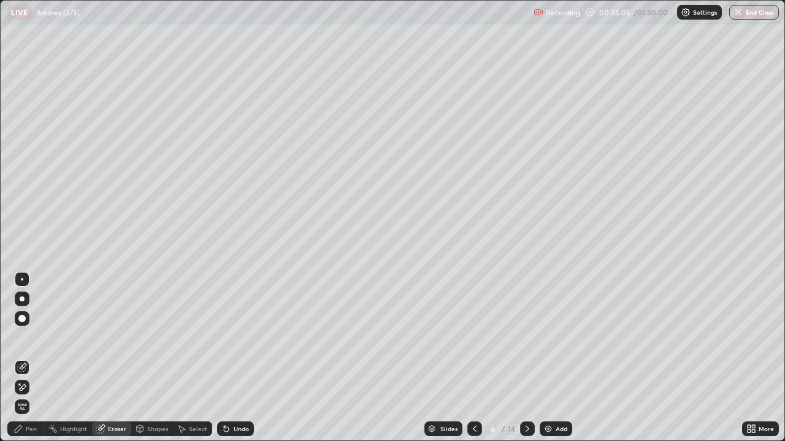
click at [26, 358] on div "Pen" at bounding box center [31, 429] width 11 height 6
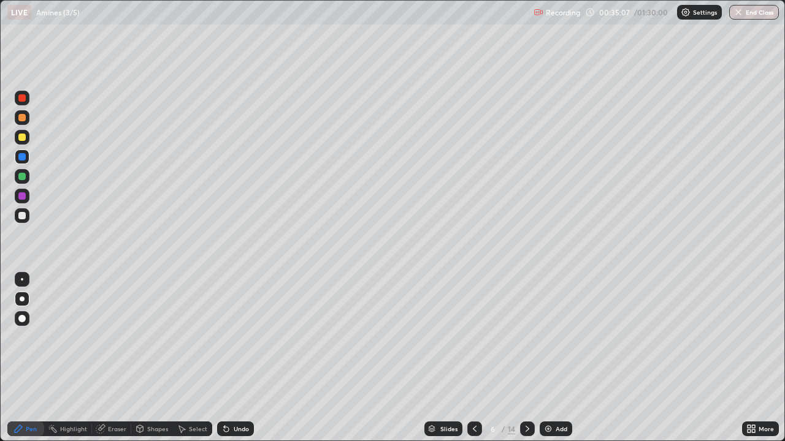
click at [116, 358] on div "Eraser" at bounding box center [117, 429] width 18 height 6
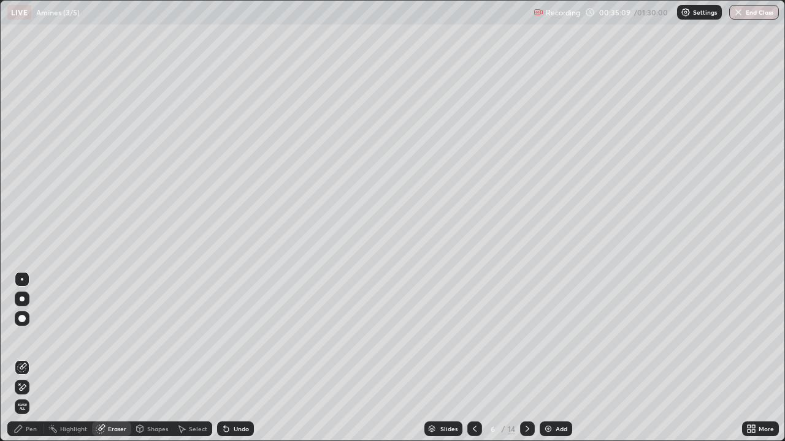
click at [31, 358] on div "Pen" at bounding box center [25, 429] width 37 height 15
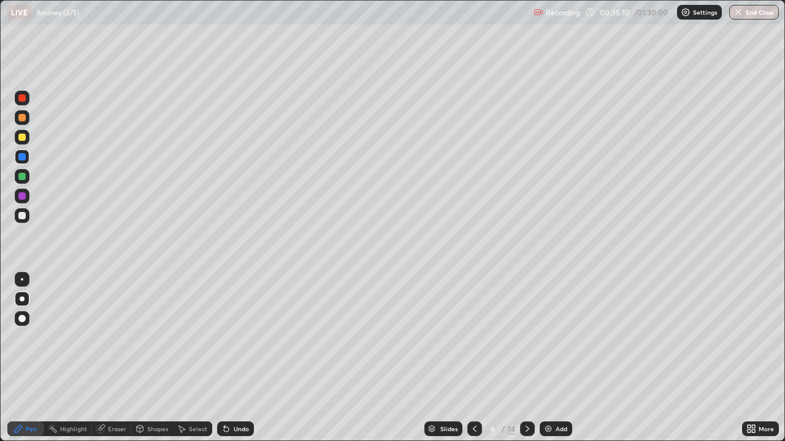
click at [25, 138] on div at bounding box center [21, 137] width 7 height 7
click at [235, 358] on div "Undo" at bounding box center [241, 429] width 15 height 6
click at [27, 214] on div at bounding box center [22, 215] width 15 height 15
click at [234, 358] on div "Undo" at bounding box center [235, 429] width 37 height 15
click at [237, 358] on div "Undo" at bounding box center [235, 429] width 37 height 15
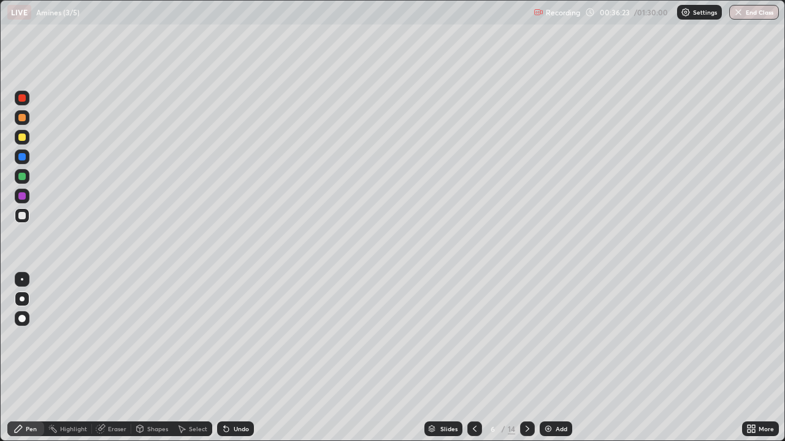
click at [237, 358] on div "Undo" at bounding box center [235, 429] width 37 height 15
click at [251, 358] on div "Undo" at bounding box center [235, 429] width 37 height 15
click at [25, 195] on div at bounding box center [21, 195] width 7 height 7
click at [27, 215] on div at bounding box center [22, 215] width 15 height 15
click at [28, 178] on div at bounding box center [22, 176] width 15 height 15
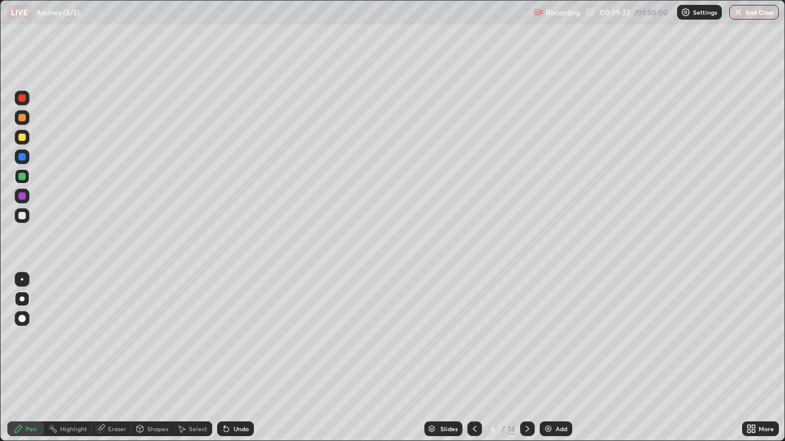
click at [26, 216] on div at bounding box center [22, 215] width 15 height 15
click at [28, 198] on div at bounding box center [22, 196] width 15 height 15
click at [108, 358] on div "Eraser" at bounding box center [117, 429] width 18 height 6
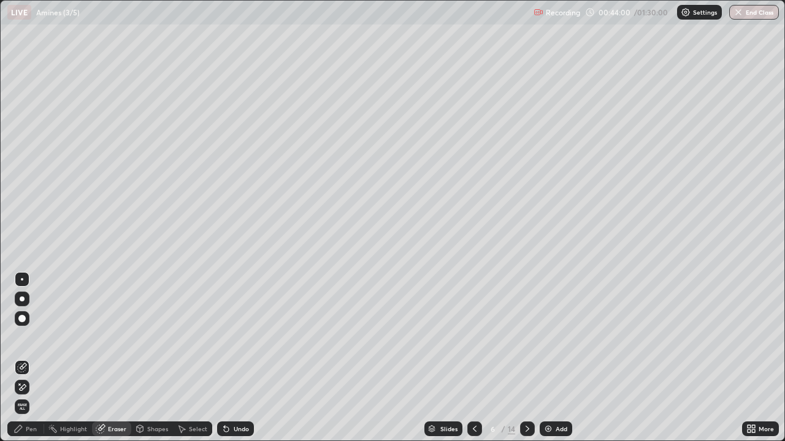
click at [21, 358] on icon at bounding box center [18, 429] width 10 height 10
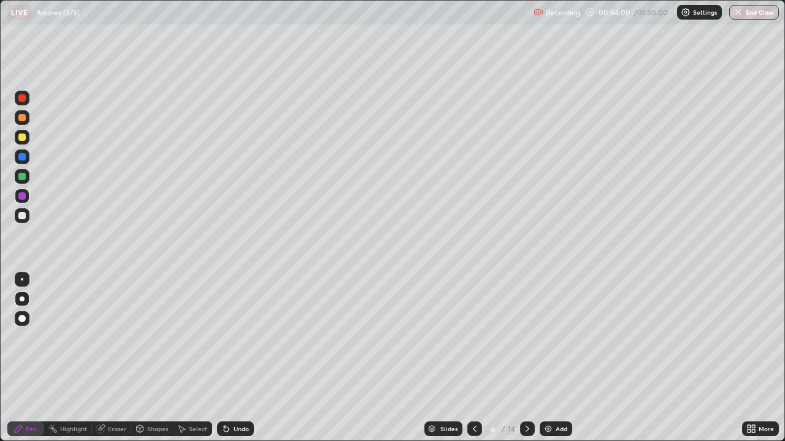
click at [19, 358] on icon at bounding box center [18, 429] width 10 height 10
click at [25, 216] on div at bounding box center [21, 215] width 7 height 7
click at [235, 358] on div "Undo" at bounding box center [241, 429] width 15 height 6
click at [23, 175] on div at bounding box center [21, 176] width 7 height 7
click at [23, 196] on div at bounding box center [21, 195] width 7 height 7
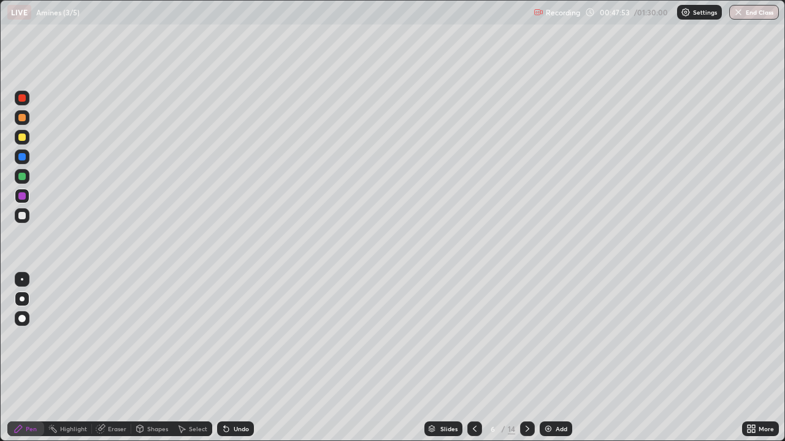
click at [27, 219] on div at bounding box center [22, 215] width 15 height 15
click at [524, 358] on icon at bounding box center [527, 429] width 10 height 10
click at [23, 217] on div at bounding box center [21, 215] width 7 height 7
click at [25, 116] on div at bounding box center [21, 117] width 7 height 7
click at [28, 194] on div at bounding box center [22, 196] width 15 height 15
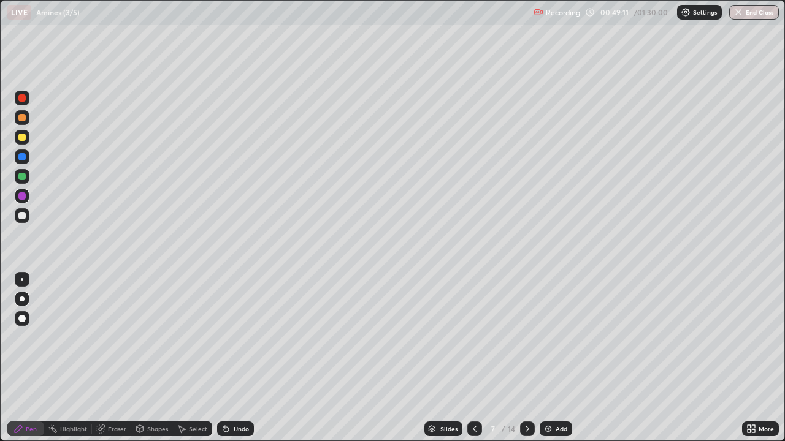
click at [25, 213] on div at bounding box center [21, 215] width 7 height 7
click at [245, 358] on div "Undo" at bounding box center [241, 429] width 15 height 6
click at [240, 358] on div "Undo" at bounding box center [235, 429] width 37 height 15
click at [239, 358] on div "Undo" at bounding box center [235, 429] width 37 height 15
click at [24, 138] on div at bounding box center [21, 137] width 7 height 7
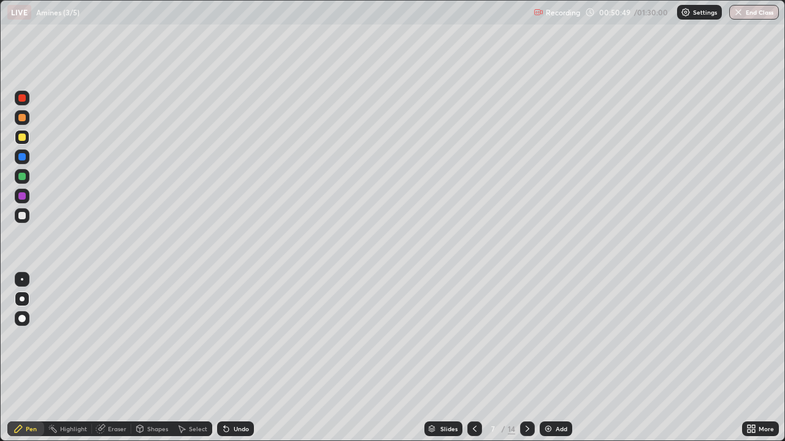
click at [239, 358] on div "Undo" at bounding box center [241, 429] width 15 height 6
click at [235, 358] on div "Undo" at bounding box center [241, 429] width 15 height 6
click at [236, 358] on div "Undo" at bounding box center [241, 429] width 15 height 6
click at [234, 358] on div "Undo" at bounding box center [235, 429] width 37 height 15
click at [235, 358] on div "Undo" at bounding box center [235, 429] width 37 height 15
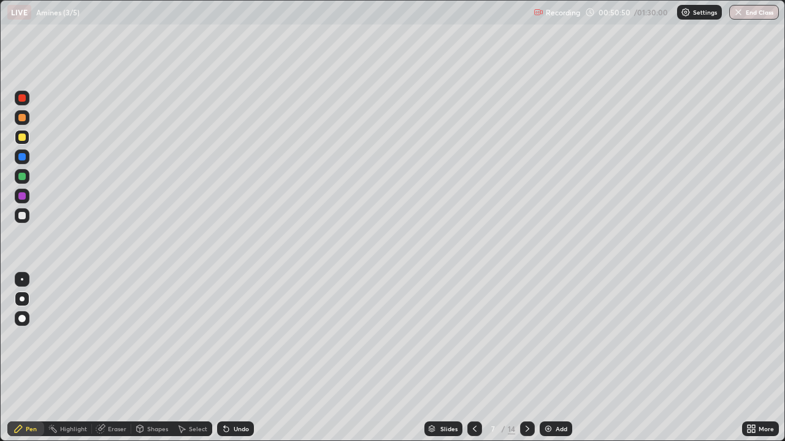
click at [235, 358] on div "Undo" at bounding box center [235, 429] width 37 height 15
click at [237, 358] on div "Undo" at bounding box center [235, 429] width 37 height 15
click at [20, 175] on div at bounding box center [21, 176] width 7 height 7
click at [21, 213] on div at bounding box center [21, 215] width 7 height 7
click at [112, 358] on div "Eraser" at bounding box center [117, 429] width 18 height 6
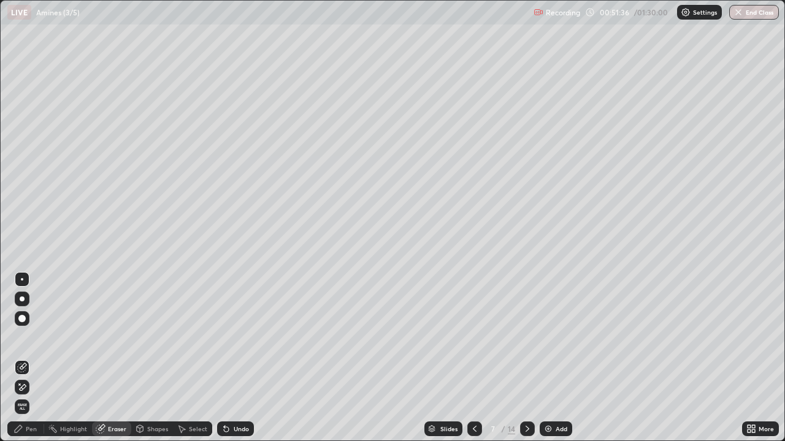
click at [21, 358] on icon at bounding box center [18, 429] width 10 height 10
click at [21, 358] on icon at bounding box center [18, 428] width 7 height 7
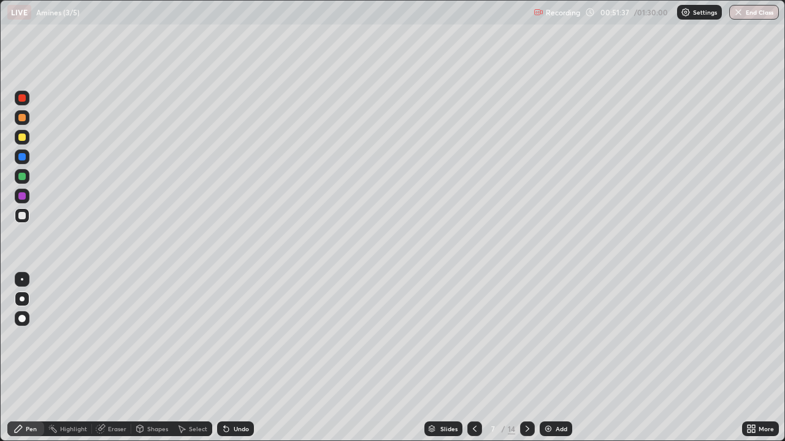
click at [234, 358] on div "Undo" at bounding box center [235, 429] width 37 height 15
click at [18, 138] on div at bounding box center [21, 137] width 7 height 7
click at [26, 196] on div at bounding box center [22, 196] width 15 height 15
click at [475, 358] on div at bounding box center [474, 429] width 15 height 15
click at [471, 358] on icon at bounding box center [475, 429] width 10 height 10
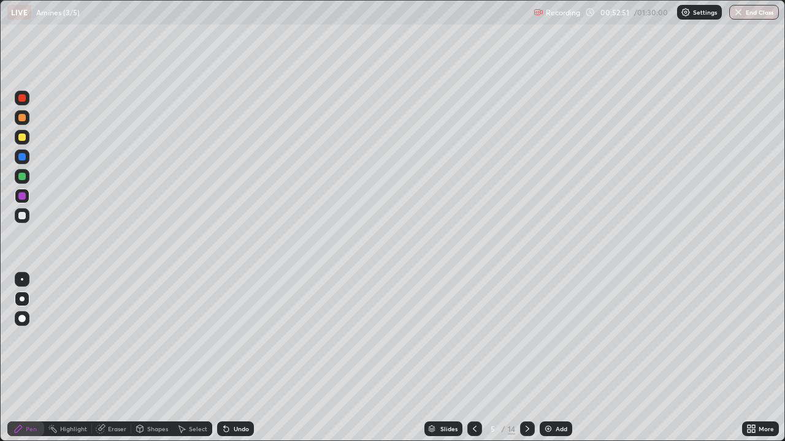
click at [471, 358] on div at bounding box center [474, 429] width 15 height 15
click at [474, 358] on div at bounding box center [474, 429] width 15 height 15
click at [527, 358] on div at bounding box center [527, 429] width 15 height 15
click at [471, 358] on icon at bounding box center [475, 429] width 10 height 10
click at [523, 358] on div at bounding box center [527, 429] width 15 height 15
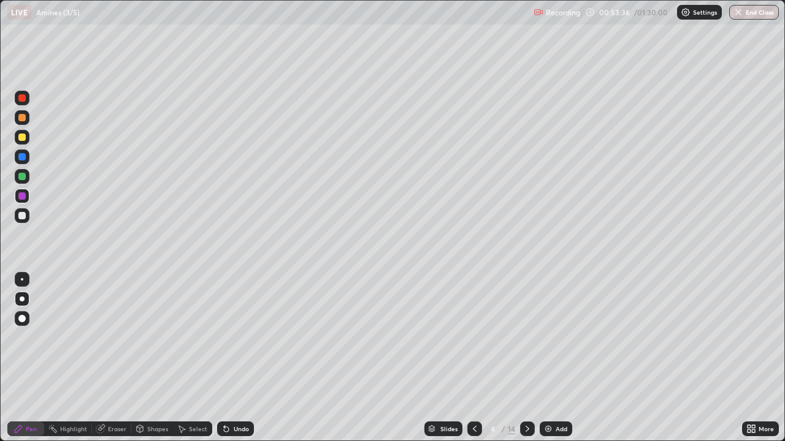
click at [525, 358] on icon at bounding box center [527, 429] width 4 height 6
click at [525, 358] on icon at bounding box center [527, 429] width 10 height 10
click at [23, 137] on div at bounding box center [21, 137] width 7 height 7
click at [108, 358] on div "Eraser" at bounding box center [117, 429] width 18 height 6
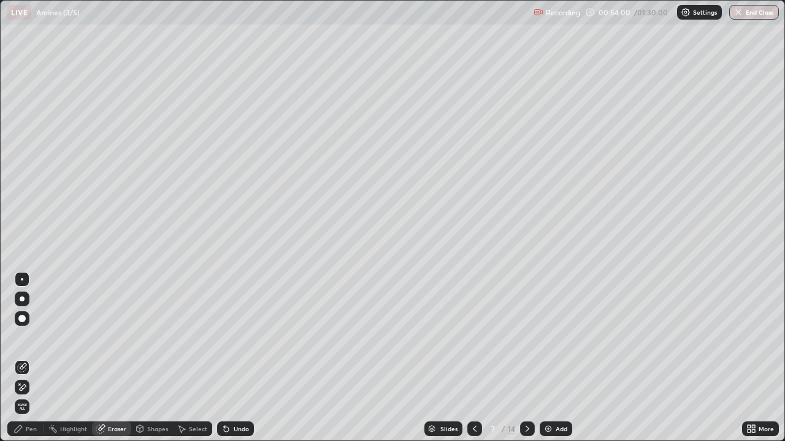
click at [32, 358] on div "Pen" at bounding box center [31, 429] width 11 height 6
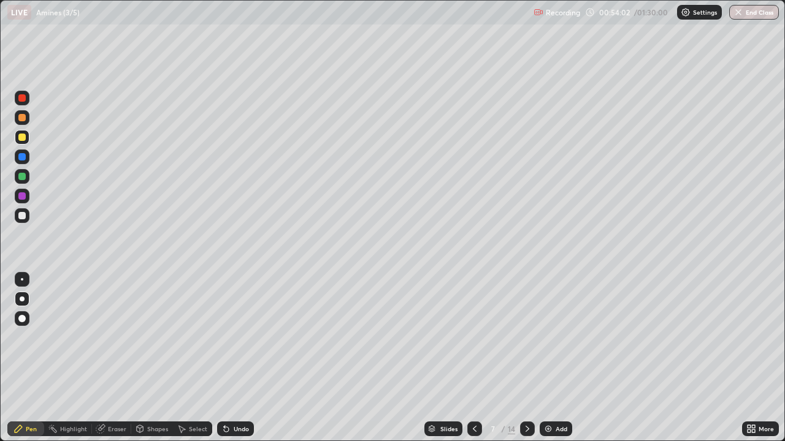
click at [23, 215] on div at bounding box center [21, 215] width 7 height 7
click at [225, 358] on icon at bounding box center [226, 429] width 5 height 5
click at [234, 358] on div "Undo" at bounding box center [241, 429] width 15 height 6
click at [22, 280] on div at bounding box center [22, 279] width 2 height 2
click at [23, 156] on div at bounding box center [21, 156] width 7 height 7
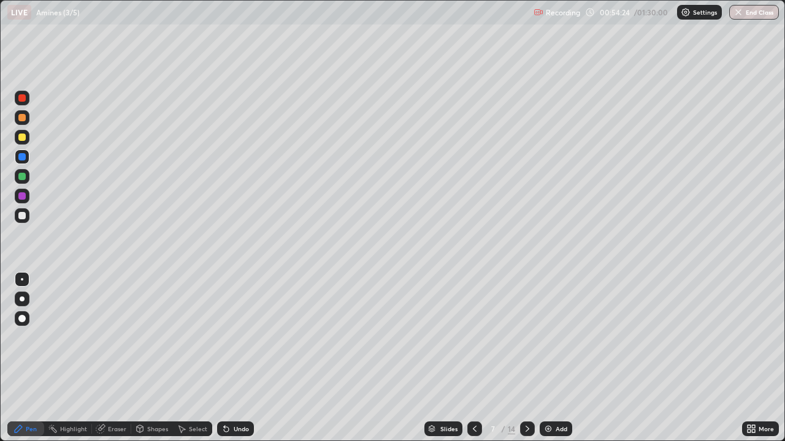
click at [234, 358] on div "Undo" at bounding box center [241, 429] width 15 height 6
click at [224, 358] on icon at bounding box center [226, 429] width 5 height 5
click at [224, 358] on icon at bounding box center [224, 426] width 1 height 1
click at [22, 197] on div at bounding box center [21, 195] width 7 height 7
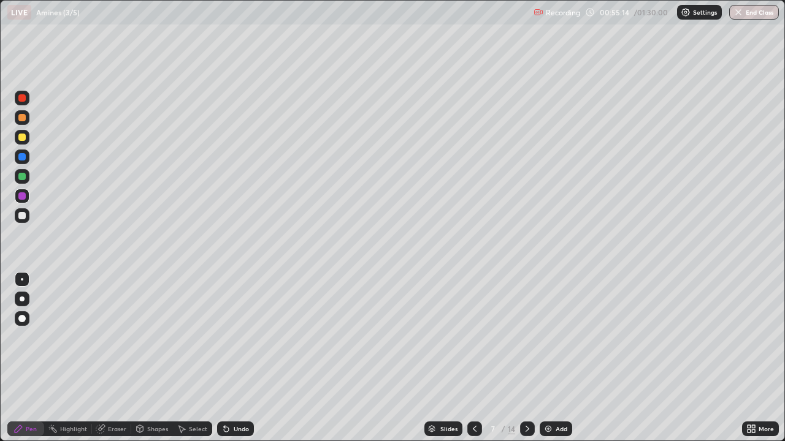
click at [23, 140] on div at bounding box center [21, 137] width 7 height 7
click at [22, 299] on div at bounding box center [22, 299] width 5 height 5
click at [234, 358] on div "Undo" at bounding box center [241, 429] width 15 height 6
click at [23, 216] on div at bounding box center [21, 215] width 7 height 7
click at [243, 358] on div "Undo" at bounding box center [241, 429] width 15 height 6
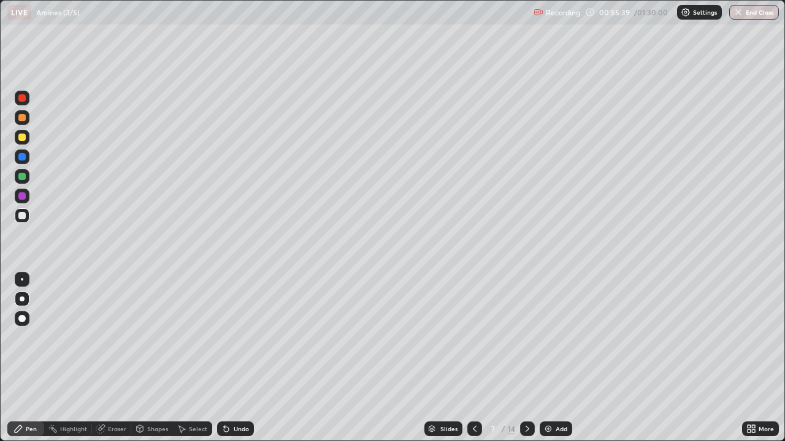
click at [249, 358] on div "Undo" at bounding box center [235, 429] width 37 height 15
click at [247, 358] on div "Undo" at bounding box center [235, 429] width 37 height 15
click at [249, 358] on div "Undo" at bounding box center [235, 429] width 37 height 15
click at [110, 358] on div "Eraser" at bounding box center [117, 429] width 18 height 6
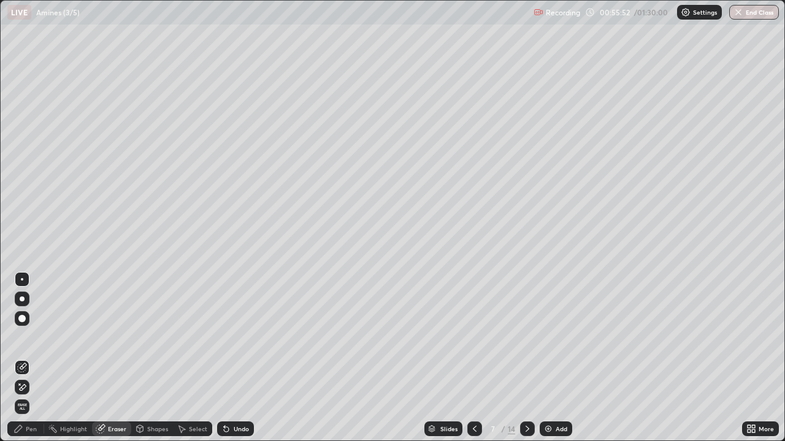
click at [26, 358] on div "Pen" at bounding box center [31, 429] width 11 height 6
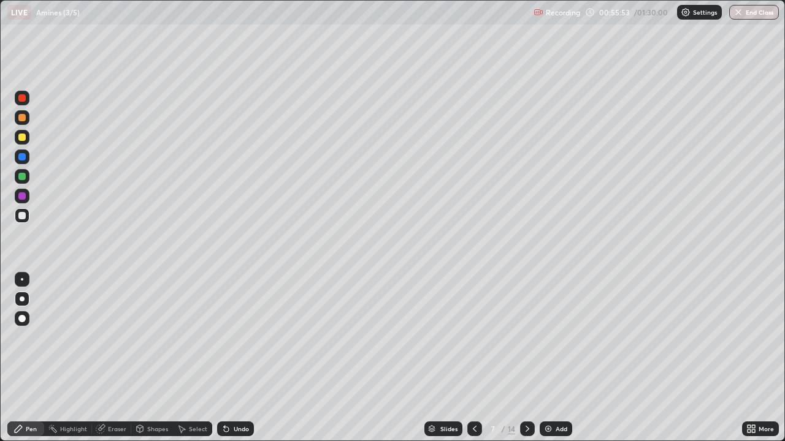
click at [25, 216] on div at bounding box center [21, 215] width 7 height 7
click at [23, 137] on div at bounding box center [21, 137] width 7 height 7
click at [23, 275] on div at bounding box center [22, 279] width 15 height 15
click at [25, 178] on div at bounding box center [21, 176] width 7 height 7
click at [24, 299] on div at bounding box center [22, 299] width 5 height 5
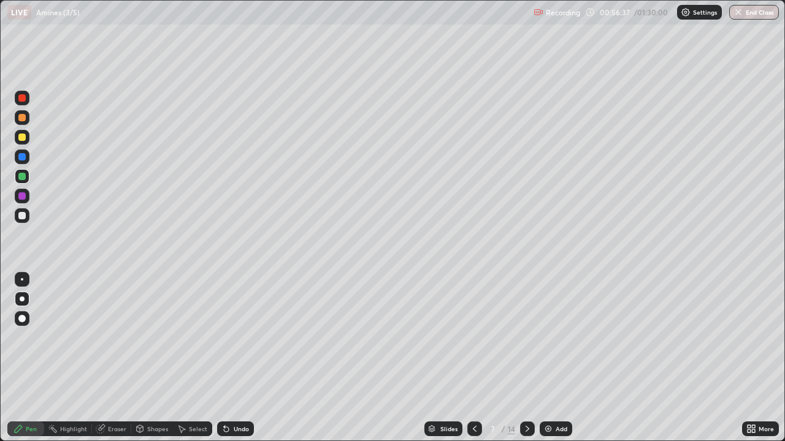
click at [23, 216] on div at bounding box center [21, 215] width 7 height 7
click at [22, 197] on div at bounding box center [21, 195] width 7 height 7
click at [24, 100] on div at bounding box center [21, 97] width 7 height 7
click at [22, 200] on div at bounding box center [22, 196] width 15 height 15
click at [22, 280] on div at bounding box center [22, 279] width 2 height 2
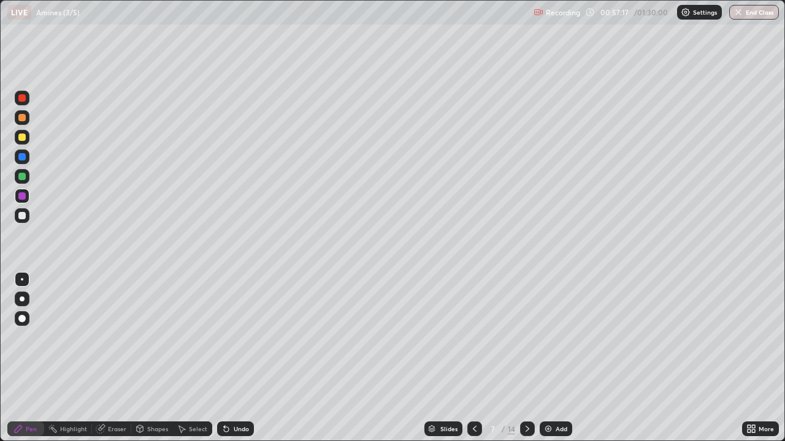
click at [23, 157] on div at bounding box center [21, 156] width 7 height 7
click at [28, 223] on div at bounding box center [22, 216] width 15 height 20
click at [27, 300] on div at bounding box center [22, 299] width 15 height 15
click at [22, 280] on div at bounding box center [22, 279] width 2 height 2
click at [24, 137] on div at bounding box center [21, 137] width 7 height 7
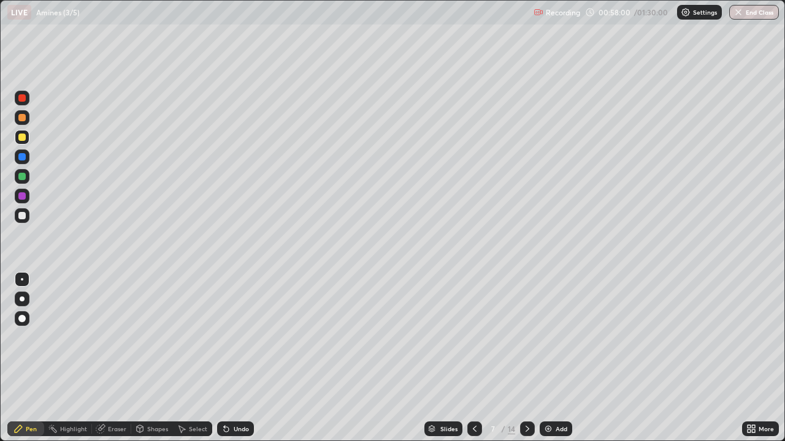
click at [21, 137] on div at bounding box center [21, 137] width 7 height 7
click at [22, 299] on div at bounding box center [22, 299] width 5 height 5
click at [25, 139] on div at bounding box center [21, 137] width 7 height 7
click at [240, 358] on div "Undo" at bounding box center [241, 429] width 15 height 6
click at [23, 196] on div at bounding box center [21, 195] width 7 height 7
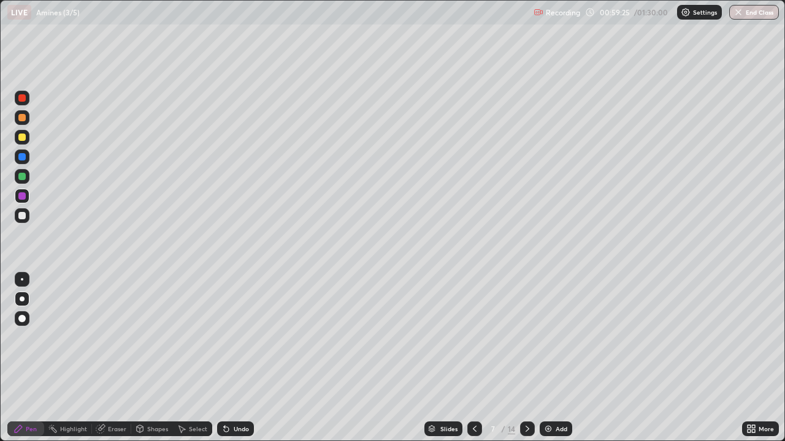
click at [23, 321] on div at bounding box center [21, 318] width 7 height 7
click at [22, 195] on div at bounding box center [21, 195] width 7 height 7
click at [22, 139] on div at bounding box center [21, 137] width 7 height 7
click at [21, 280] on div at bounding box center [22, 279] width 2 height 2
click at [108, 358] on div "Eraser" at bounding box center [117, 429] width 18 height 6
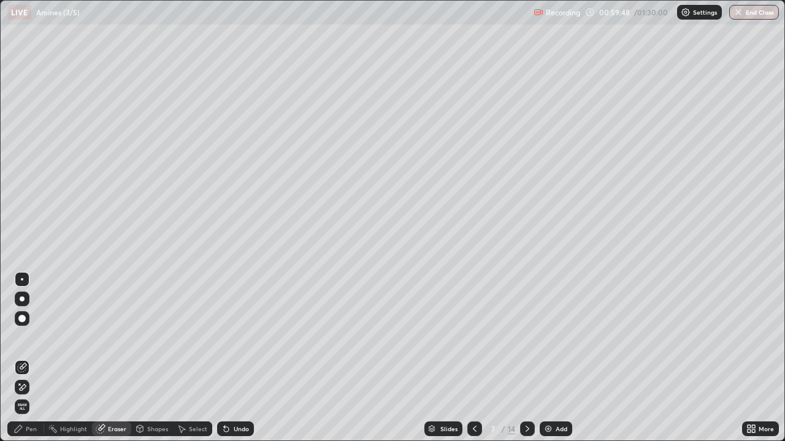
click at [22, 358] on icon at bounding box center [18, 429] width 10 height 10
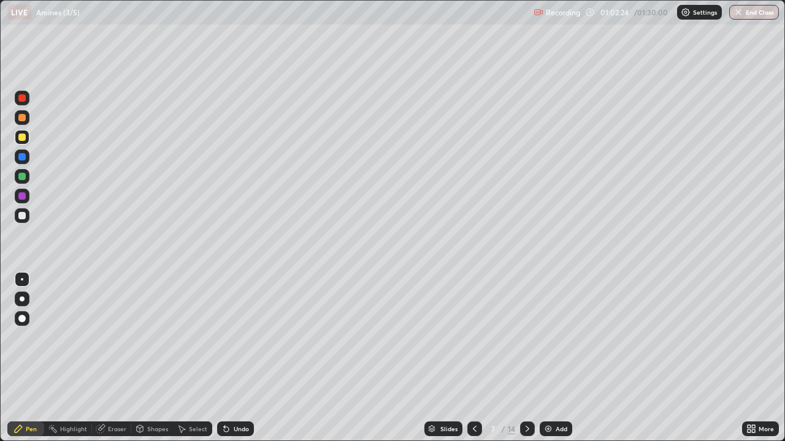
click at [118, 358] on div "Eraser" at bounding box center [117, 429] width 18 height 6
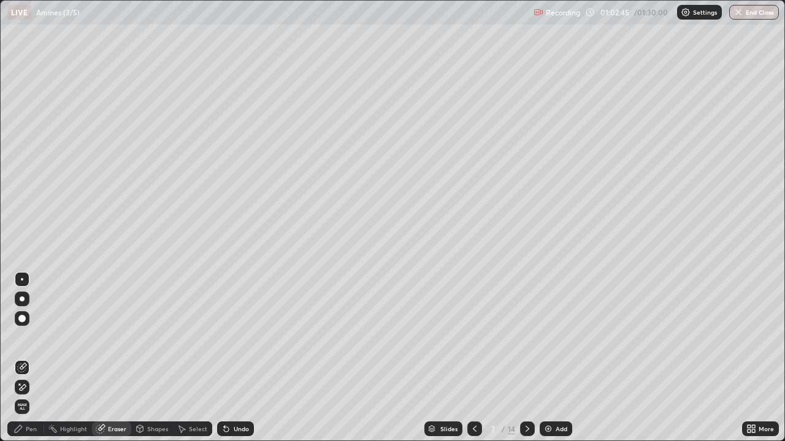
click at [15, 358] on icon at bounding box center [18, 429] width 10 height 10
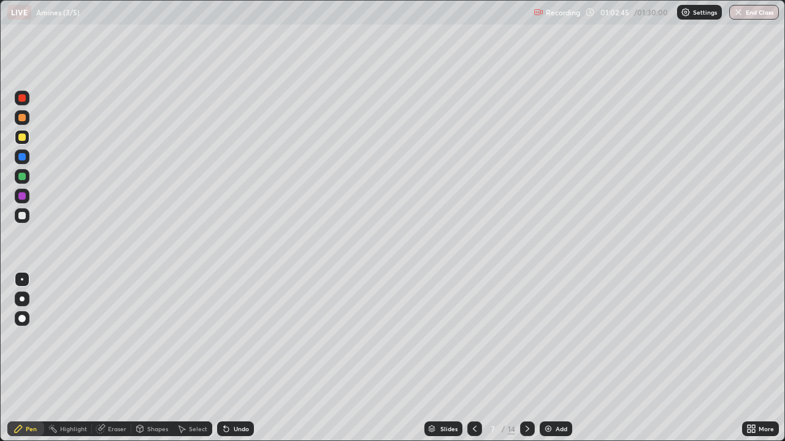
click at [17, 358] on div "Pen" at bounding box center [25, 429] width 37 height 15
click at [28, 221] on div at bounding box center [22, 215] width 15 height 15
click at [237, 358] on div "Undo" at bounding box center [241, 429] width 15 height 6
click at [230, 358] on div "Undo" at bounding box center [235, 429] width 37 height 15
click at [22, 280] on div at bounding box center [22, 279] width 2 height 2
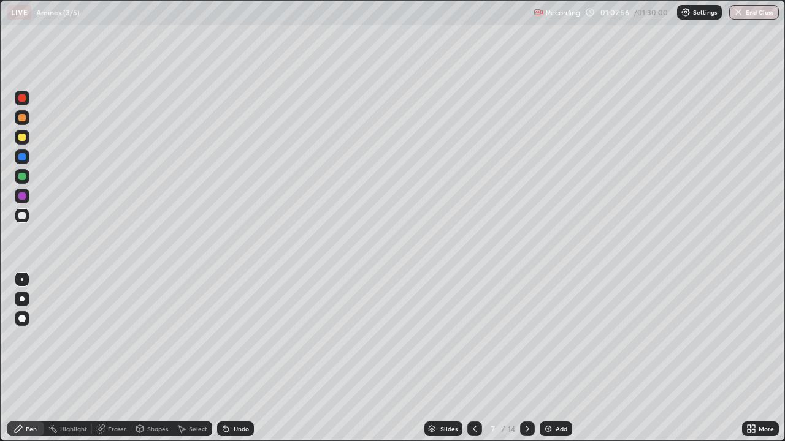
click at [28, 301] on div at bounding box center [22, 299] width 15 height 15
click at [22, 138] on div at bounding box center [21, 137] width 7 height 7
click at [25, 159] on div at bounding box center [21, 156] width 7 height 7
click at [529, 358] on icon at bounding box center [527, 429] width 10 height 10
click at [26, 217] on div at bounding box center [22, 215] width 15 height 15
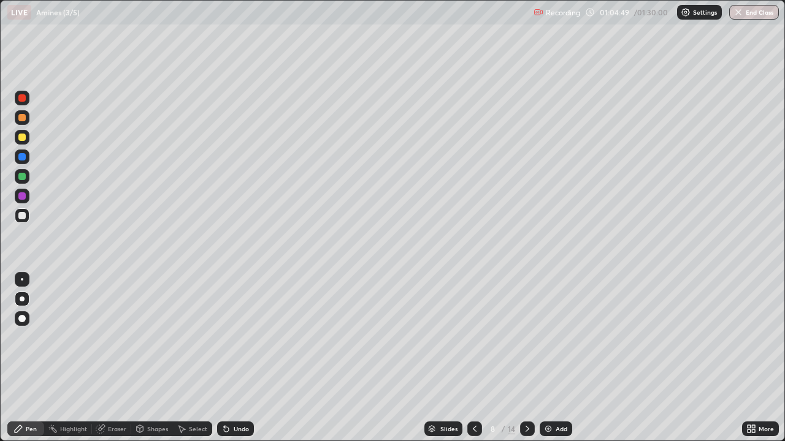
click at [27, 156] on div at bounding box center [22, 157] width 15 height 15
click at [20, 195] on div at bounding box center [21, 195] width 7 height 7
click at [18, 274] on div at bounding box center [22, 279] width 15 height 15
click at [23, 214] on div at bounding box center [21, 215] width 7 height 7
click at [22, 292] on div at bounding box center [22, 299] width 15 height 15
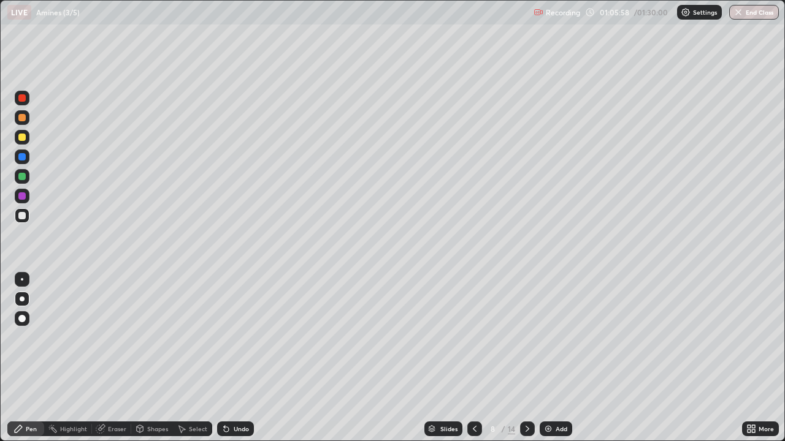
click at [19, 193] on div at bounding box center [21, 195] width 7 height 7
click at [20, 139] on div at bounding box center [21, 137] width 7 height 7
click at [22, 280] on div at bounding box center [22, 279] width 2 height 2
click at [23, 157] on div at bounding box center [21, 156] width 7 height 7
click at [23, 218] on div at bounding box center [21, 215] width 7 height 7
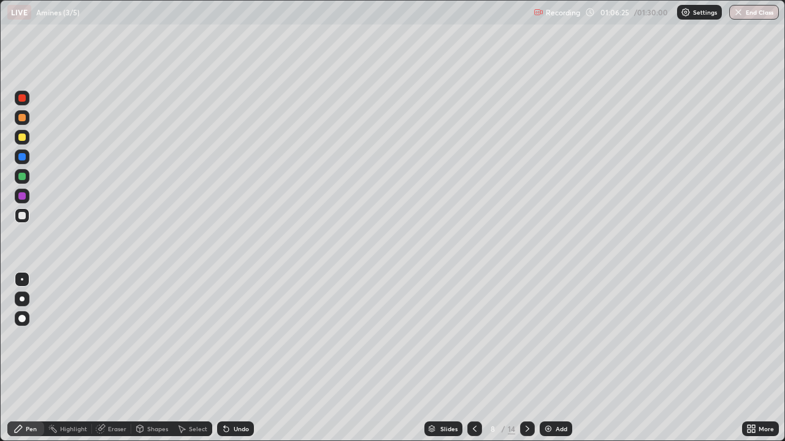
click at [25, 139] on div at bounding box center [21, 137] width 7 height 7
click at [23, 301] on div at bounding box center [22, 299] width 5 height 5
click at [24, 221] on div at bounding box center [22, 215] width 15 height 15
click at [244, 358] on div "Undo" at bounding box center [235, 429] width 37 height 15
click at [243, 358] on div "Undo" at bounding box center [235, 429] width 37 height 15
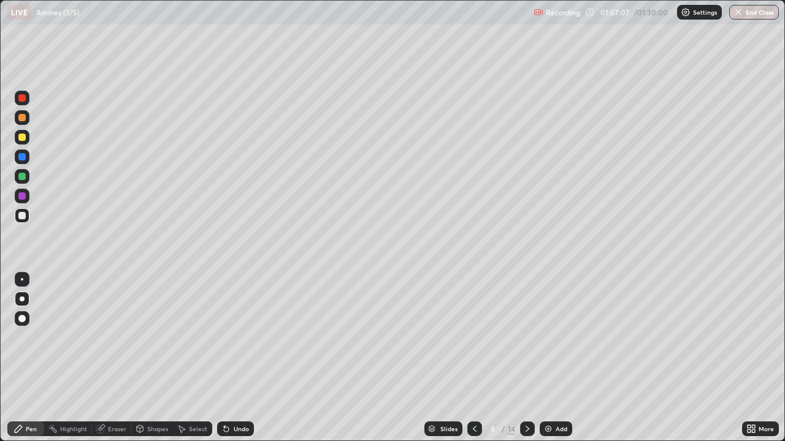
click at [25, 159] on div at bounding box center [21, 156] width 7 height 7
click at [227, 358] on icon at bounding box center [226, 429] width 10 height 10
click at [118, 358] on div "Eraser" at bounding box center [117, 429] width 18 height 6
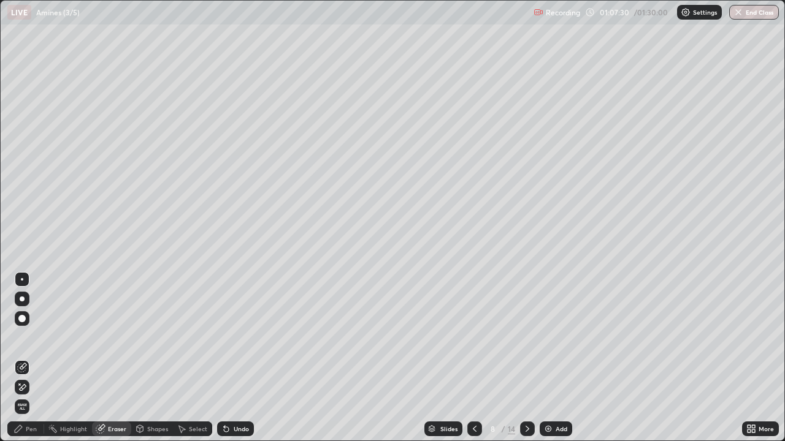
click at [27, 358] on div "Pen" at bounding box center [31, 429] width 11 height 6
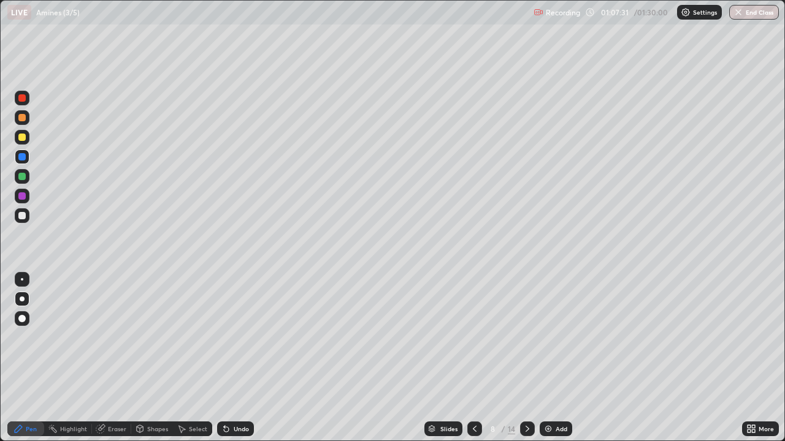
click at [26, 215] on div at bounding box center [22, 215] width 15 height 15
click at [25, 197] on div at bounding box center [21, 195] width 7 height 7
click at [27, 221] on div at bounding box center [22, 215] width 15 height 15
click at [22, 319] on div at bounding box center [21, 318] width 7 height 7
click at [240, 358] on div "Undo" at bounding box center [235, 429] width 37 height 15
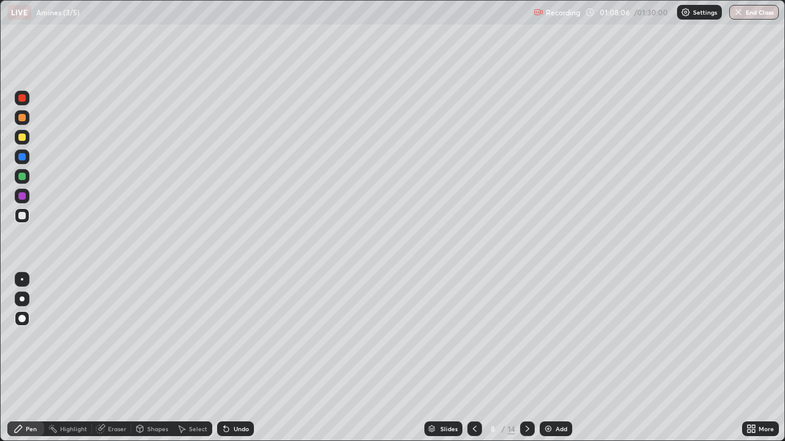
click at [232, 358] on div "Undo" at bounding box center [235, 429] width 37 height 15
click at [240, 358] on div "Undo" at bounding box center [241, 429] width 15 height 6
click at [22, 280] on div at bounding box center [22, 279] width 2 height 2
click at [20, 134] on div at bounding box center [21, 137] width 7 height 7
click at [26, 98] on div at bounding box center [22, 98] width 15 height 15
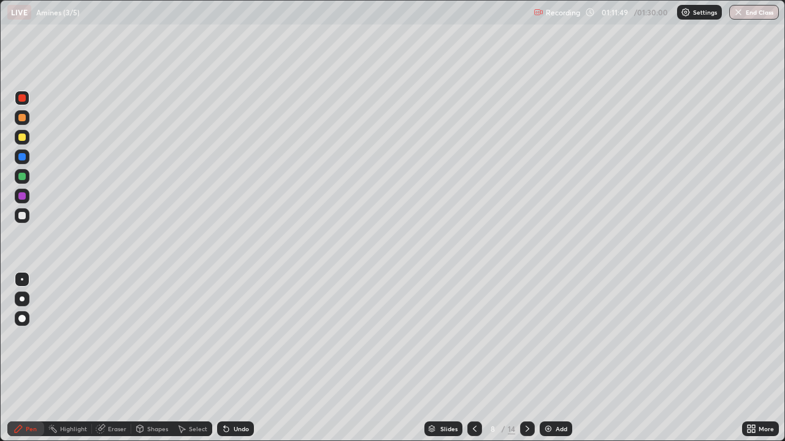
click at [526, 358] on icon at bounding box center [527, 429] width 10 height 10
click at [24, 218] on div at bounding box center [21, 215] width 7 height 7
click at [230, 358] on div "Undo" at bounding box center [235, 429] width 37 height 15
click at [26, 297] on div at bounding box center [22, 299] width 15 height 15
click at [26, 219] on div at bounding box center [22, 215] width 15 height 15
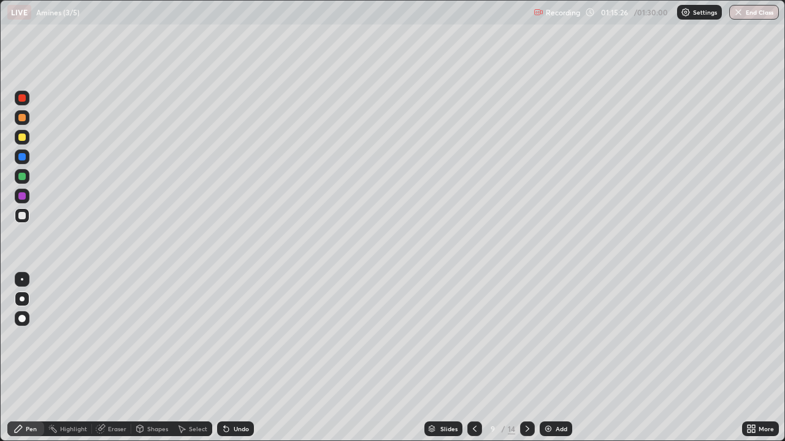
click at [23, 156] on div at bounding box center [21, 156] width 7 height 7
click at [28, 222] on div at bounding box center [22, 216] width 15 height 20
click at [525, 358] on icon at bounding box center [527, 429] width 10 height 10
click at [236, 358] on div "Undo" at bounding box center [235, 429] width 37 height 15
click at [19, 138] on div at bounding box center [21, 137] width 7 height 7
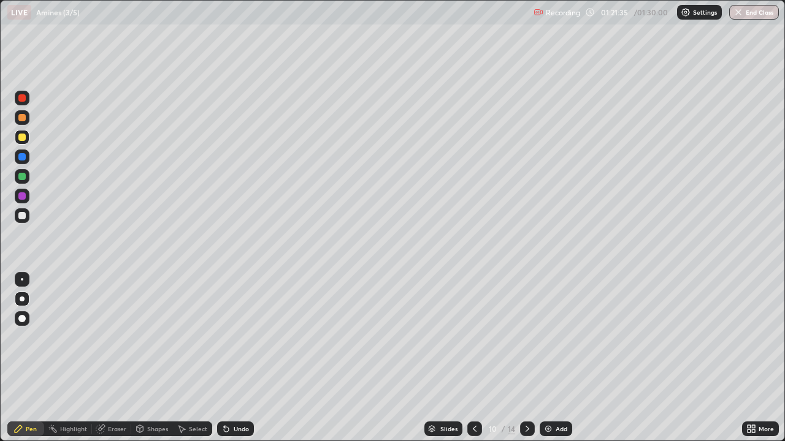
click at [24, 177] on div at bounding box center [21, 176] width 7 height 7
click at [28, 139] on div at bounding box center [22, 137] width 15 height 15
click at [27, 219] on div at bounding box center [22, 215] width 15 height 15
click at [26, 177] on div at bounding box center [22, 176] width 15 height 15
click at [23, 216] on div at bounding box center [21, 215] width 7 height 7
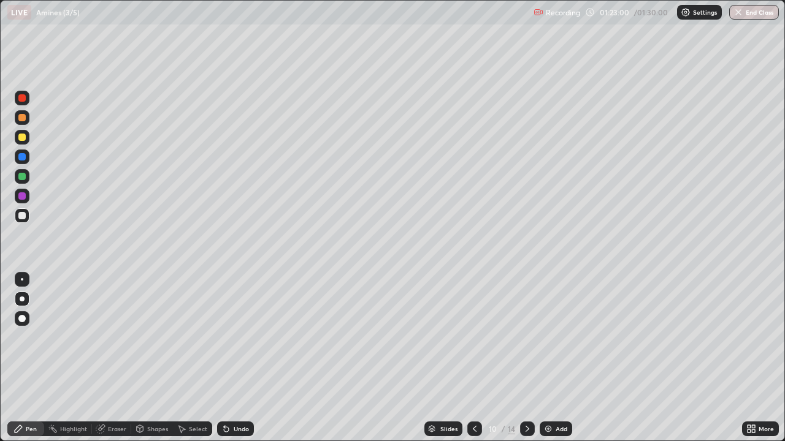
click at [21, 177] on div at bounding box center [21, 176] width 7 height 7
click at [25, 222] on div at bounding box center [22, 215] width 15 height 15
click at [24, 138] on div at bounding box center [21, 137] width 7 height 7
click at [21, 280] on div at bounding box center [22, 279] width 2 height 2
click at [116, 358] on div "Eraser" at bounding box center [117, 429] width 18 height 6
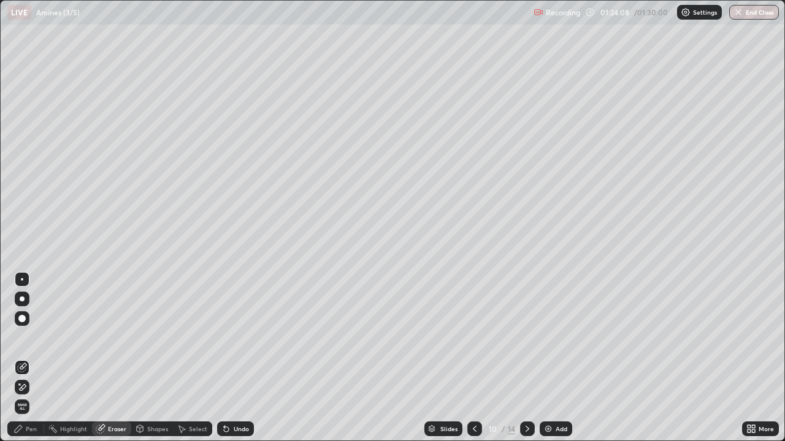
click at [25, 358] on div "Pen" at bounding box center [25, 429] width 37 height 15
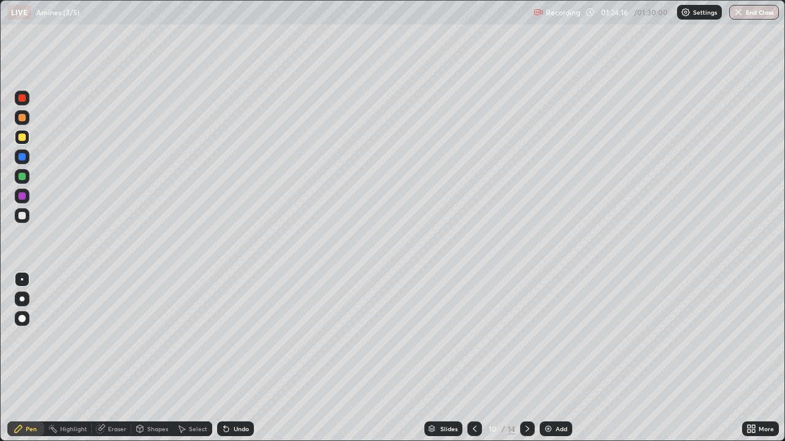
click at [23, 178] on div at bounding box center [21, 176] width 7 height 7
click at [23, 300] on div at bounding box center [22, 299] width 5 height 5
click at [21, 196] on div at bounding box center [21, 195] width 7 height 7
click at [26, 286] on div at bounding box center [22, 279] width 15 height 15
click at [245, 358] on div "Undo" at bounding box center [241, 429] width 15 height 6
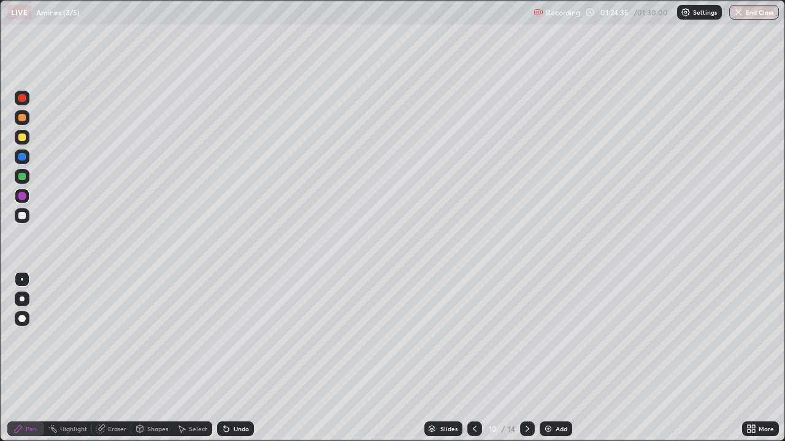
click at [24, 222] on div at bounding box center [22, 215] width 15 height 15
click at [22, 299] on div at bounding box center [22, 299] width 5 height 5
click at [26, 179] on div at bounding box center [22, 176] width 15 height 15
click at [17, 157] on div at bounding box center [22, 157] width 15 height 15
click at [435, 358] on div "Slides" at bounding box center [443, 429] width 38 height 15
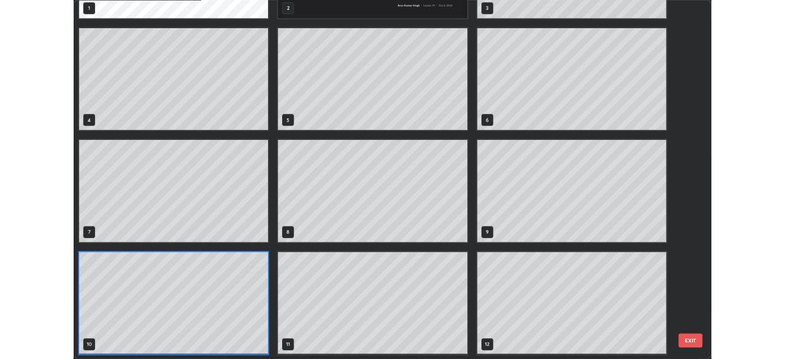
scroll to position [88, 0]
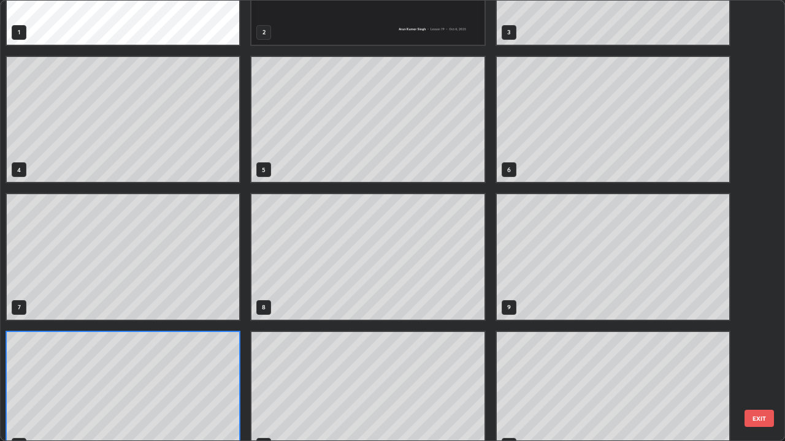
click at [761, 358] on button "EXIT" at bounding box center [758, 418] width 29 height 17
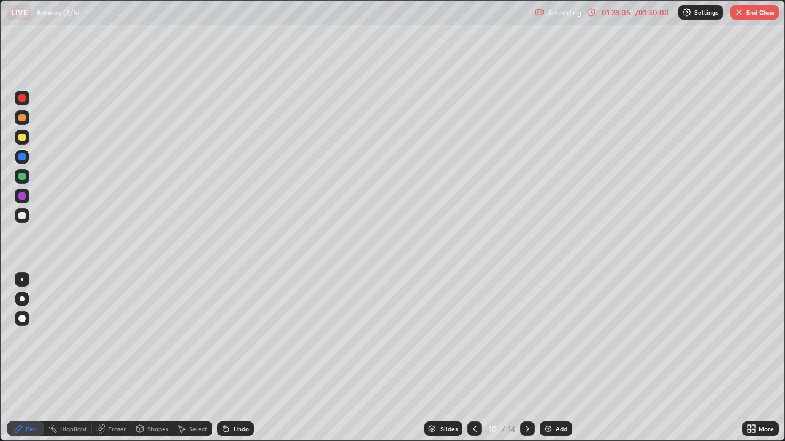
click at [762, 12] on button "End Class" at bounding box center [754, 12] width 48 height 15
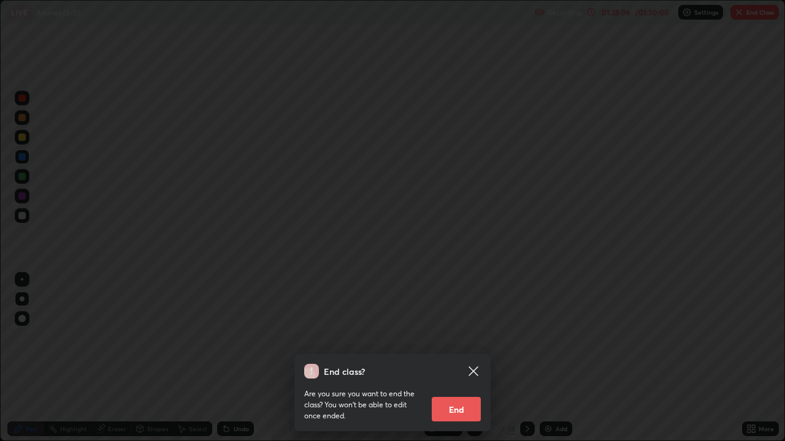
click at [470, 358] on button "End" at bounding box center [456, 409] width 49 height 25
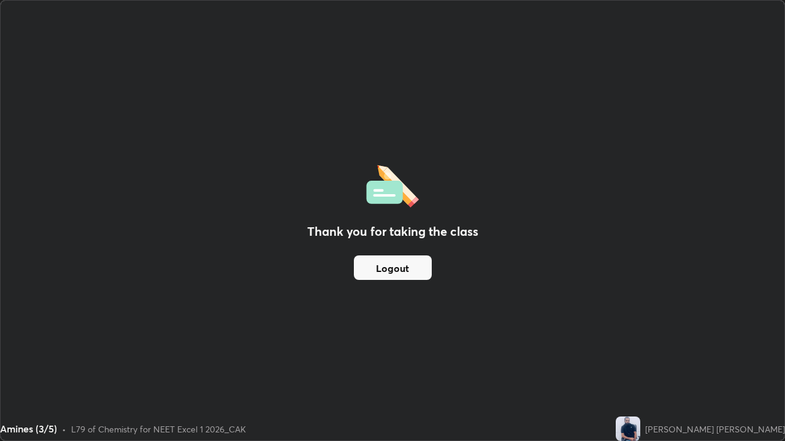
click at [411, 266] on button "Logout" at bounding box center [393, 268] width 78 height 25
click at [400, 273] on button "Logout" at bounding box center [393, 268] width 78 height 25
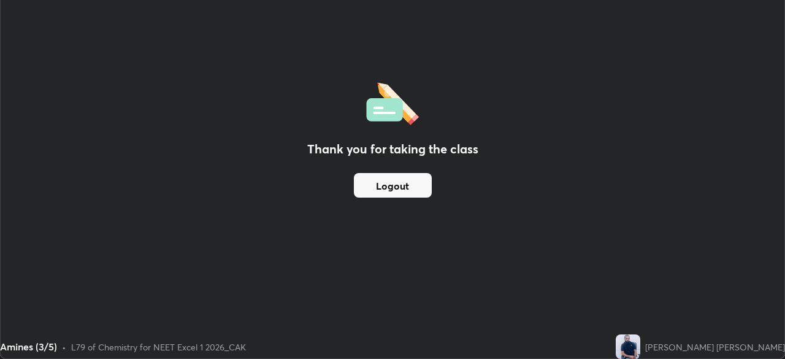
scroll to position [60937, 60511]
